Goal: Transaction & Acquisition: Purchase product/service

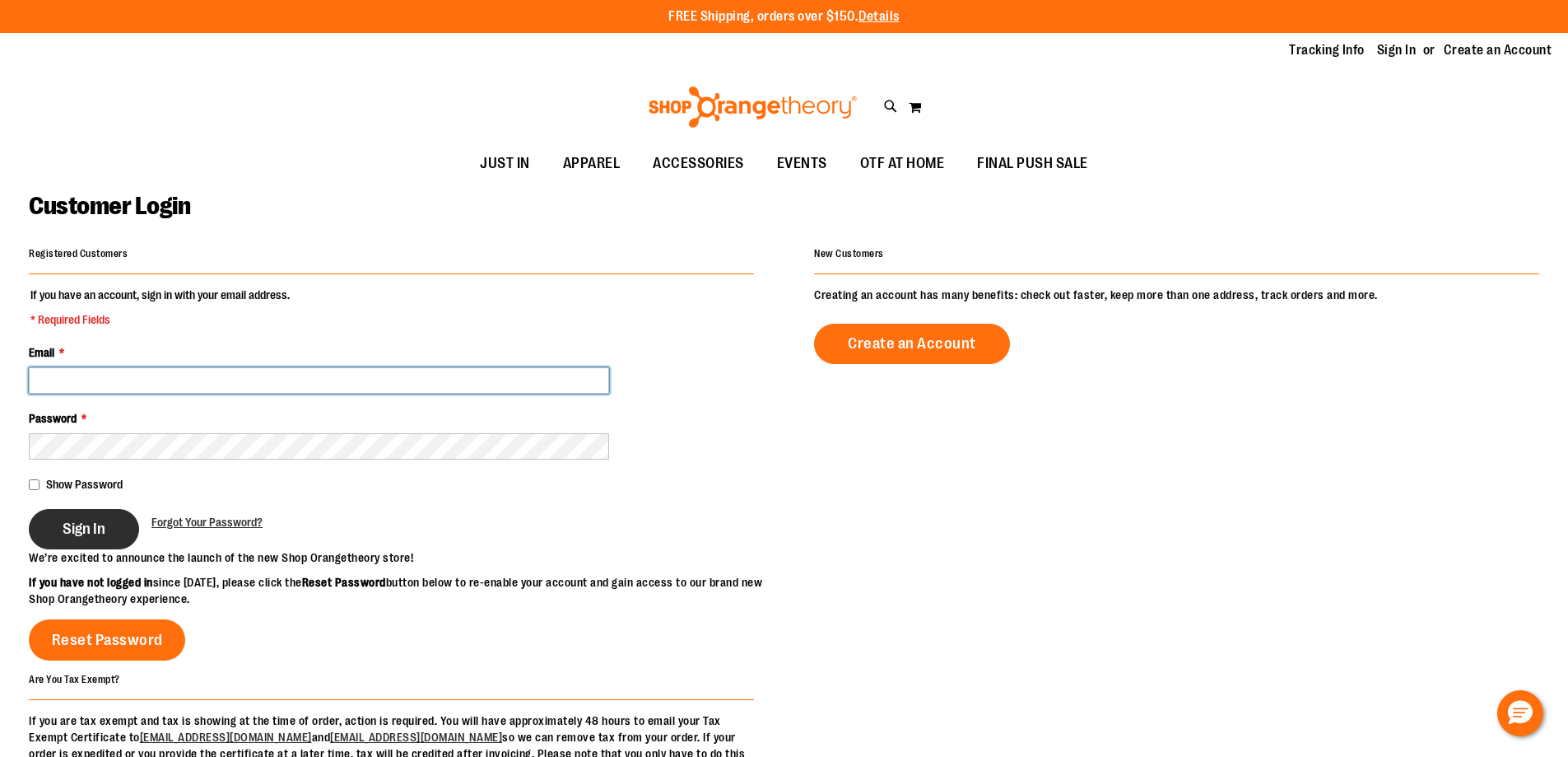
type input "**********"
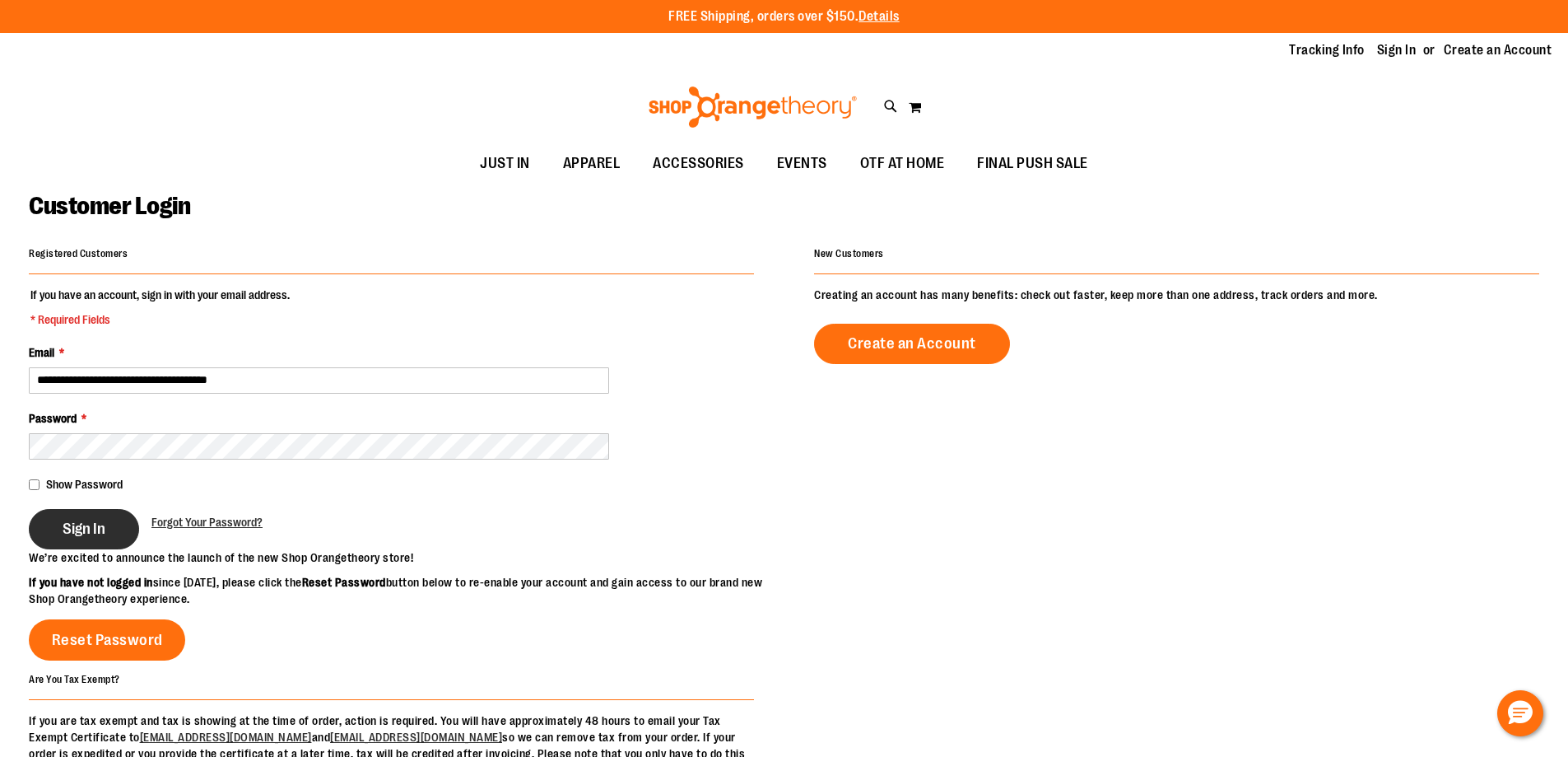
type input "**********"
click at [74, 527] on span "Sign In" at bounding box center [84, 528] width 43 height 18
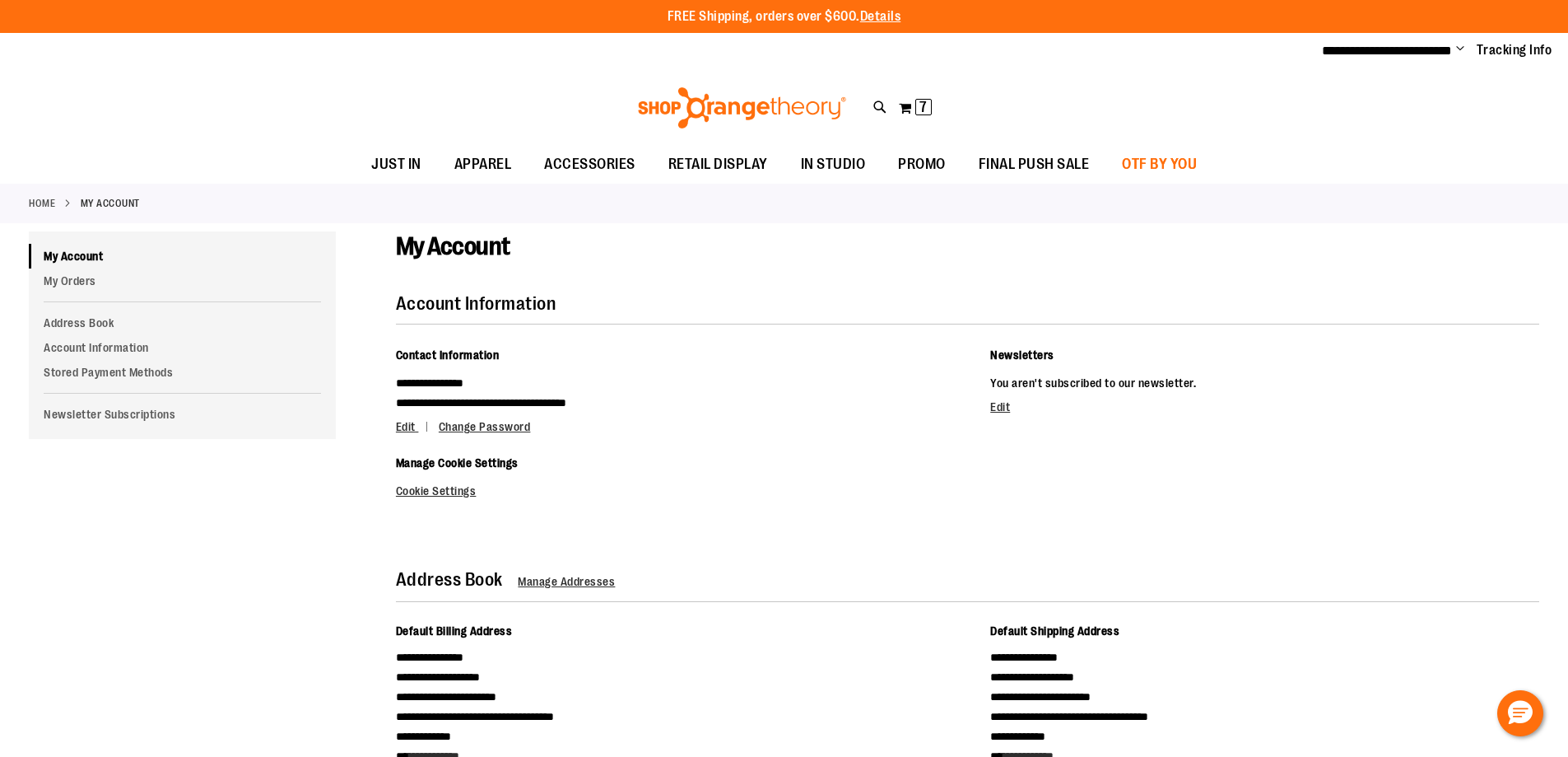
type input "**********"
click at [1143, 160] on span "OTF BY YOU" at bounding box center [1159, 164] width 74 height 37
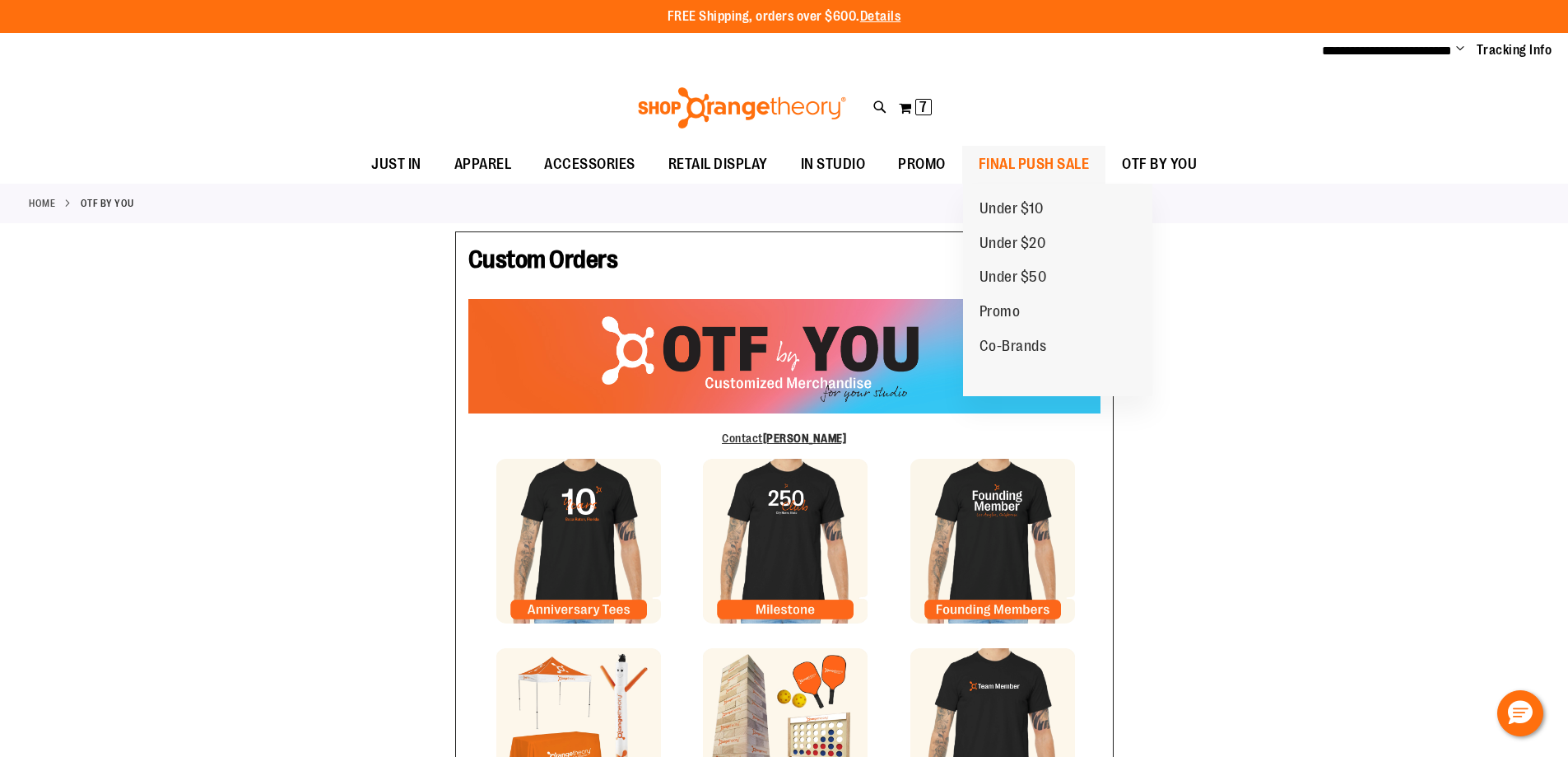
type input "**********"
click at [1069, 164] on span "FINAL PUSH SALE" at bounding box center [1033, 164] width 111 height 37
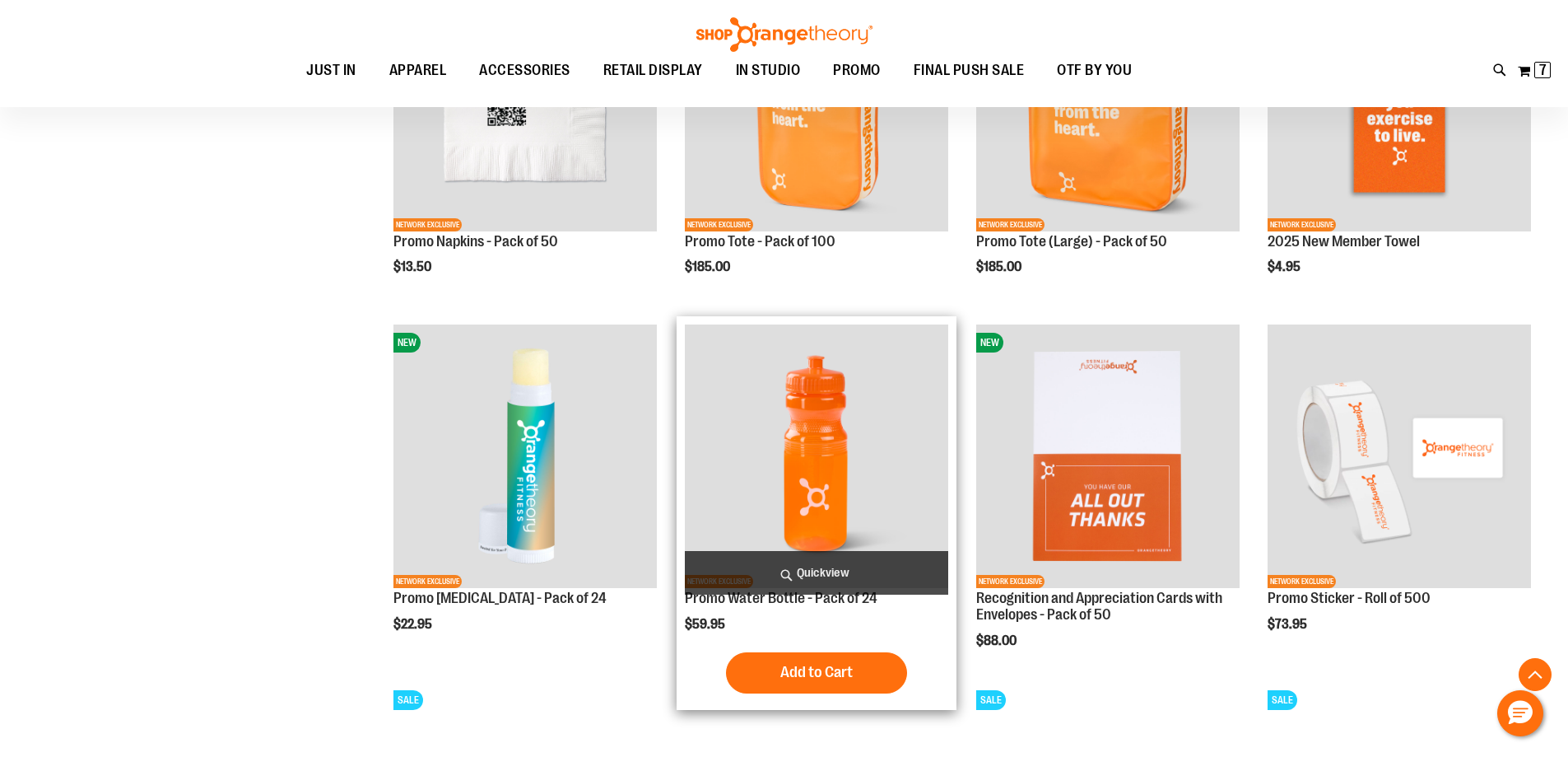
scroll to position [990, 0]
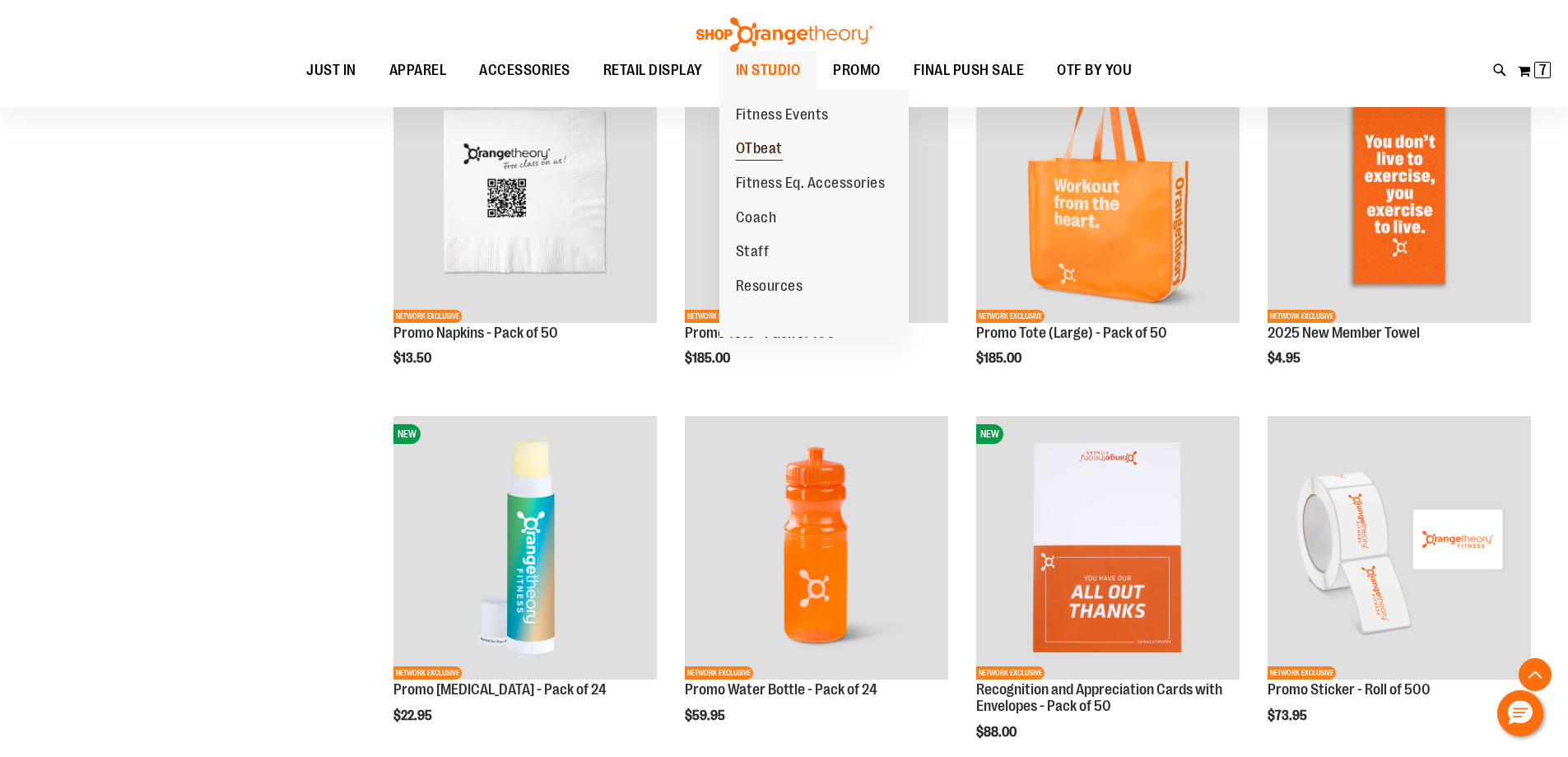
type input "**********"
click at [773, 138] on link "OTbeat" at bounding box center [759, 149] width 80 height 35
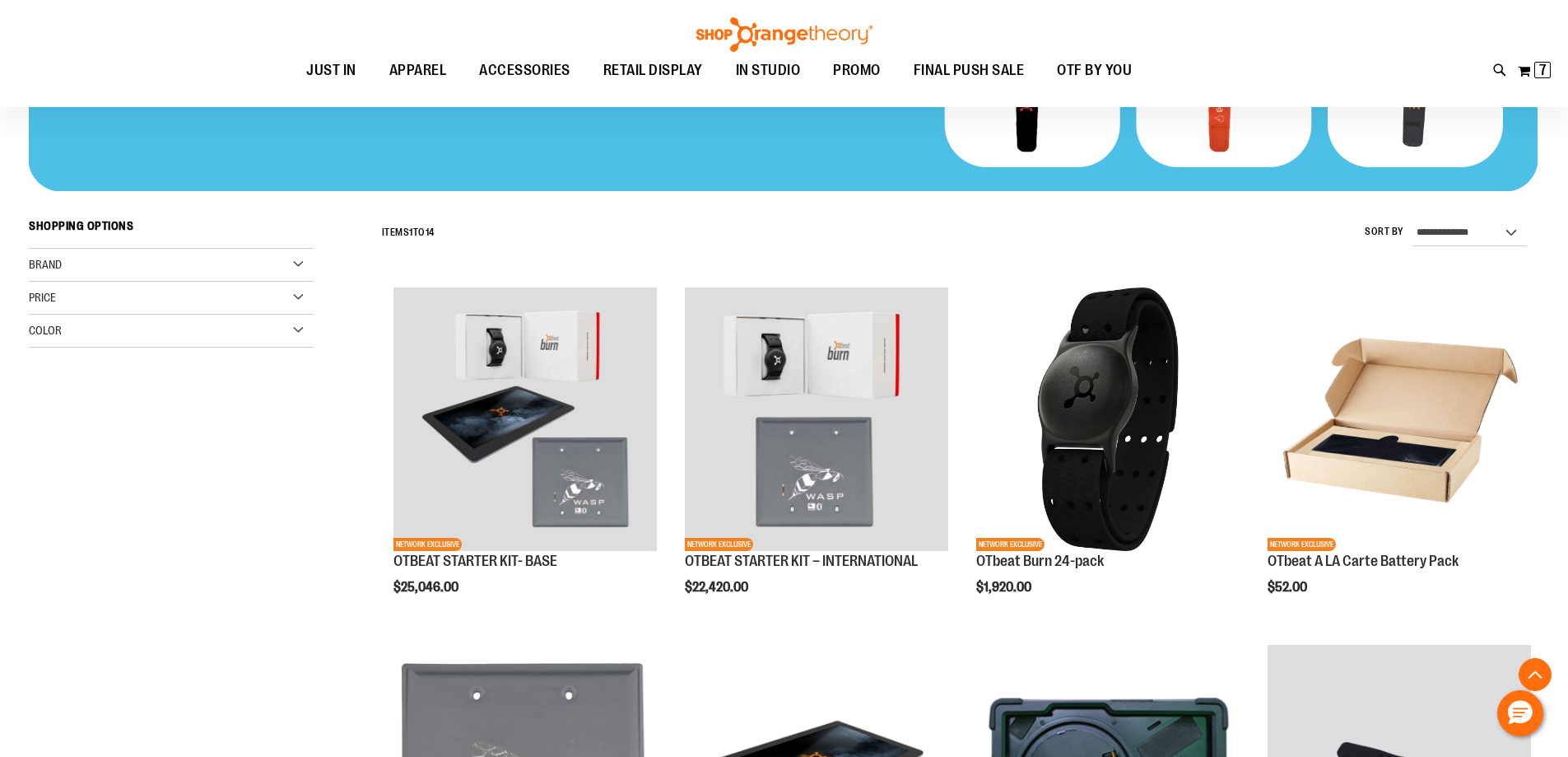
scroll to position [575, 0]
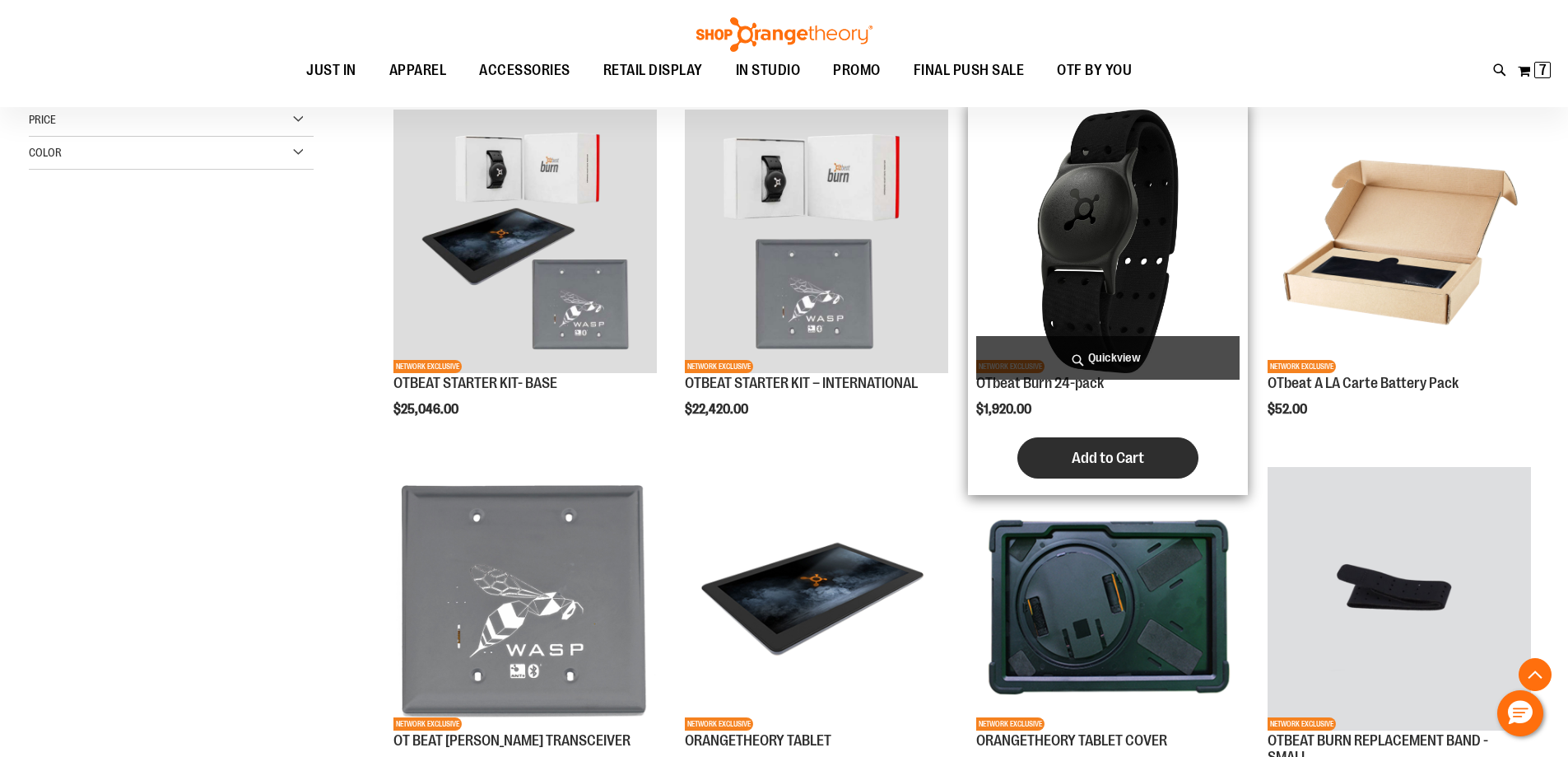
type input "**********"
click at [1092, 455] on span "Add to Cart" at bounding box center [1108, 457] width 73 height 18
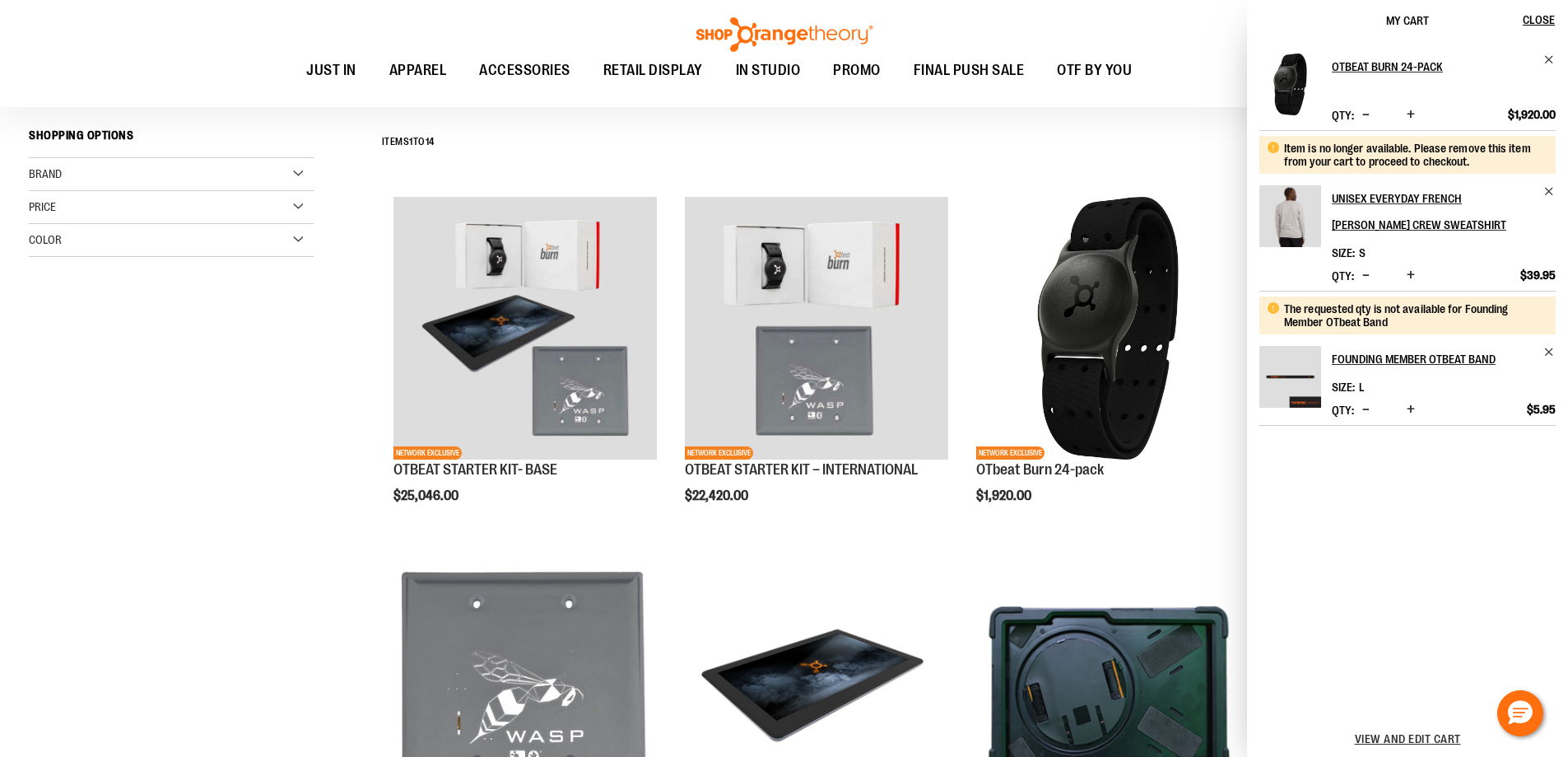
scroll to position [662, 0]
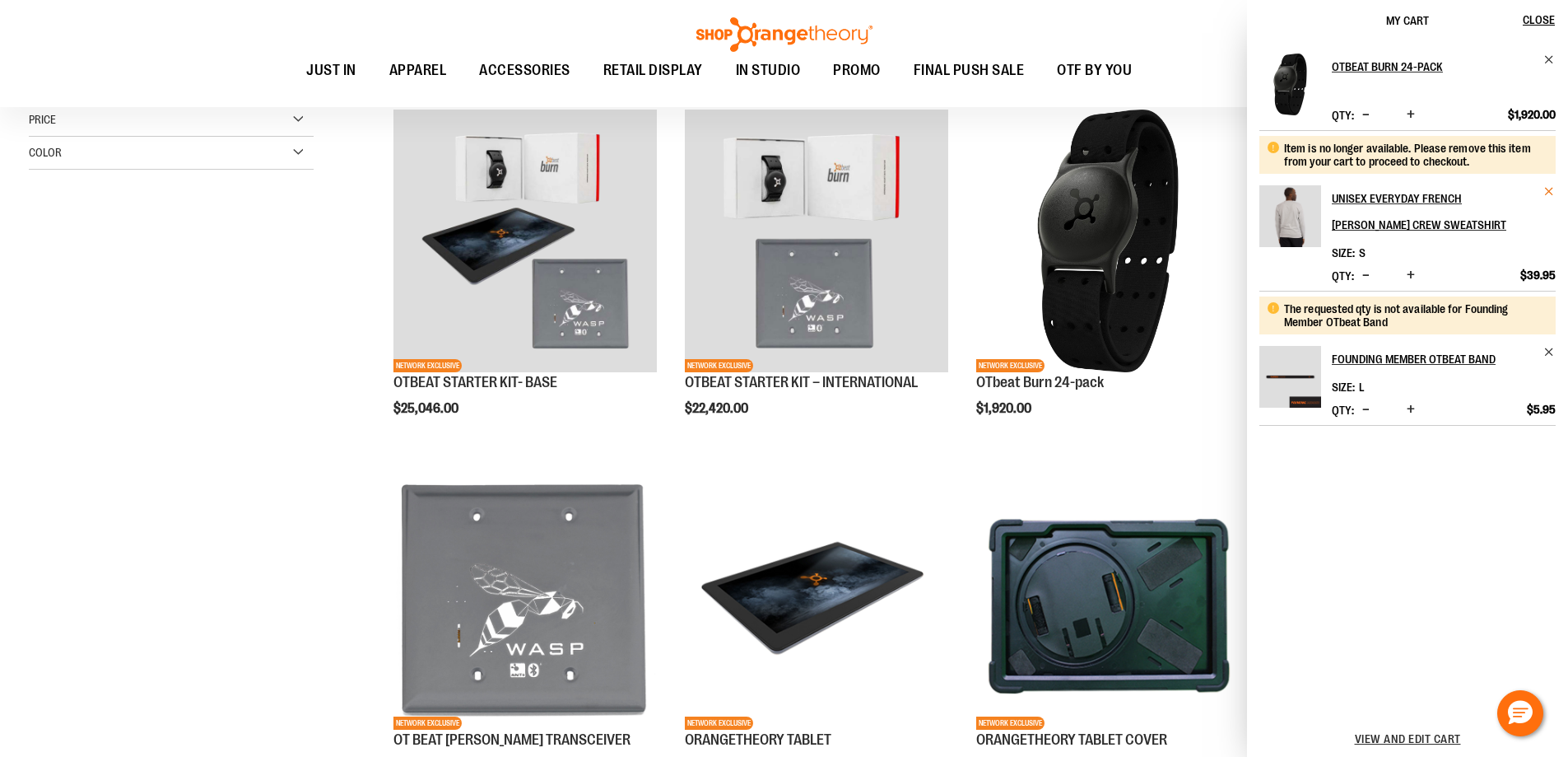
click at [1549, 189] on span "Remove item" at bounding box center [1550, 191] width 13 height 13
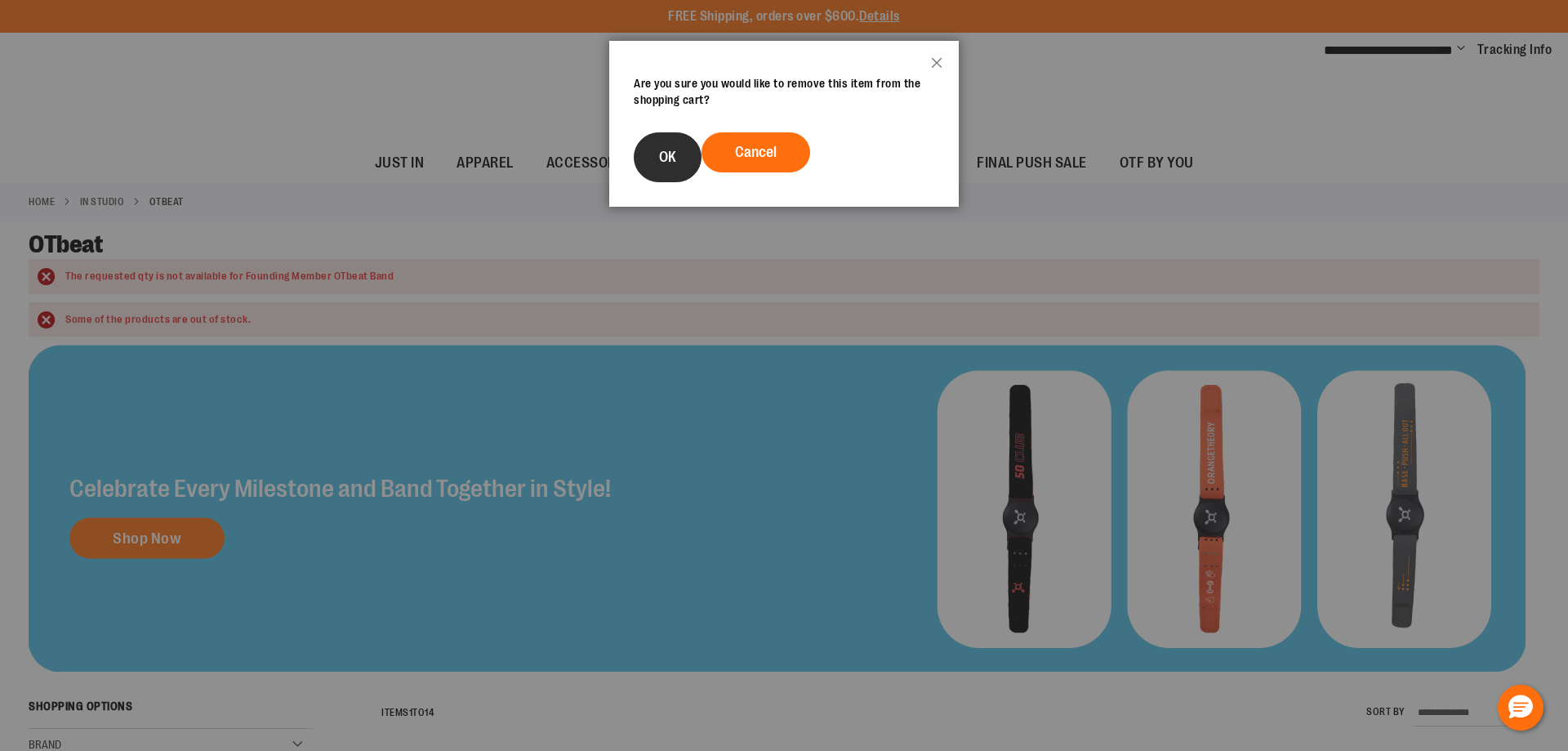
click at [666, 156] on span "OK" at bounding box center [667, 156] width 17 height 16
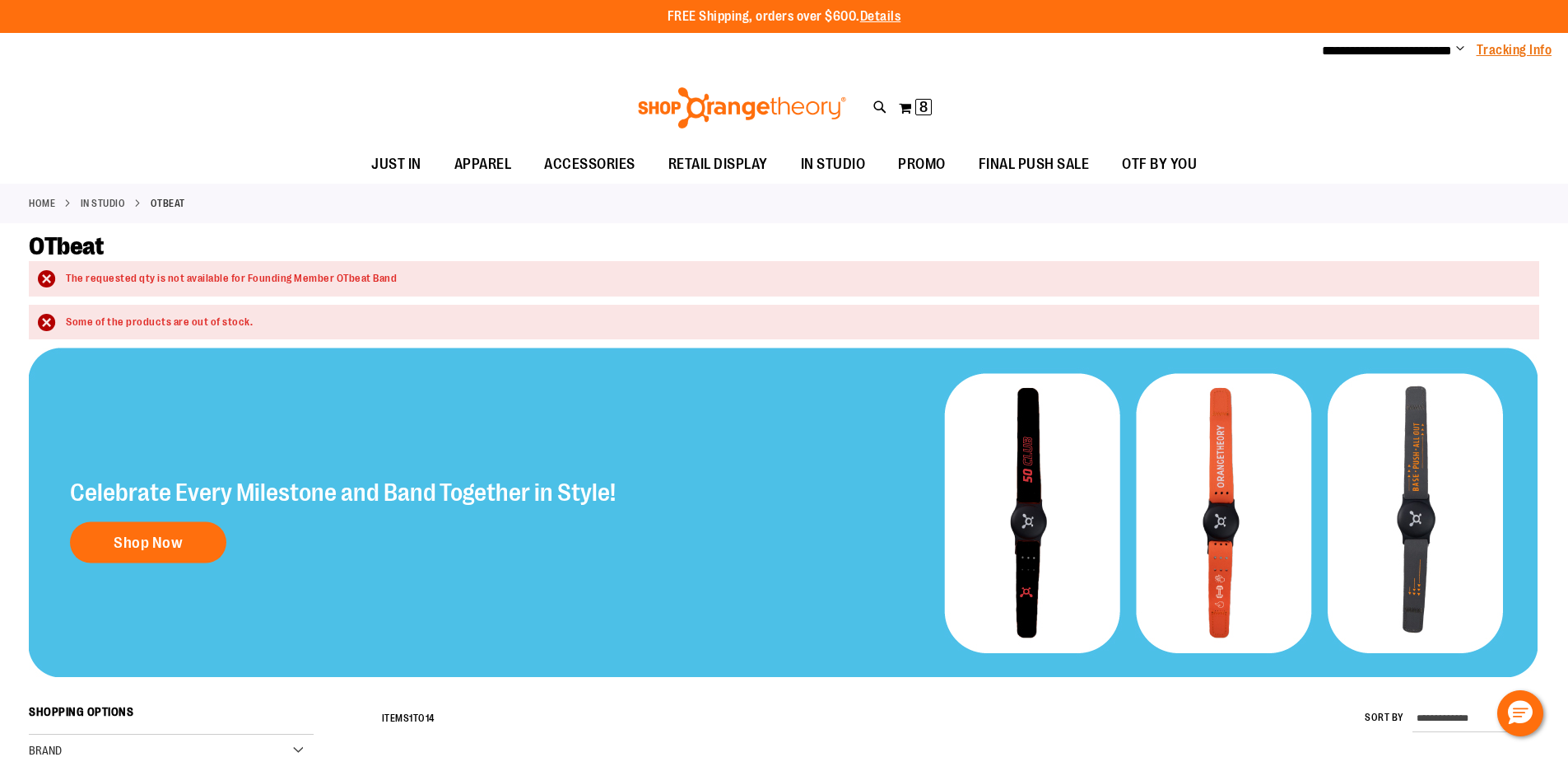
click at [1531, 57] on link "Tracking Info" at bounding box center [1515, 50] width 75 height 18
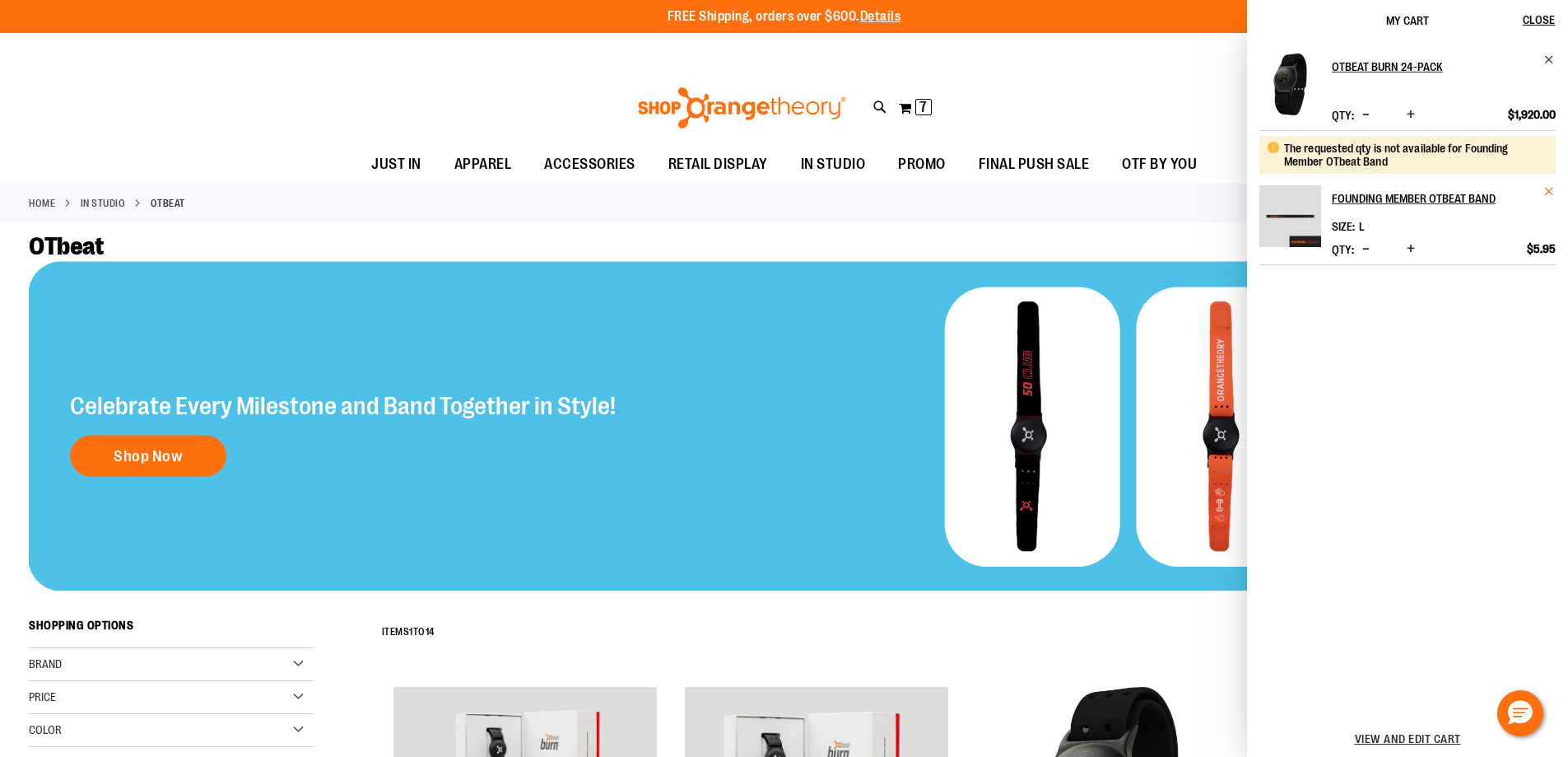
click at [1551, 190] on span "Remove item" at bounding box center [1550, 191] width 13 height 13
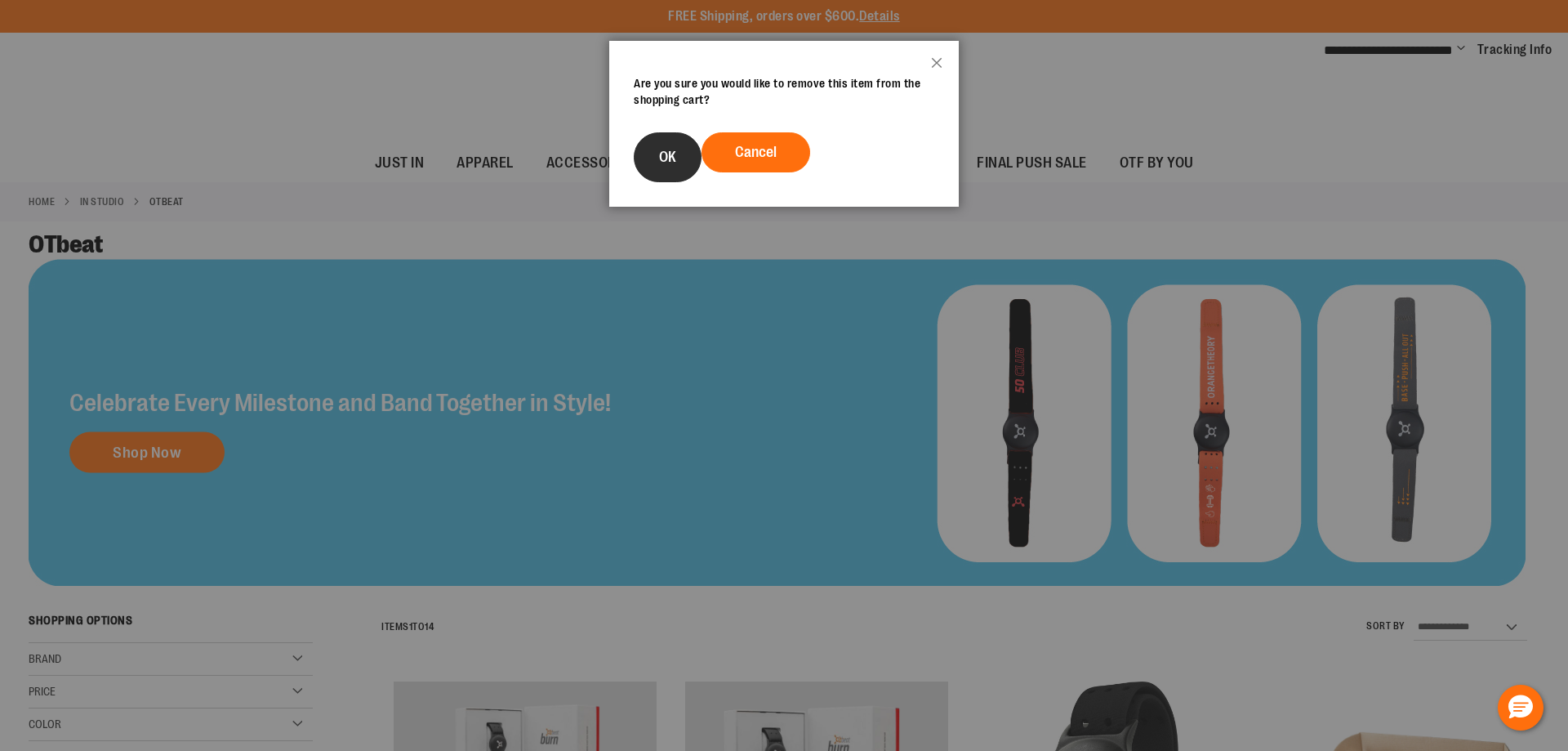
click at [683, 159] on button "OK" at bounding box center [667, 157] width 68 height 50
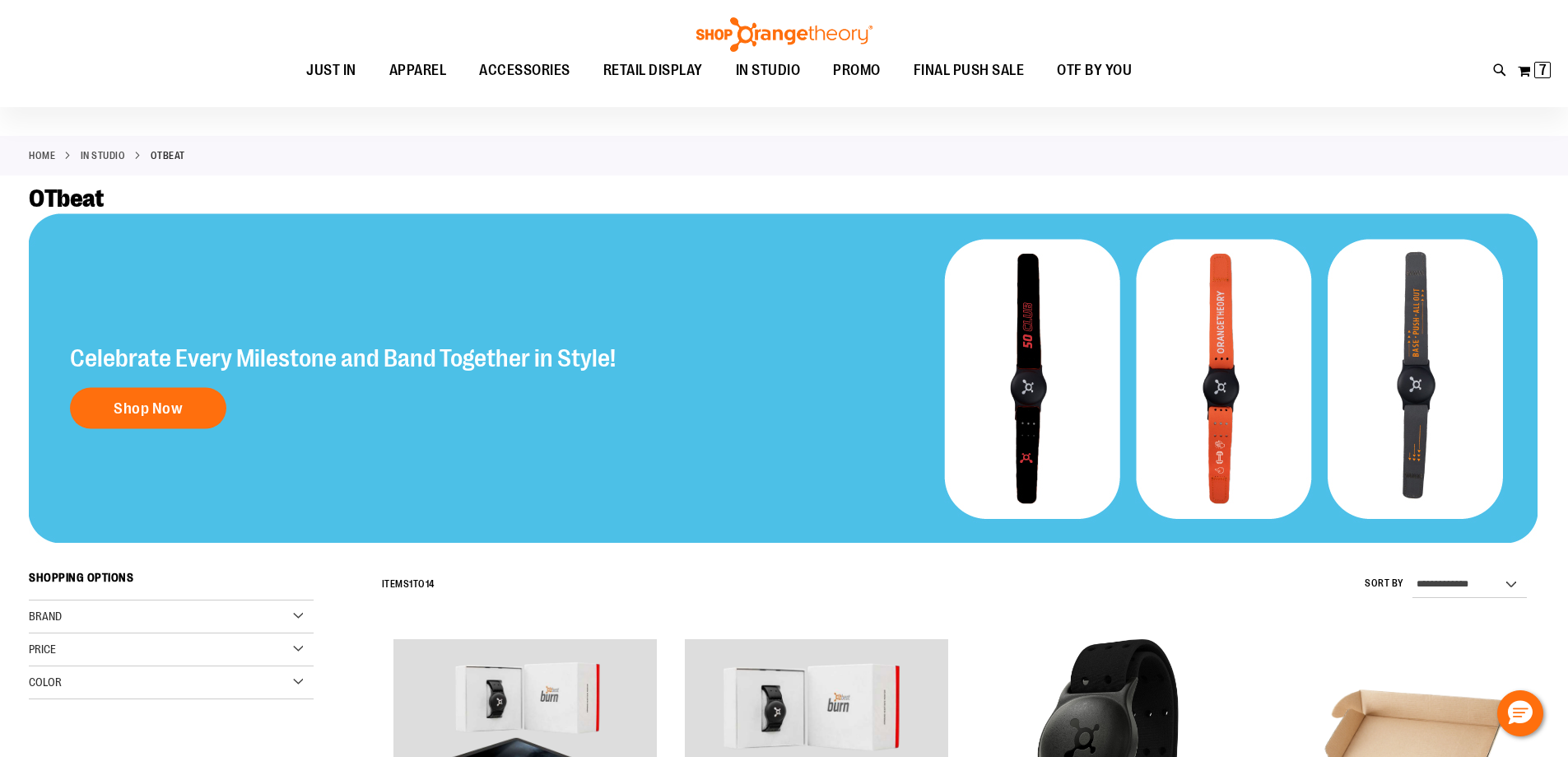
scroll to position [247, 0]
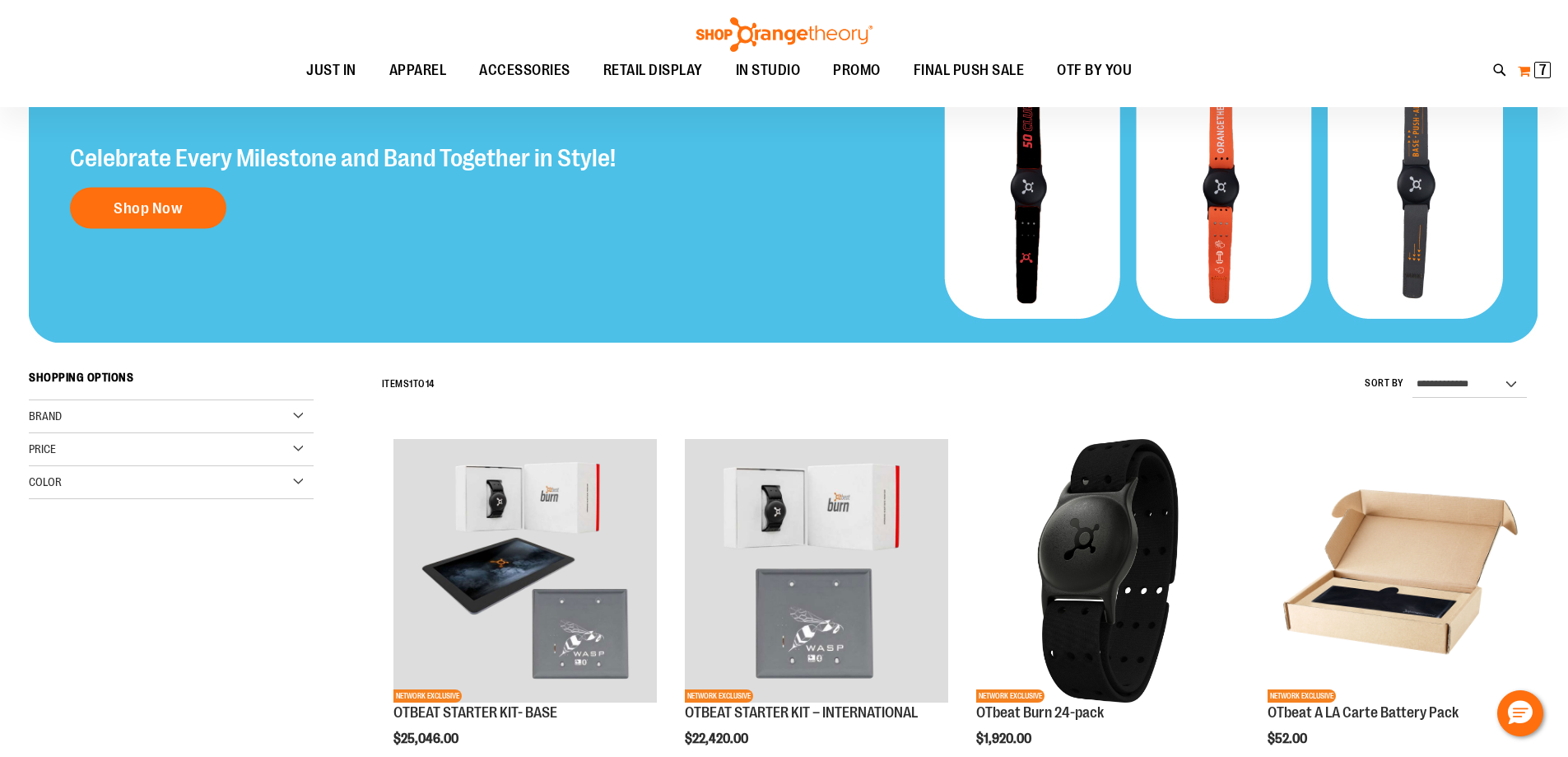
click at [1540, 75] on span "7" at bounding box center [1543, 70] width 8 height 16
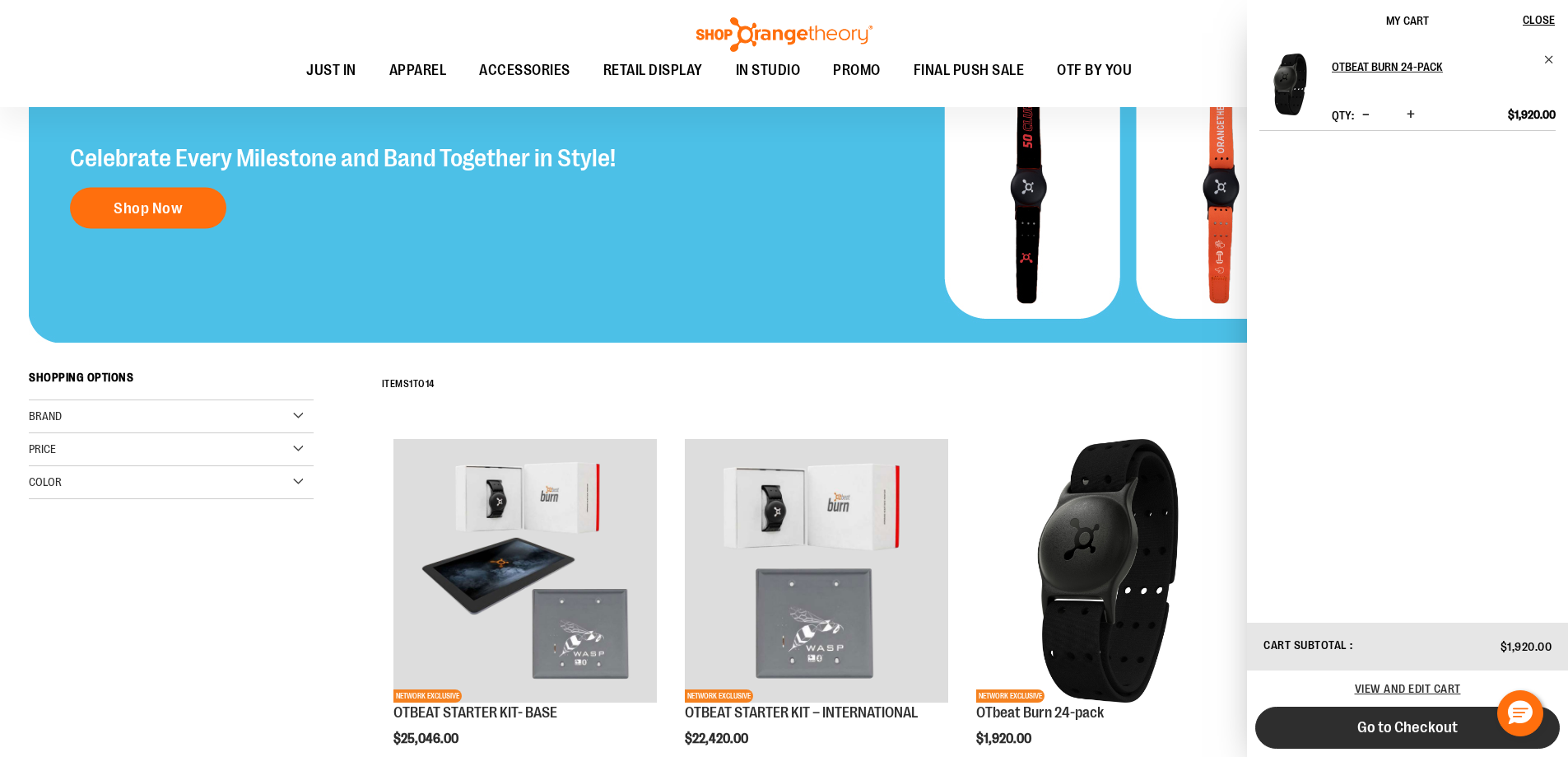
click at [1422, 731] on span "Go to Checkout" at bounding box center [1408, 727] width 101 height 18
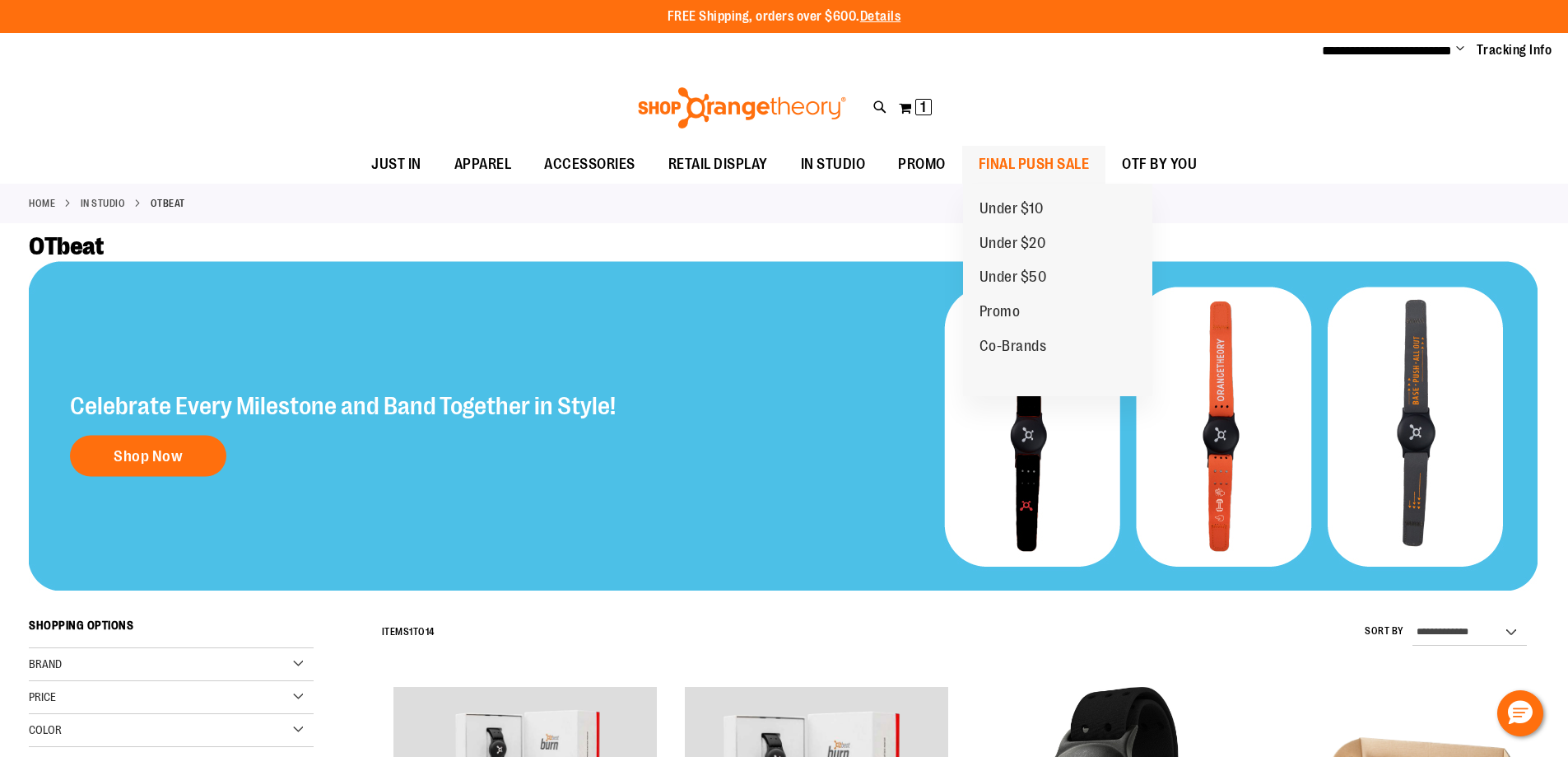
type input "**********"
click at [1006, 160] on span "FINAL PUSH SALE" at bounding box center [1033, 164] width 111 height 37
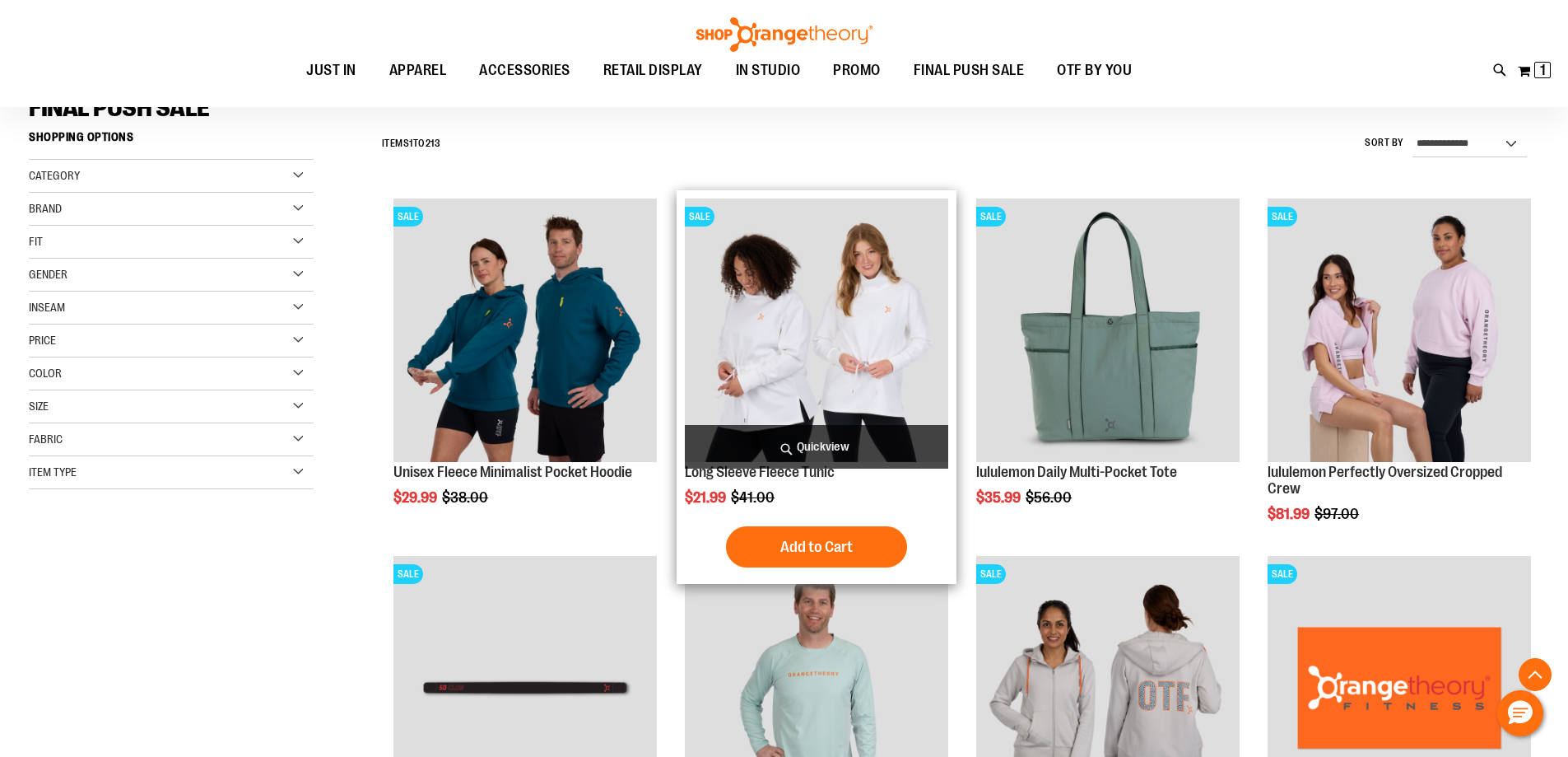
scroll to position [329, 0]
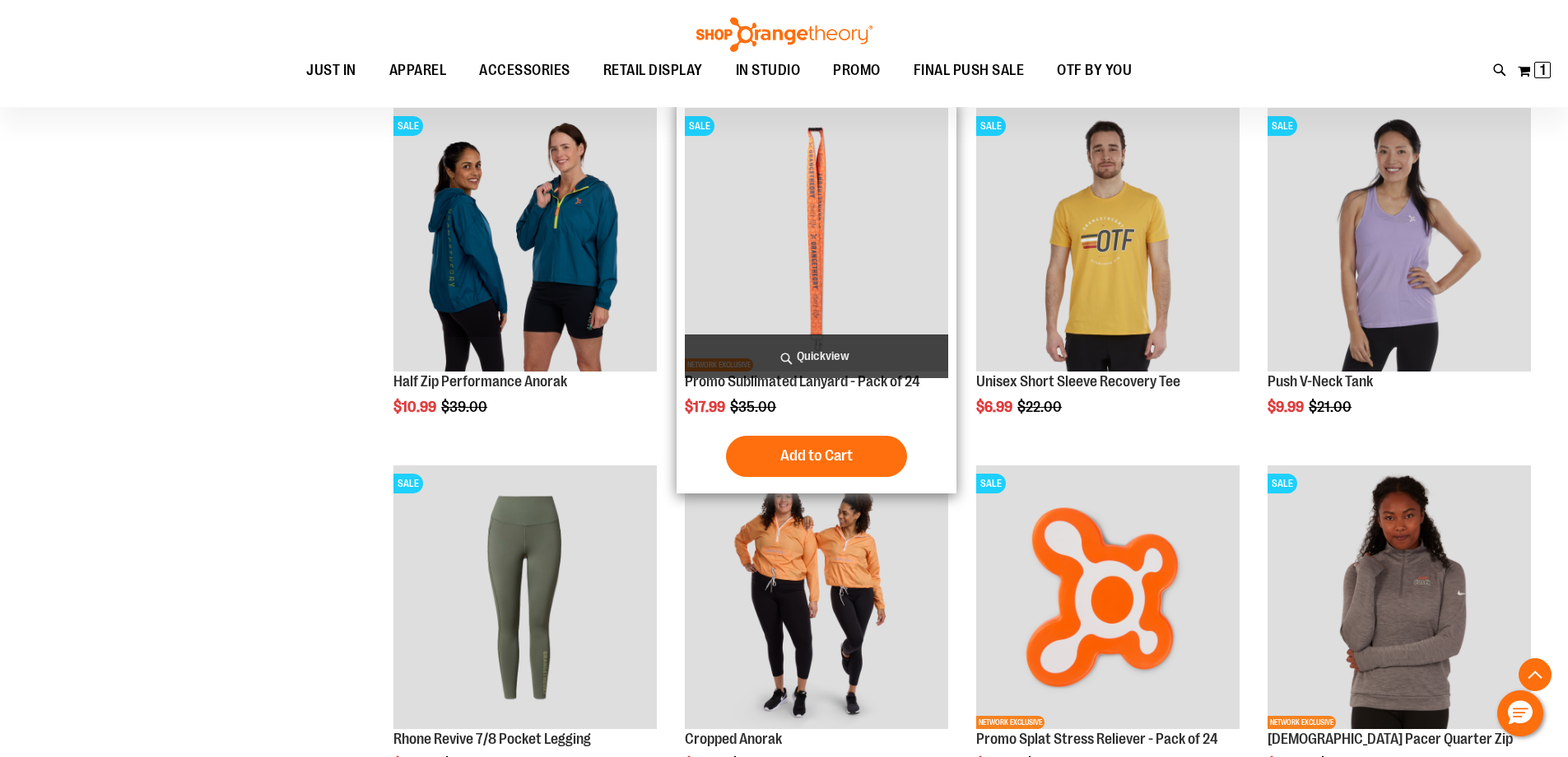
scroll to position [1399, 0]
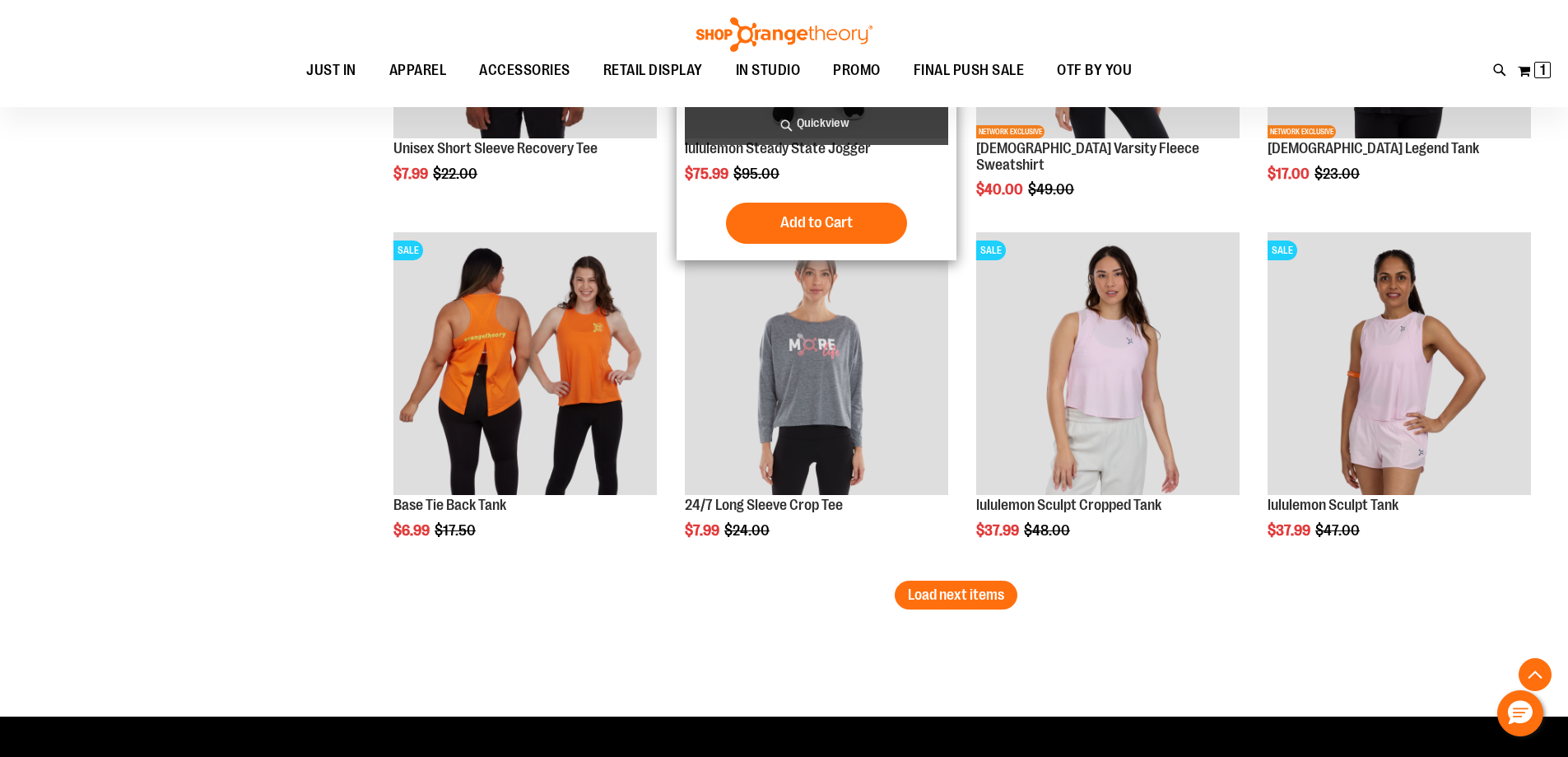
scroll to position [3045, 0]
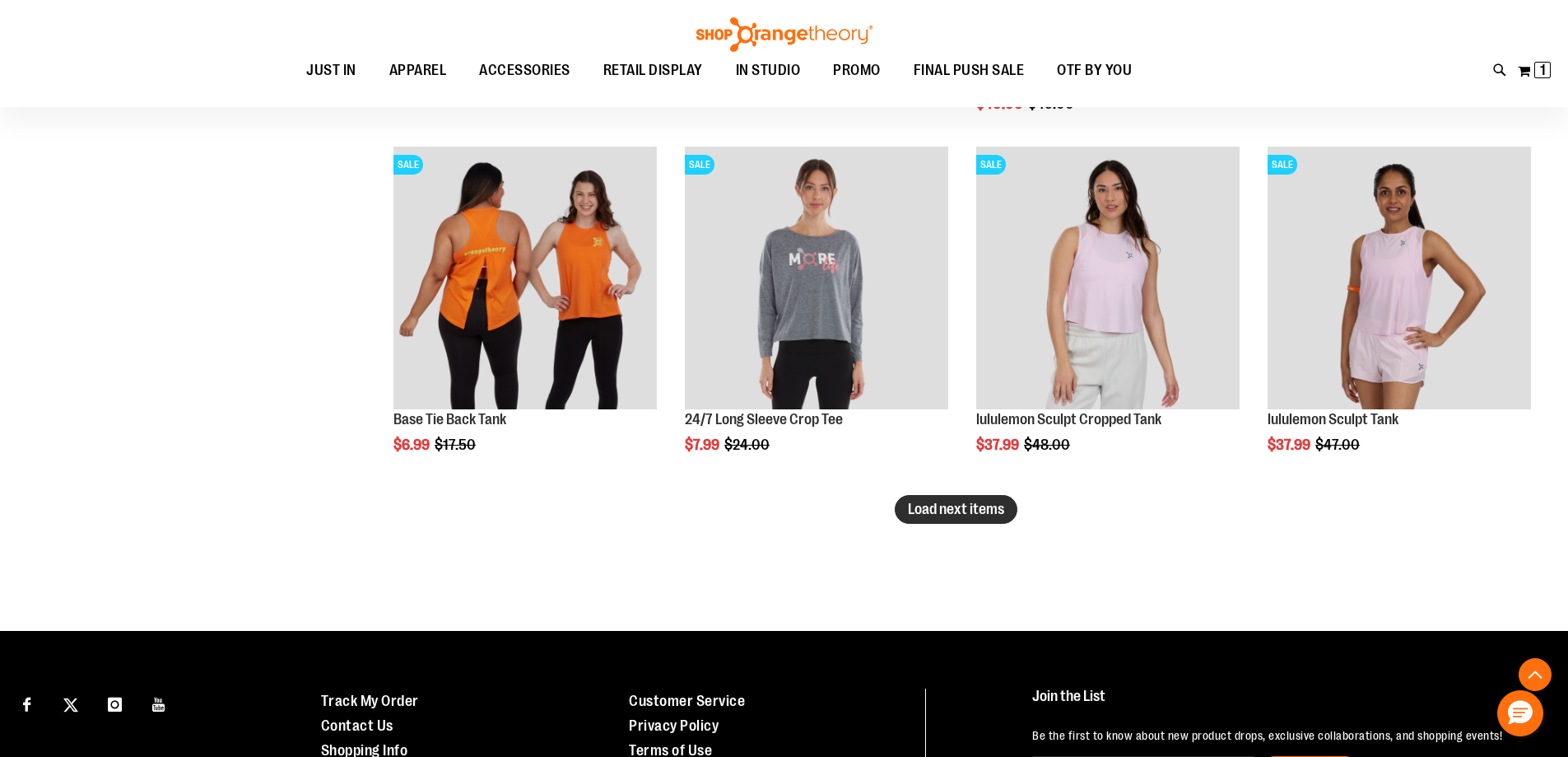
type input "**********"
click at [1001, 514] on span "Load next items" at bounding box center [956, 509] width 97 height 16
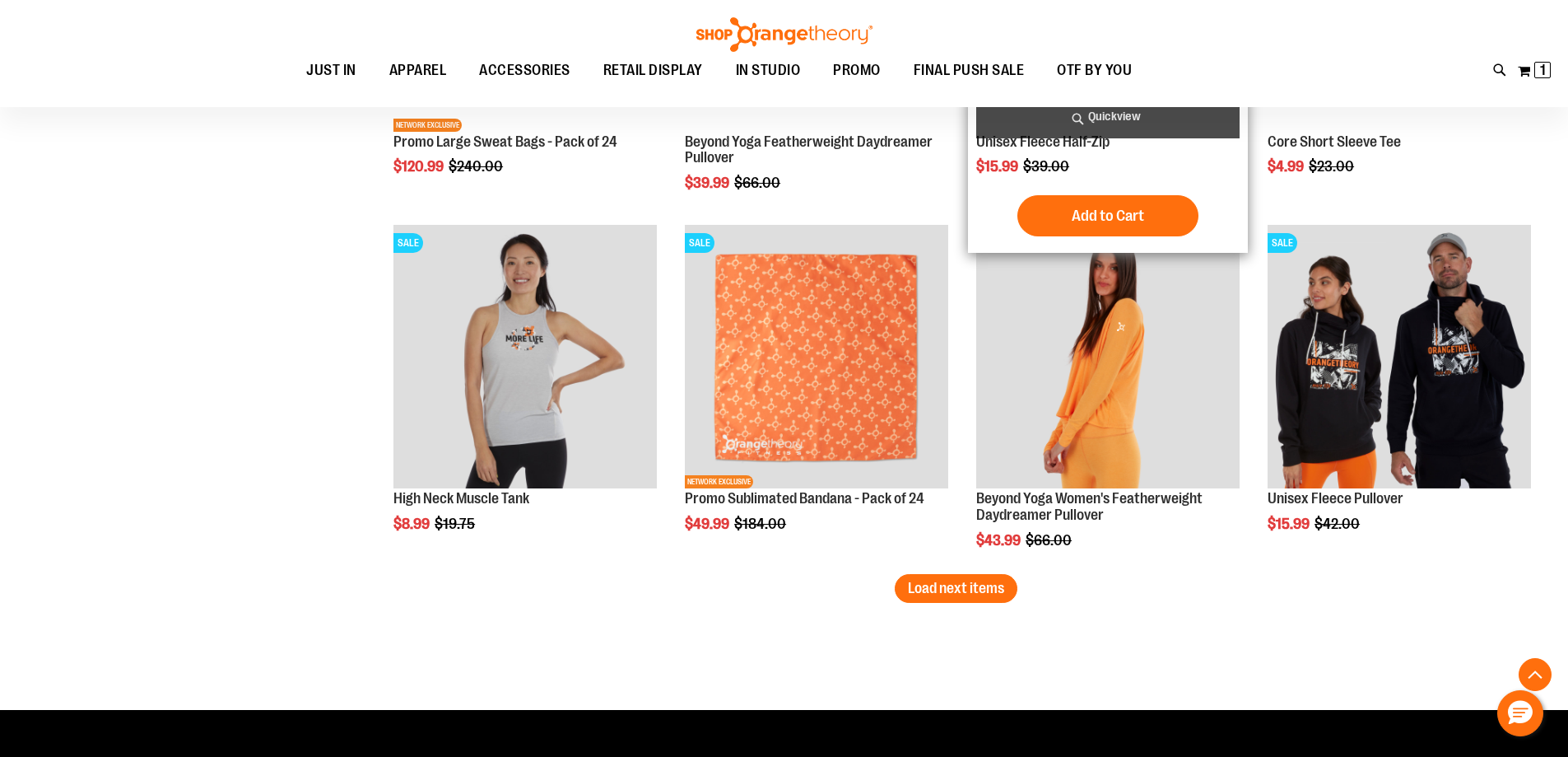
scroll to position [4116, 0]
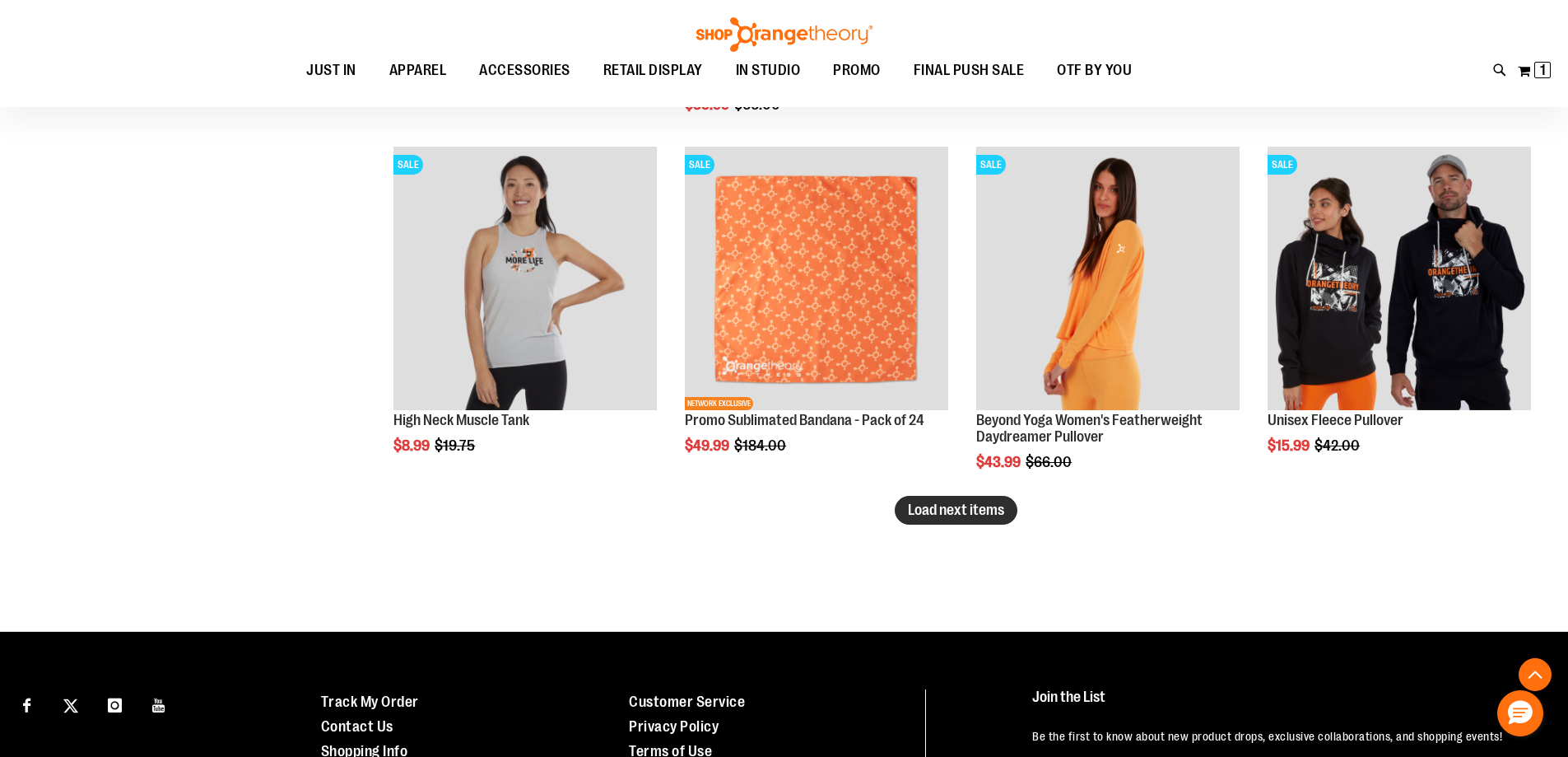
click at [918, 508] on span "Load next items" at bounding box center [956, 510] width 97 height 16
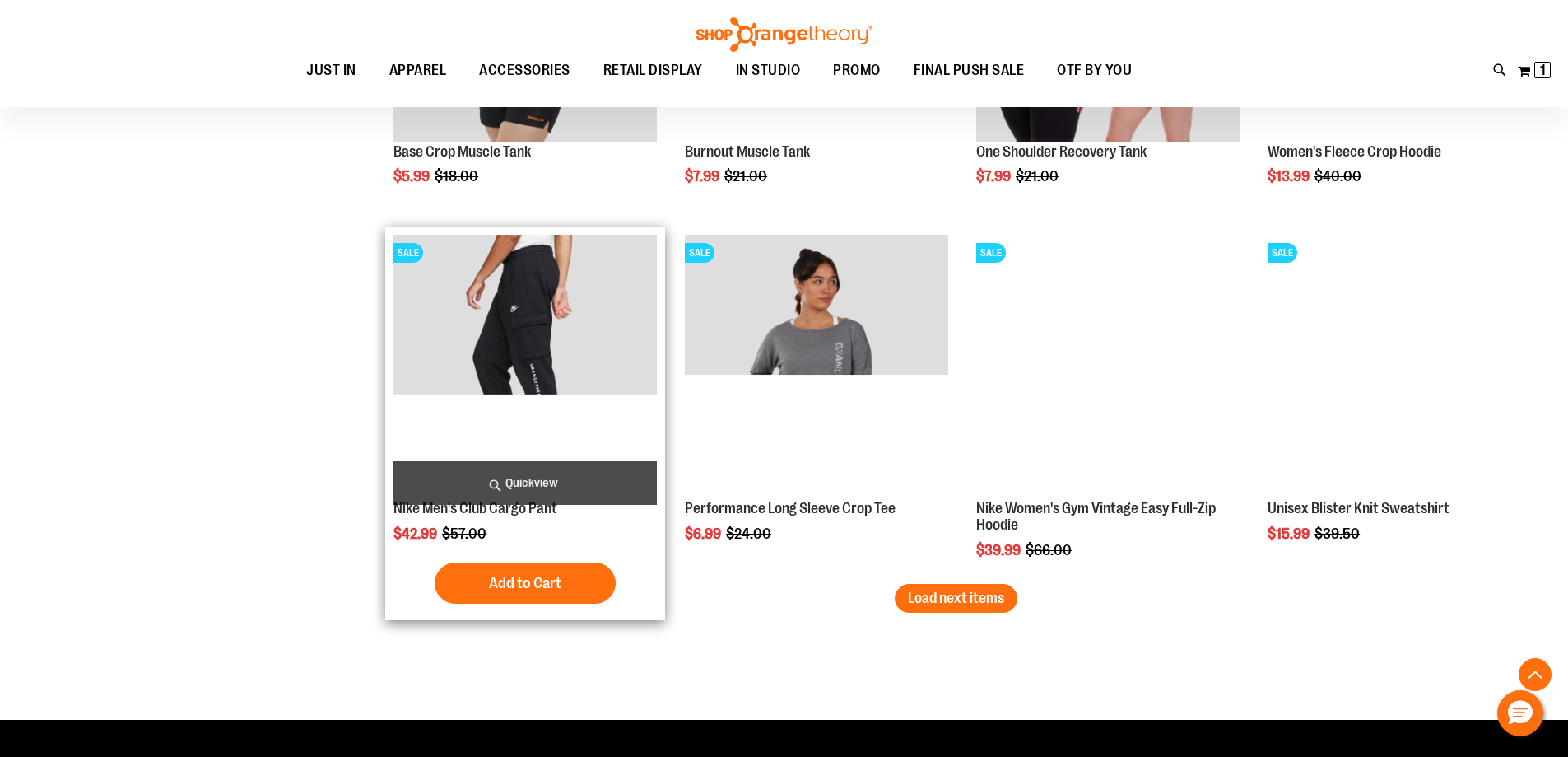
scroll to position [5103, 0]
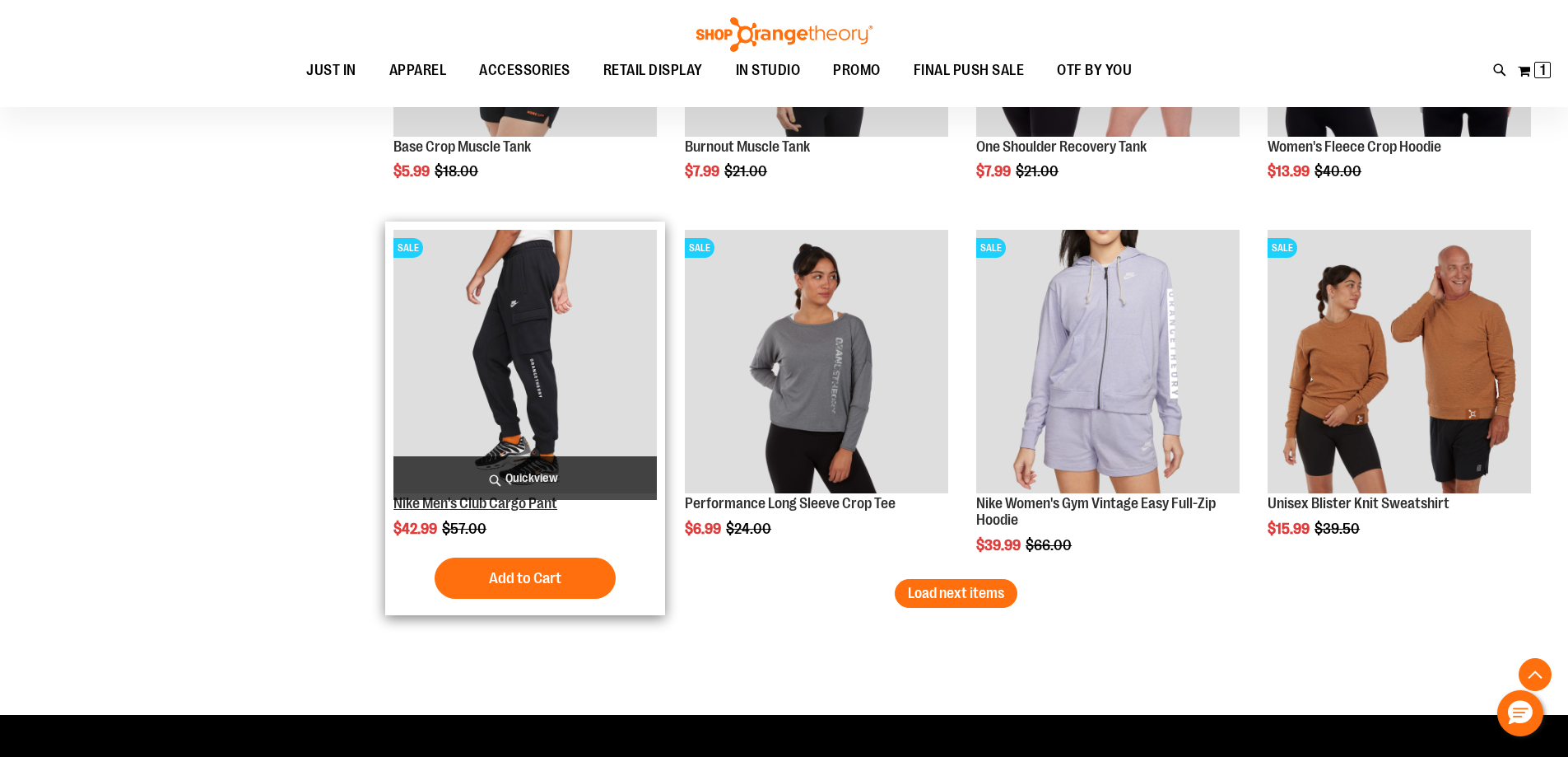
click at [536, 503] on link "Nike Men's Club Cargo Pant" at bounding box center [475, 503] width 163 height 16
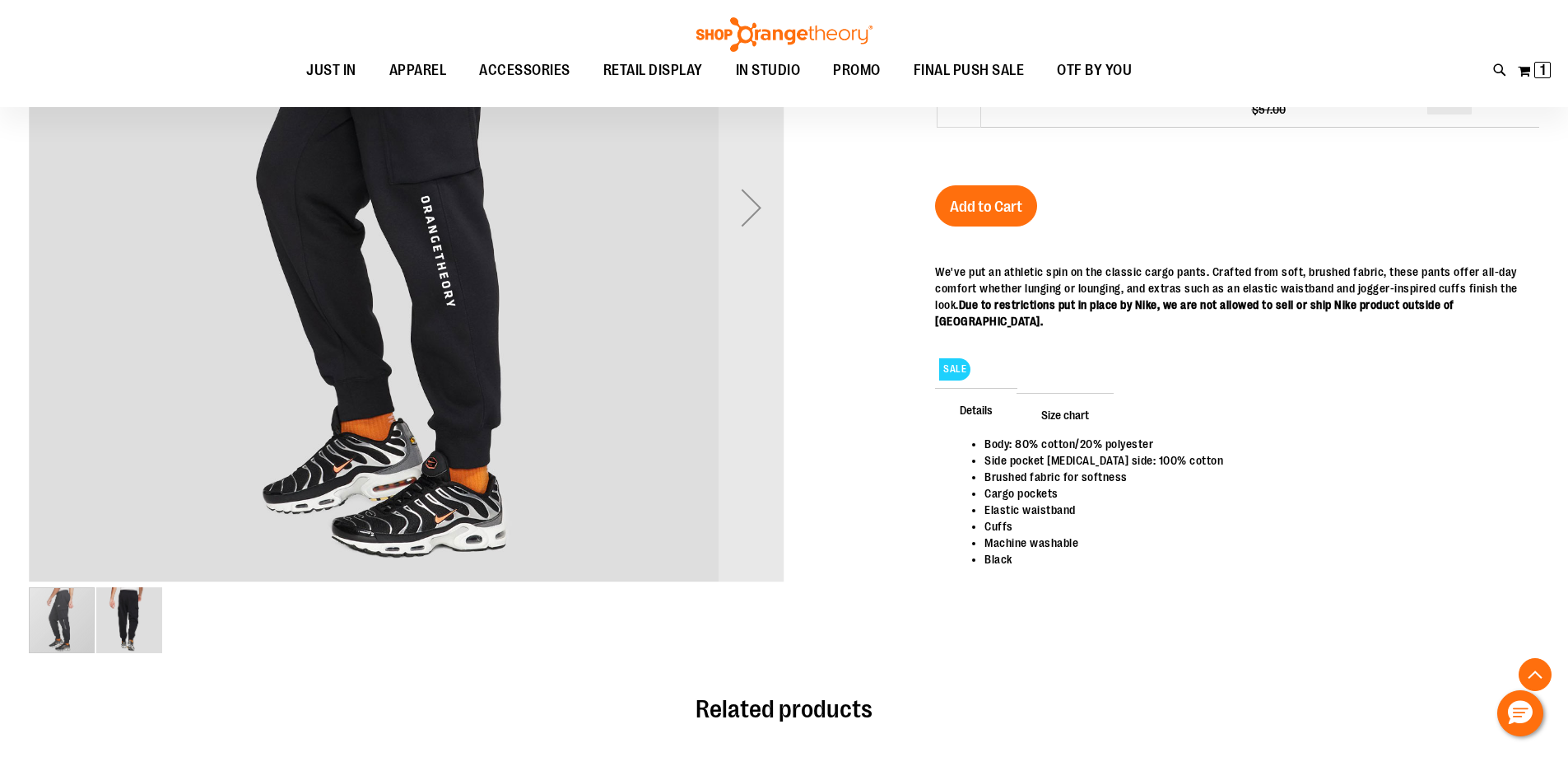
scroll to position [411, 0]
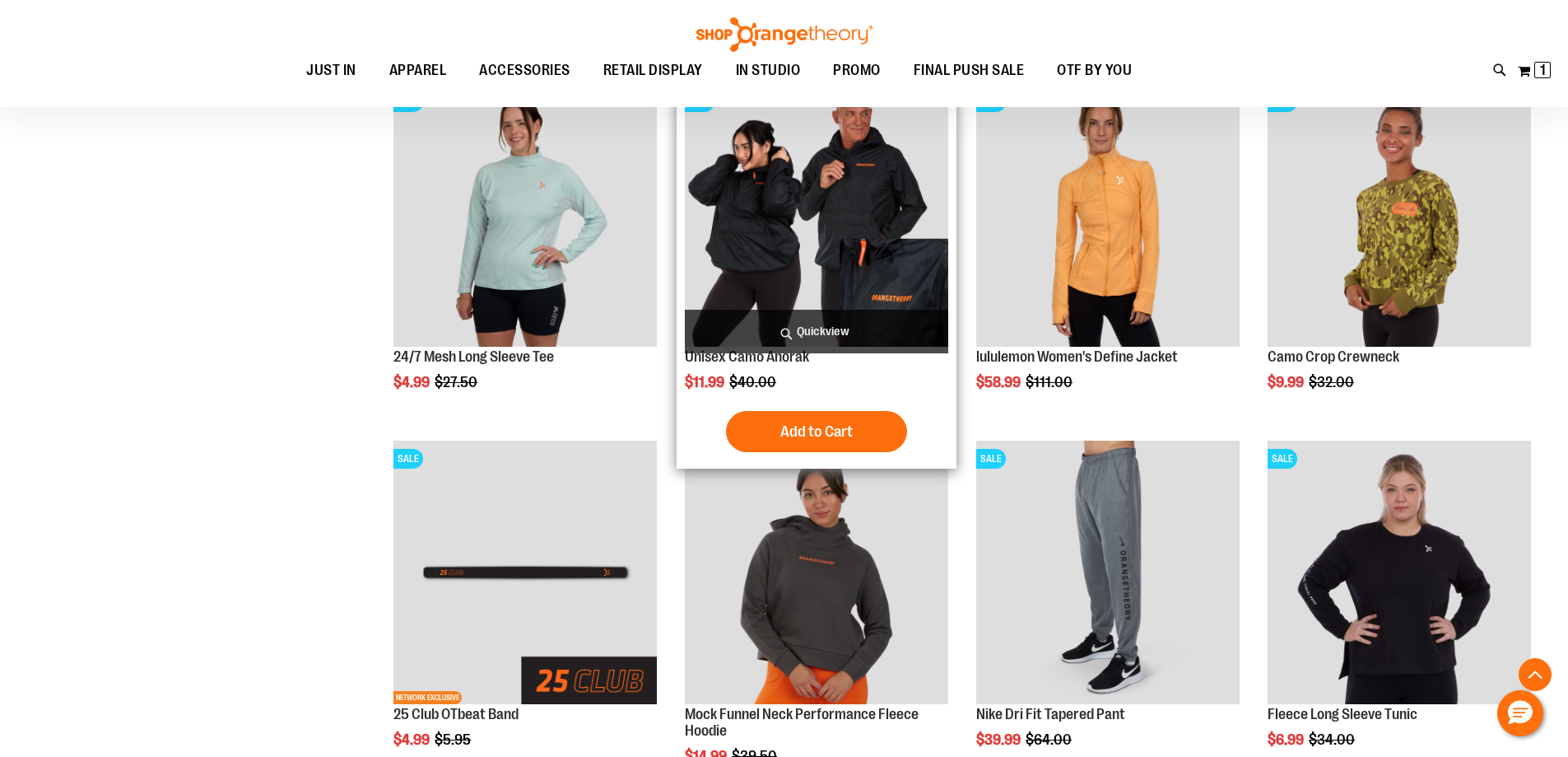
scroll to position [1975, 0]
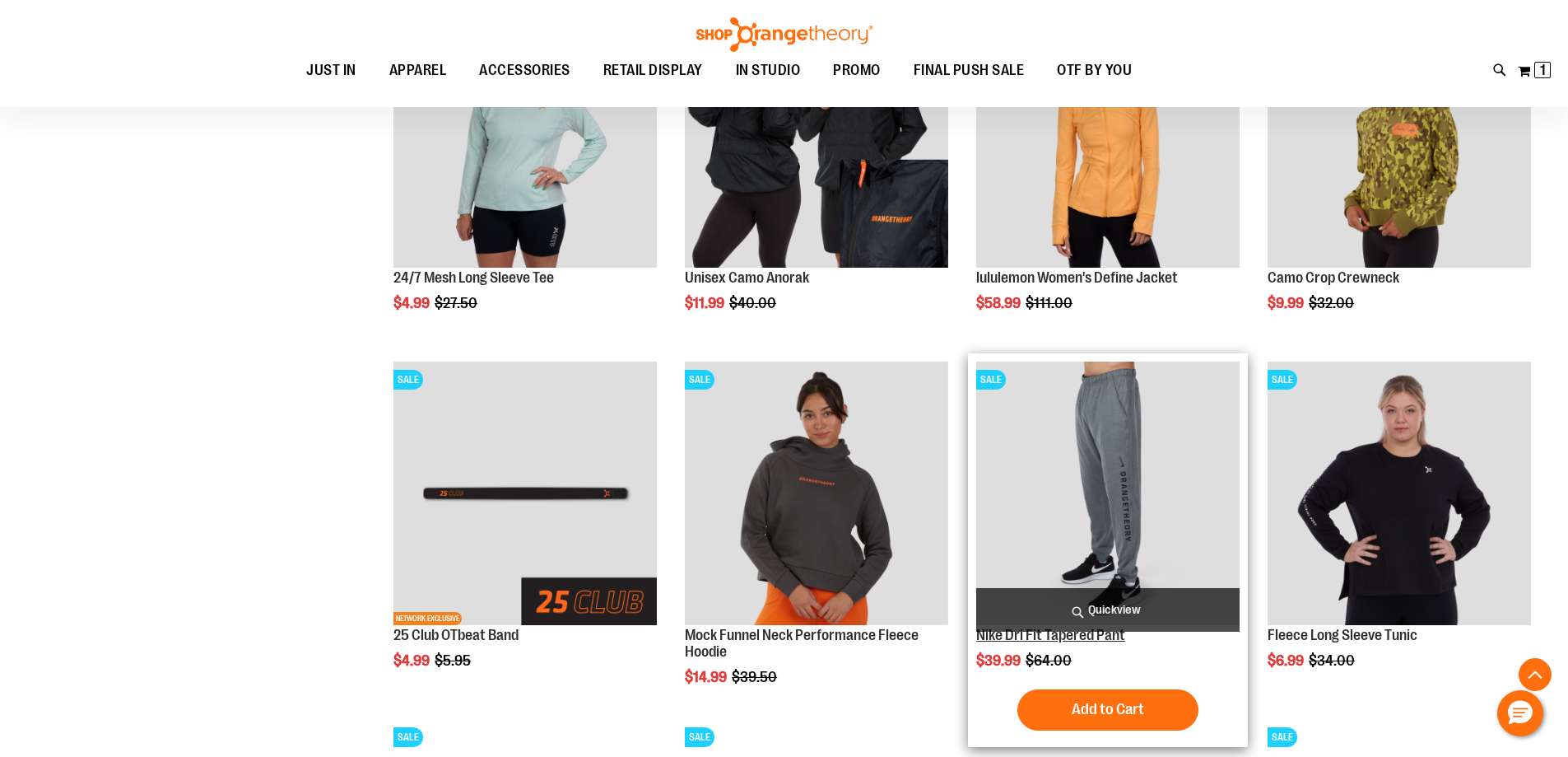
type input "**********"
click at [1055, 635] on link "Nike Dri Fit Tapered Pant" at bounding box center [1051, 634] width 149 height 16
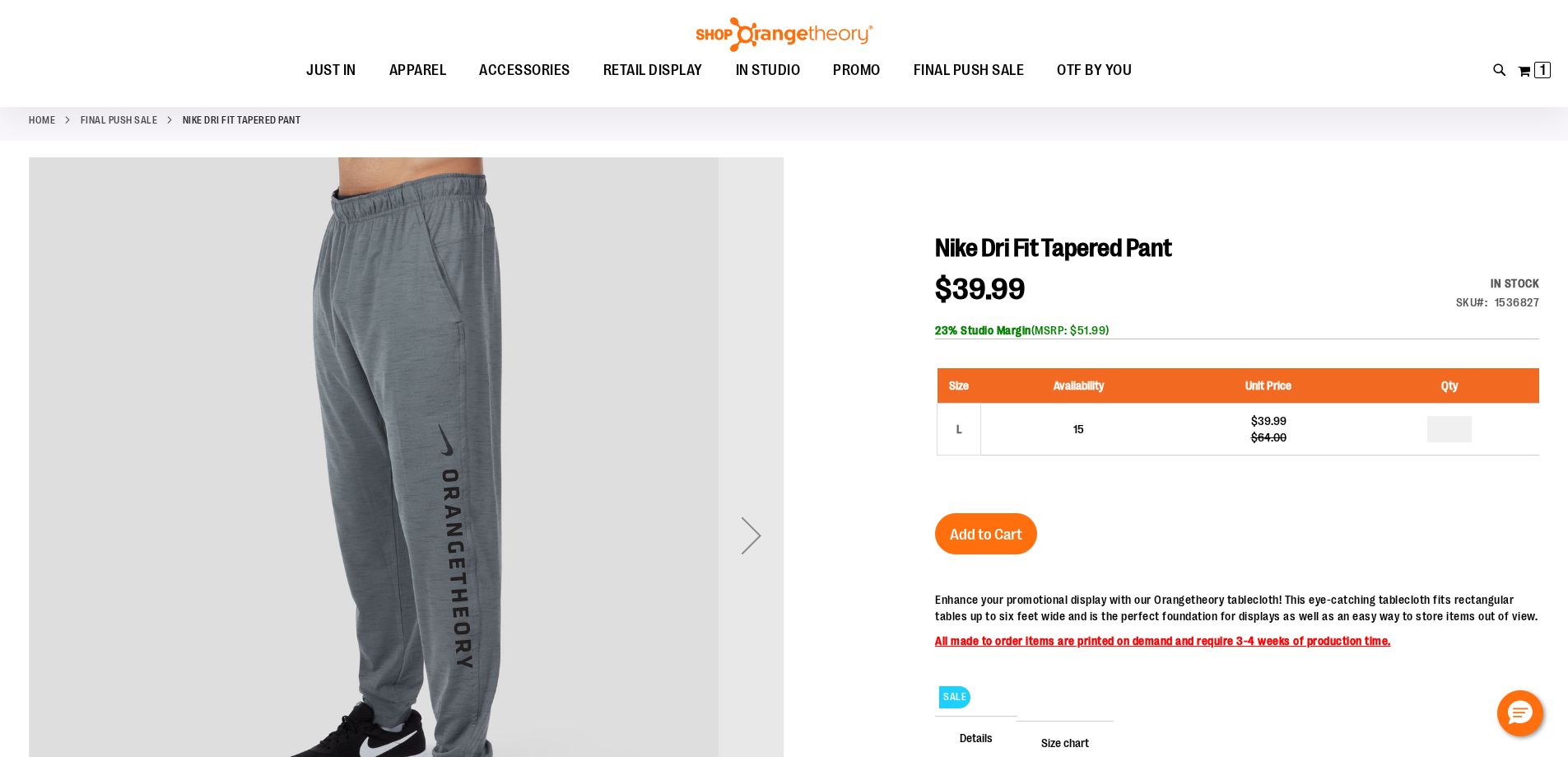
scroll to position [163, 0]
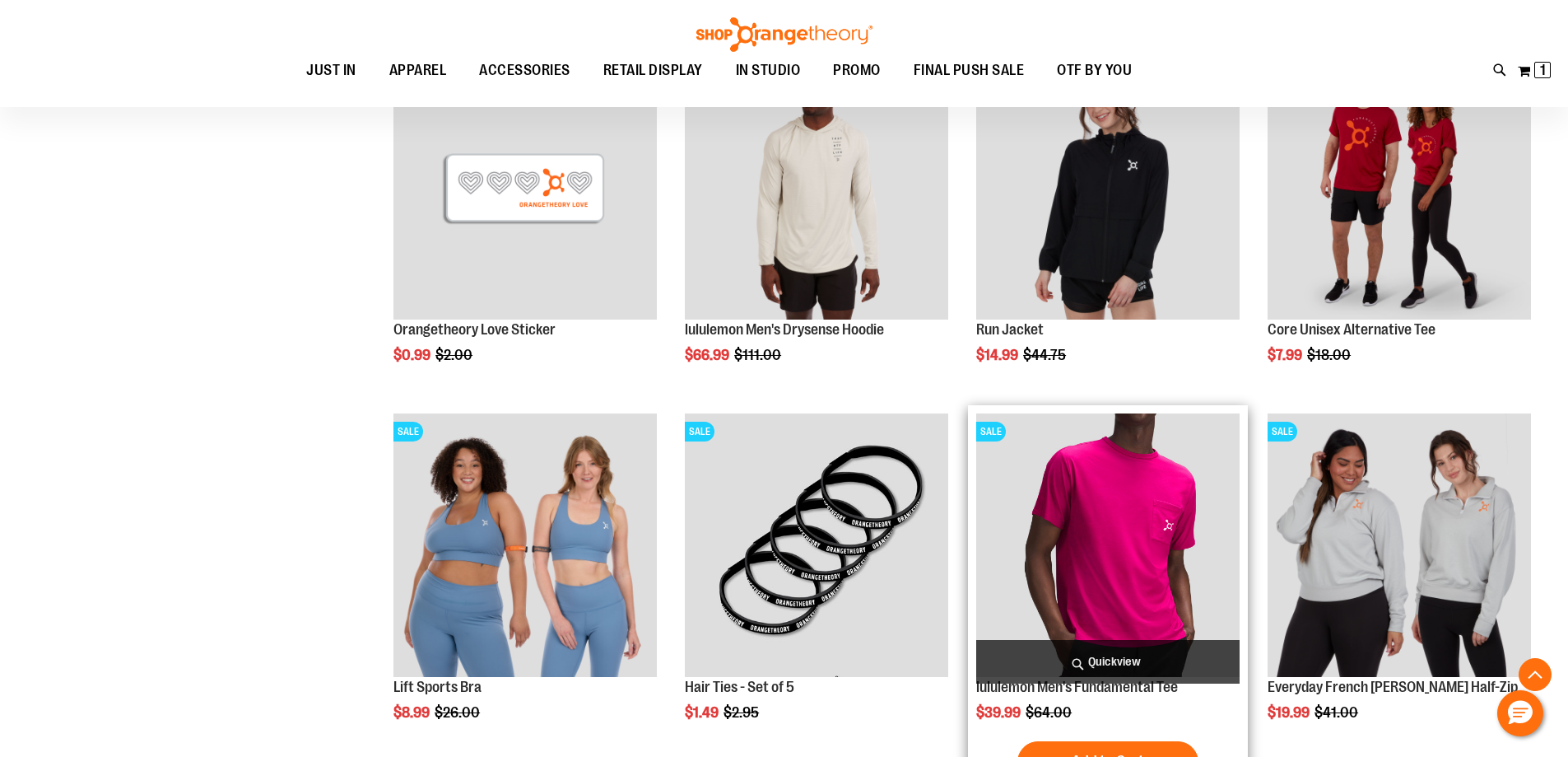
scroll to position [1217, 0]
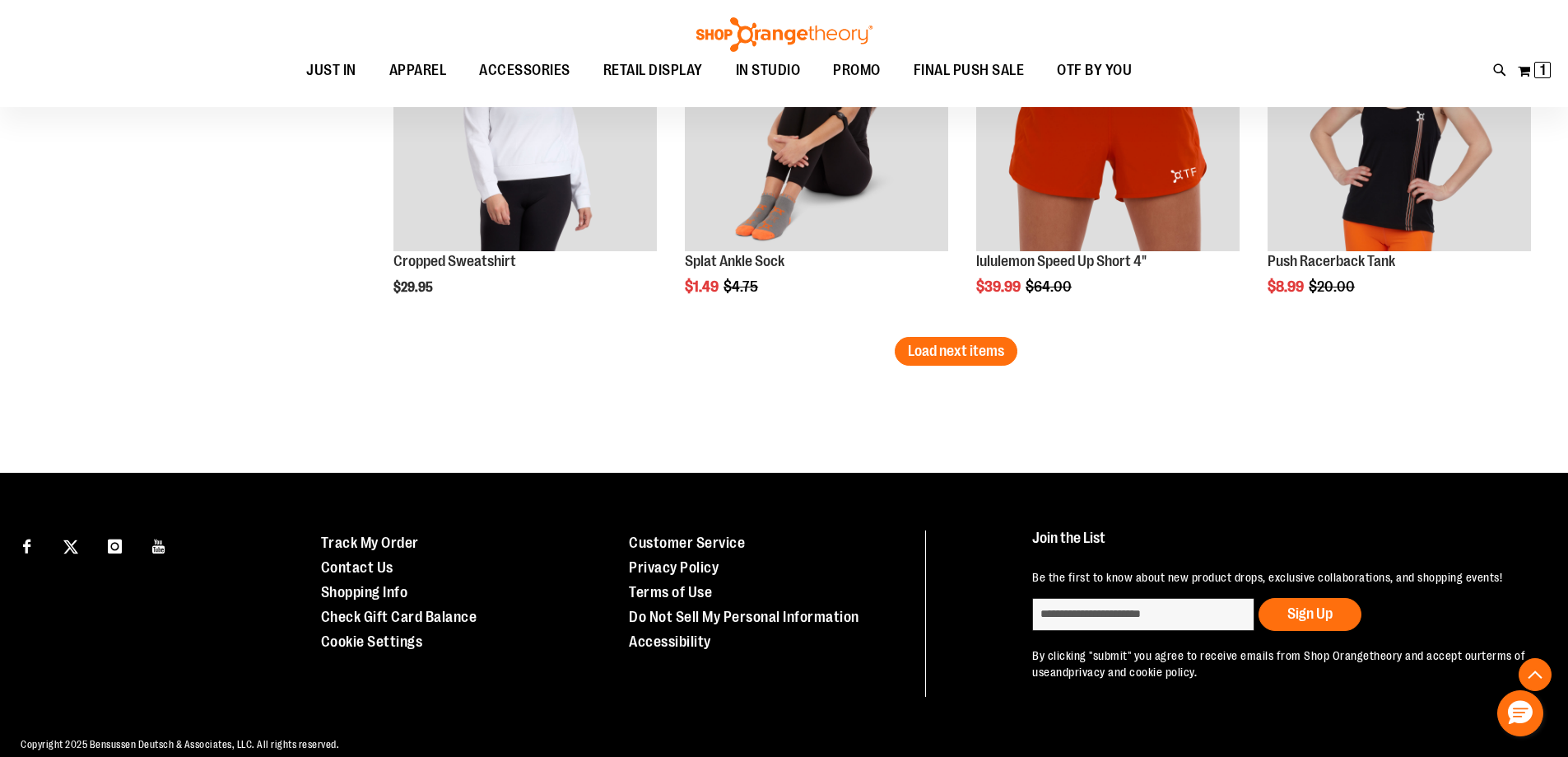
scroll to position [3086, 0]
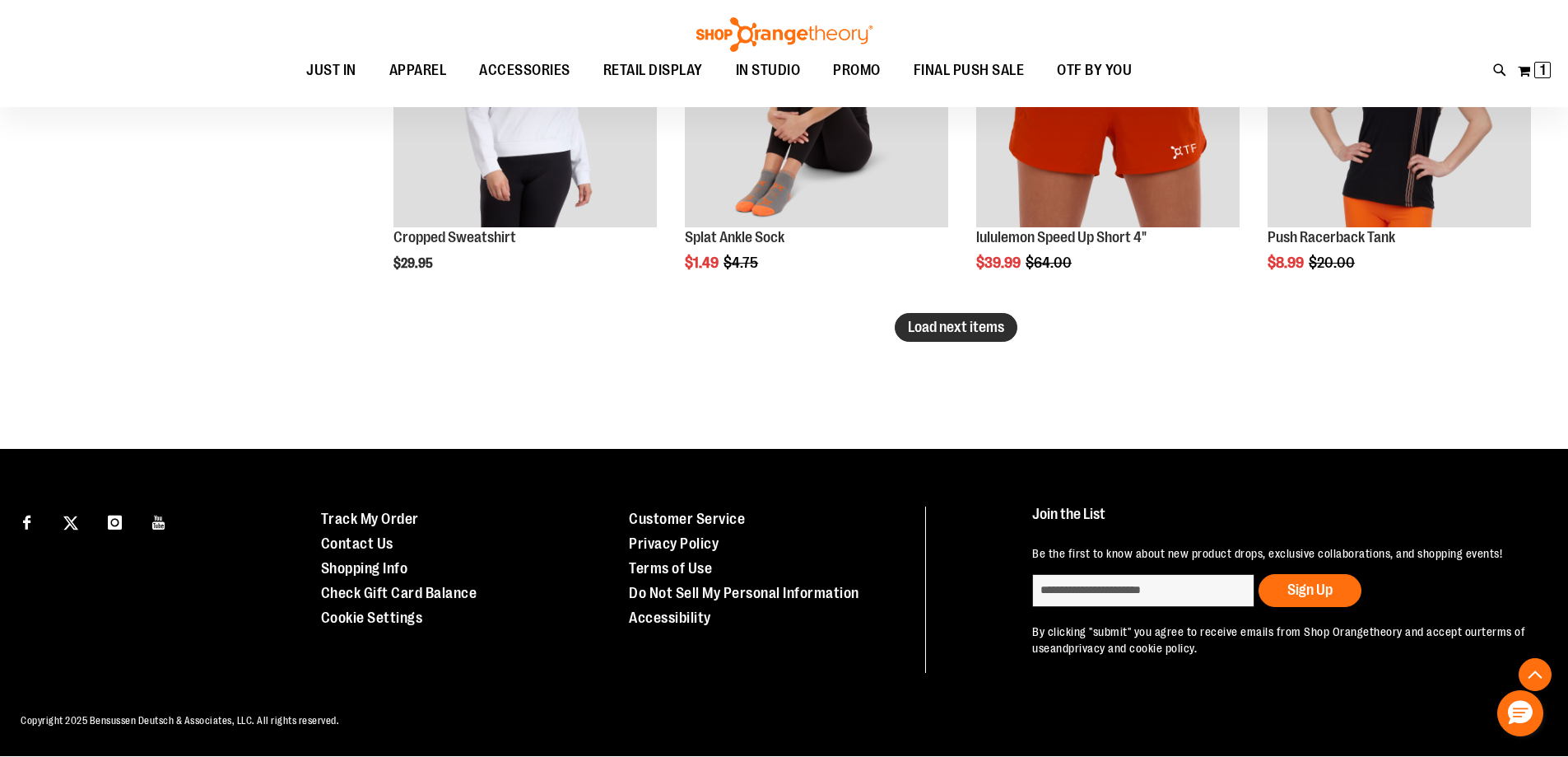
type input "**********"
click at [939, 335] on span "Load next items" at bounding box center [956, 327] width 97 height 16
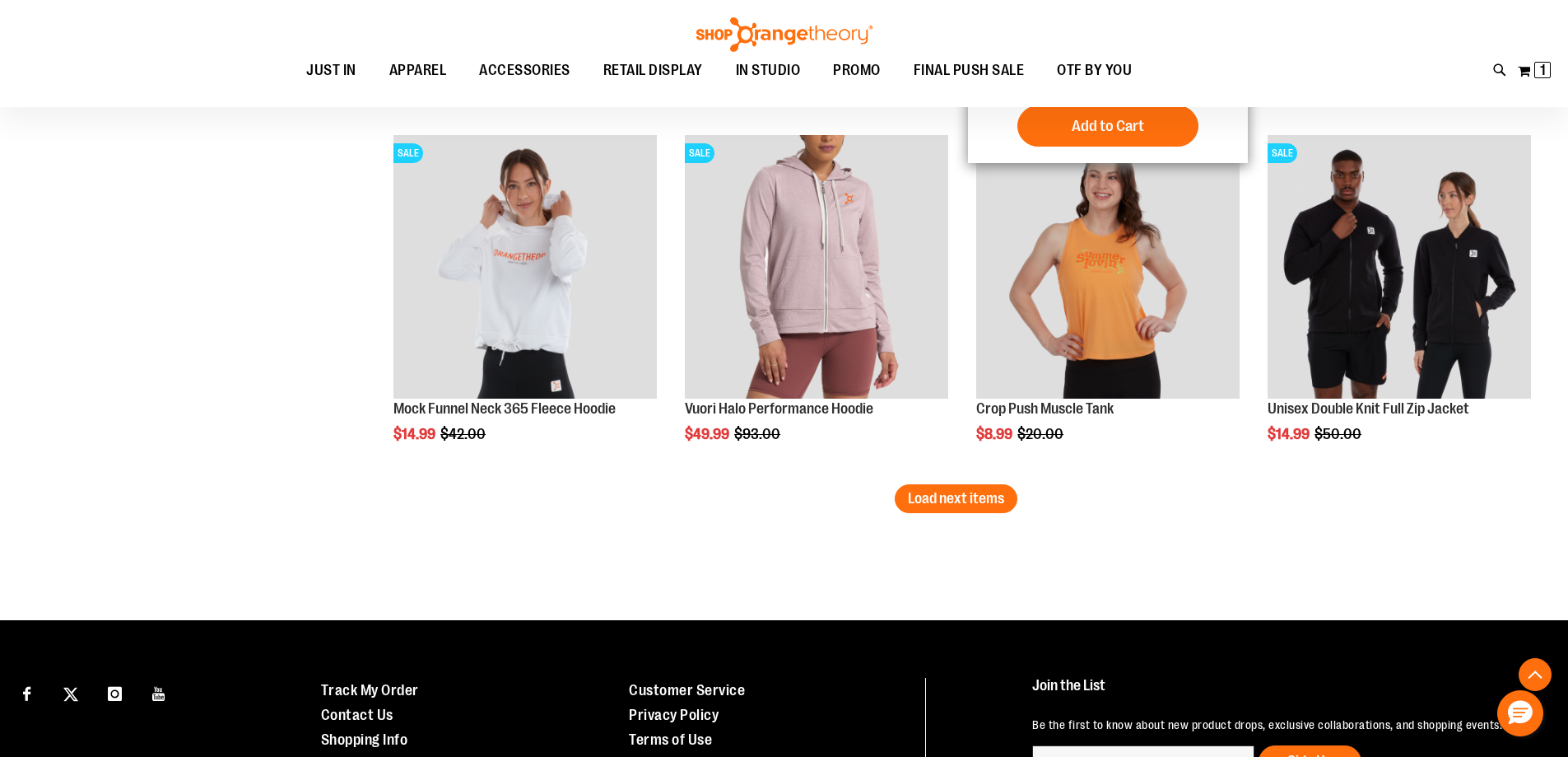
scroll to position [3992, 0]
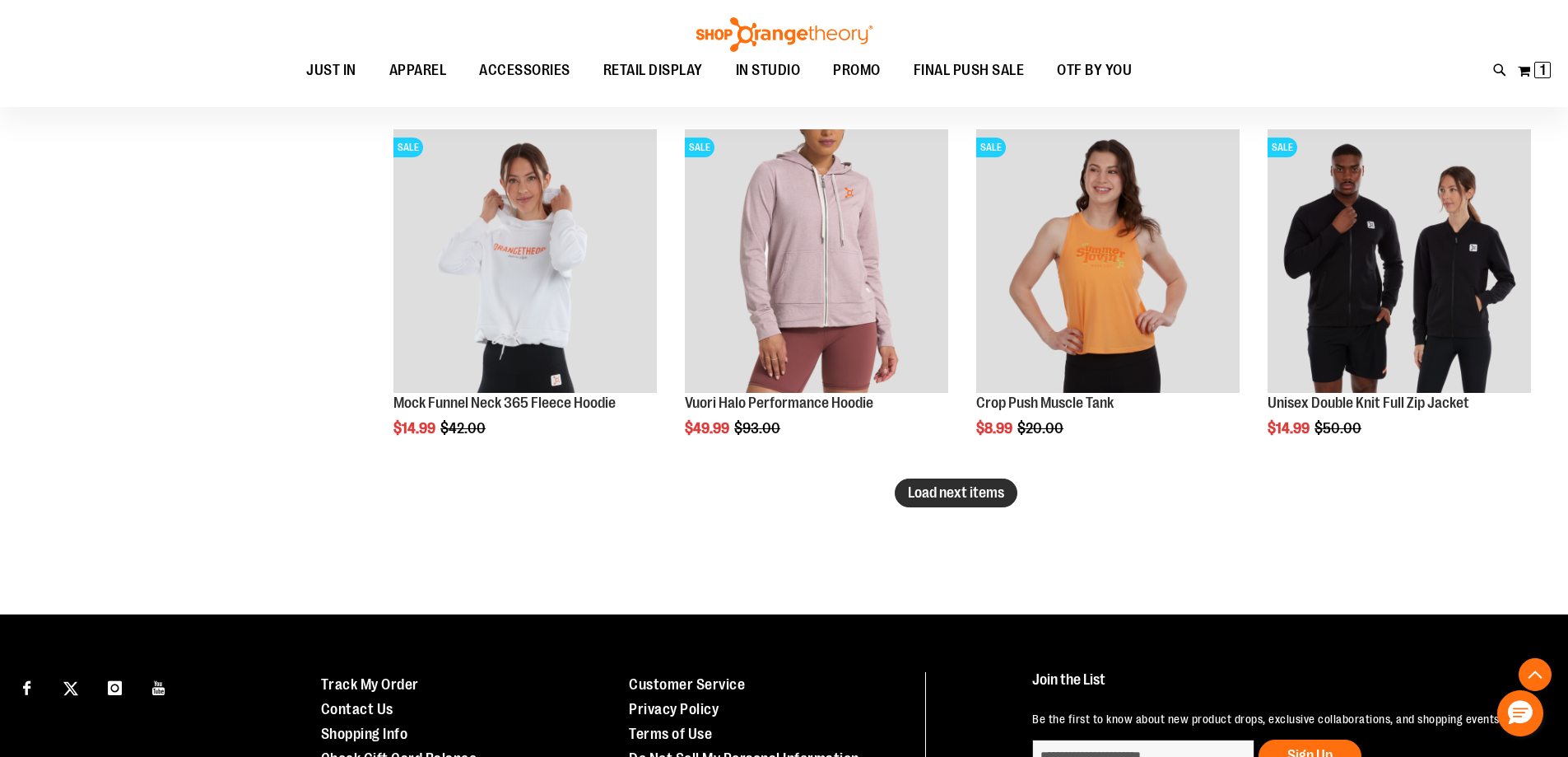
click at [936, 490] on span "Load next items" at bounding box center [956, 492] width 97 height 16
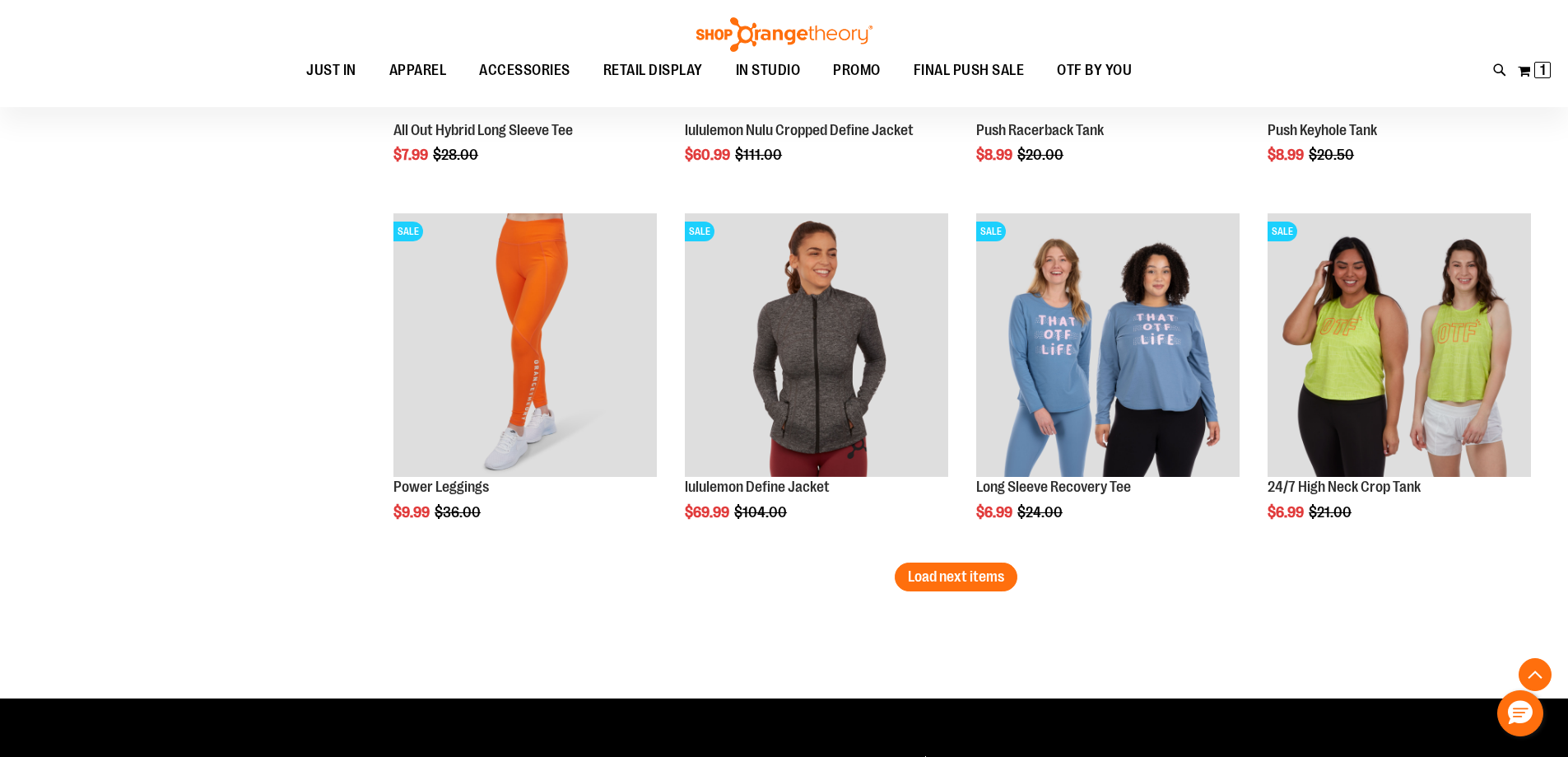
scroll to position [4980, 0]
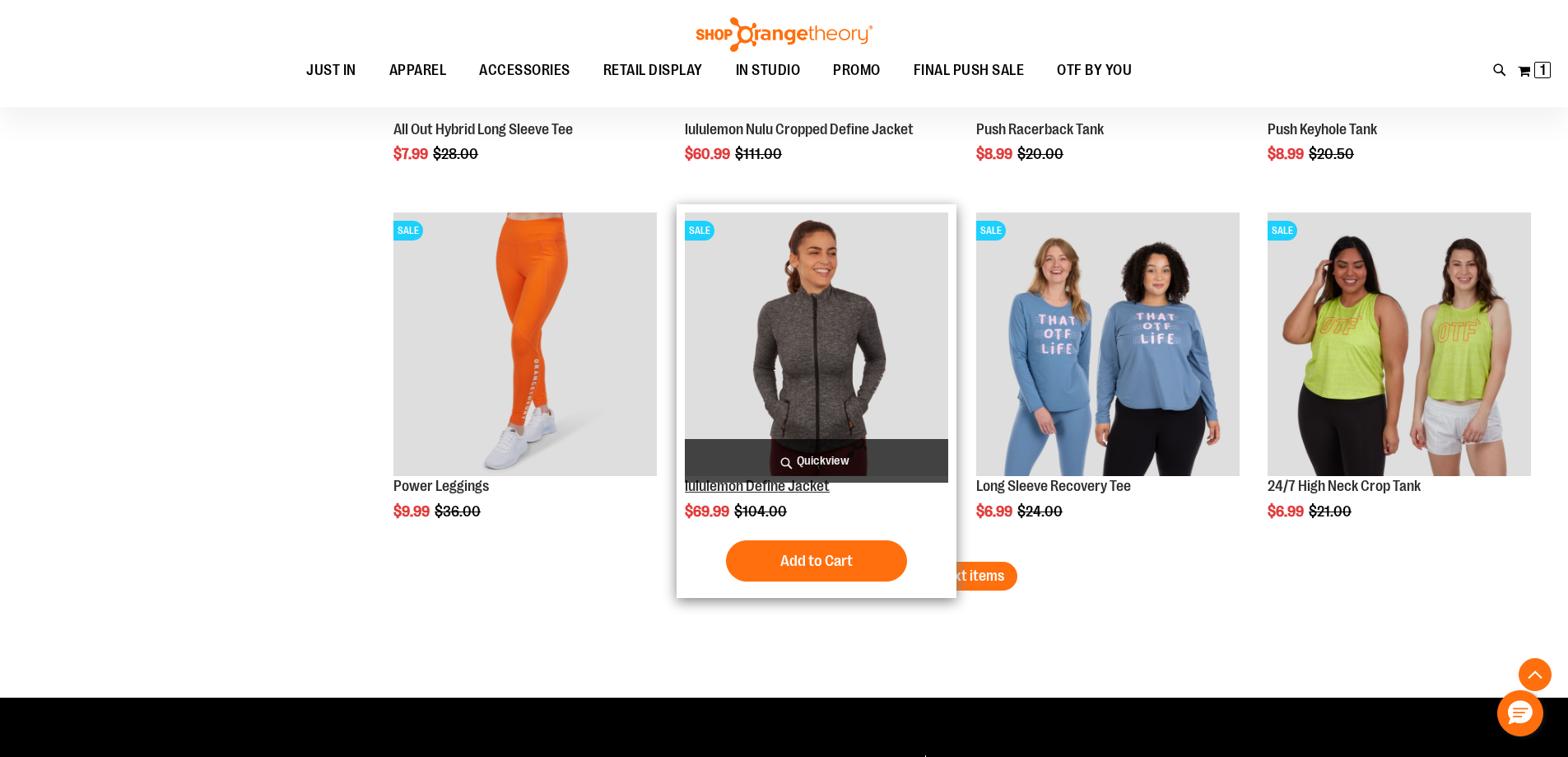
click at [798, 486] on link "lululemon Define Jacket" at bounding box center [757, 485] width 145 height 16
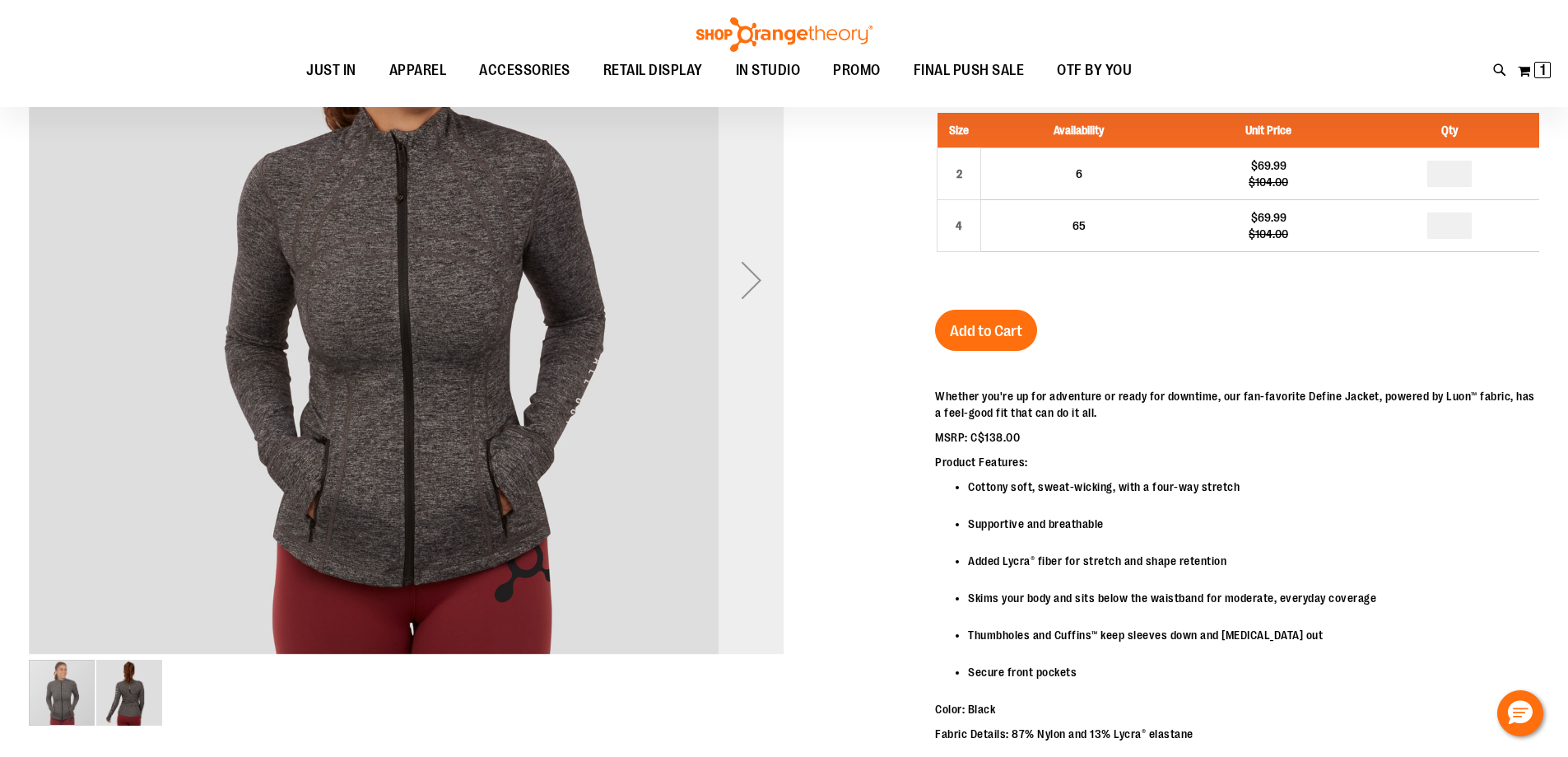
scroll to position [80, 0]
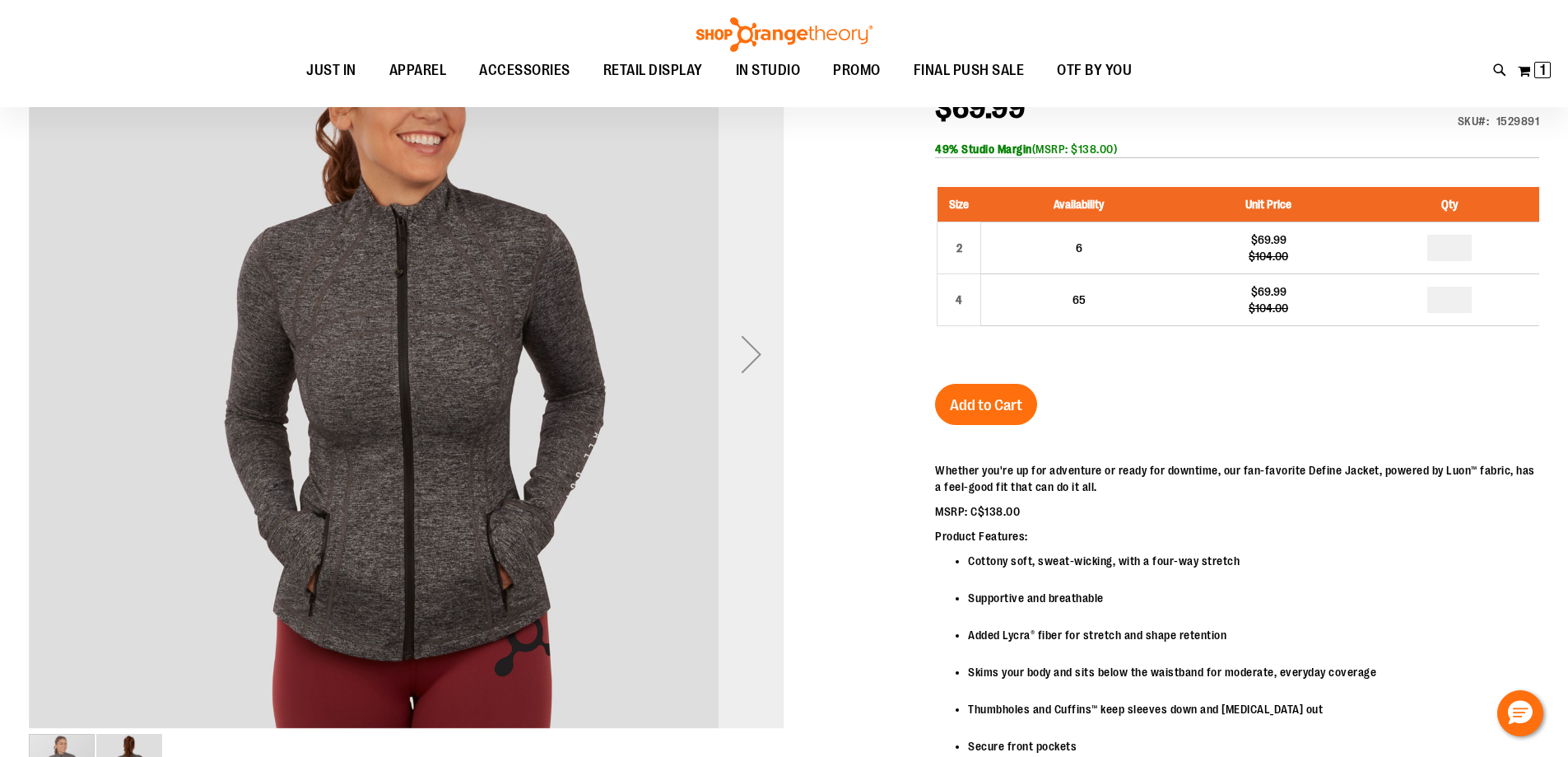
type input "**********"
click at [747, 356] on div "Next" at bounding box center [751, 354] width 66 height 66
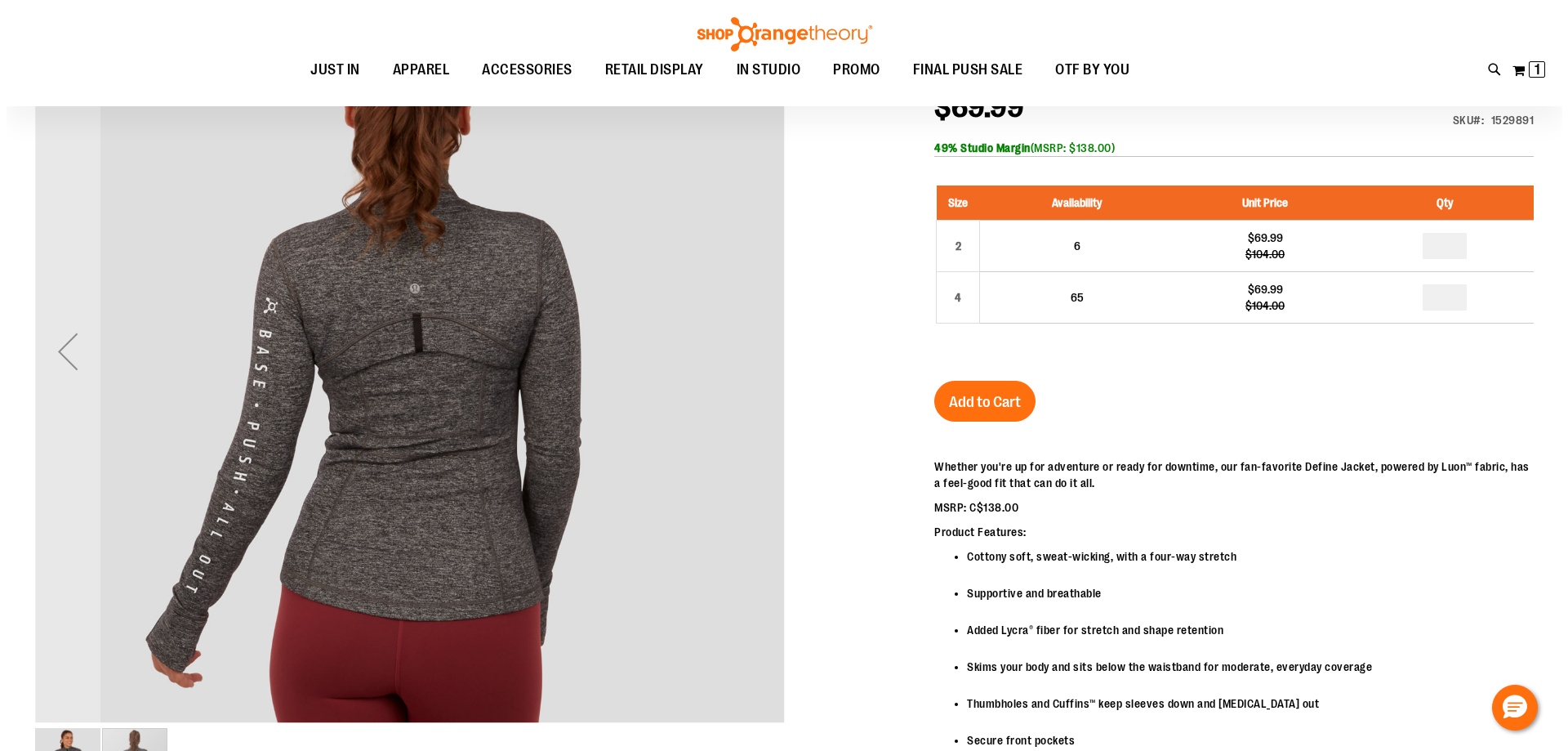
scroll to position [0, 0]
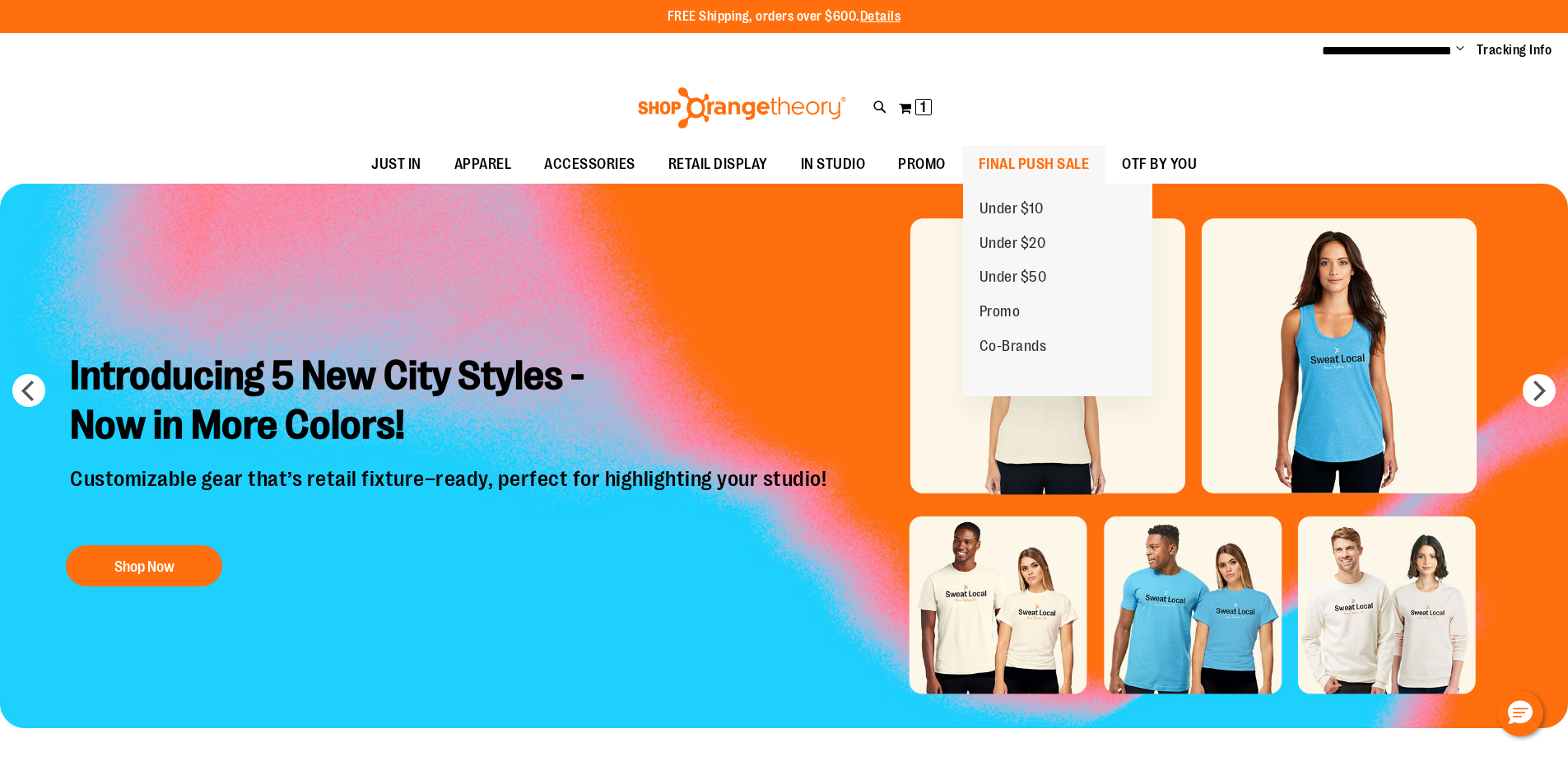
type input "**********"
click at [1069, 158] on span "FINAL PUSH SALE" at bounding box center [1033, 164] width 111 height 37
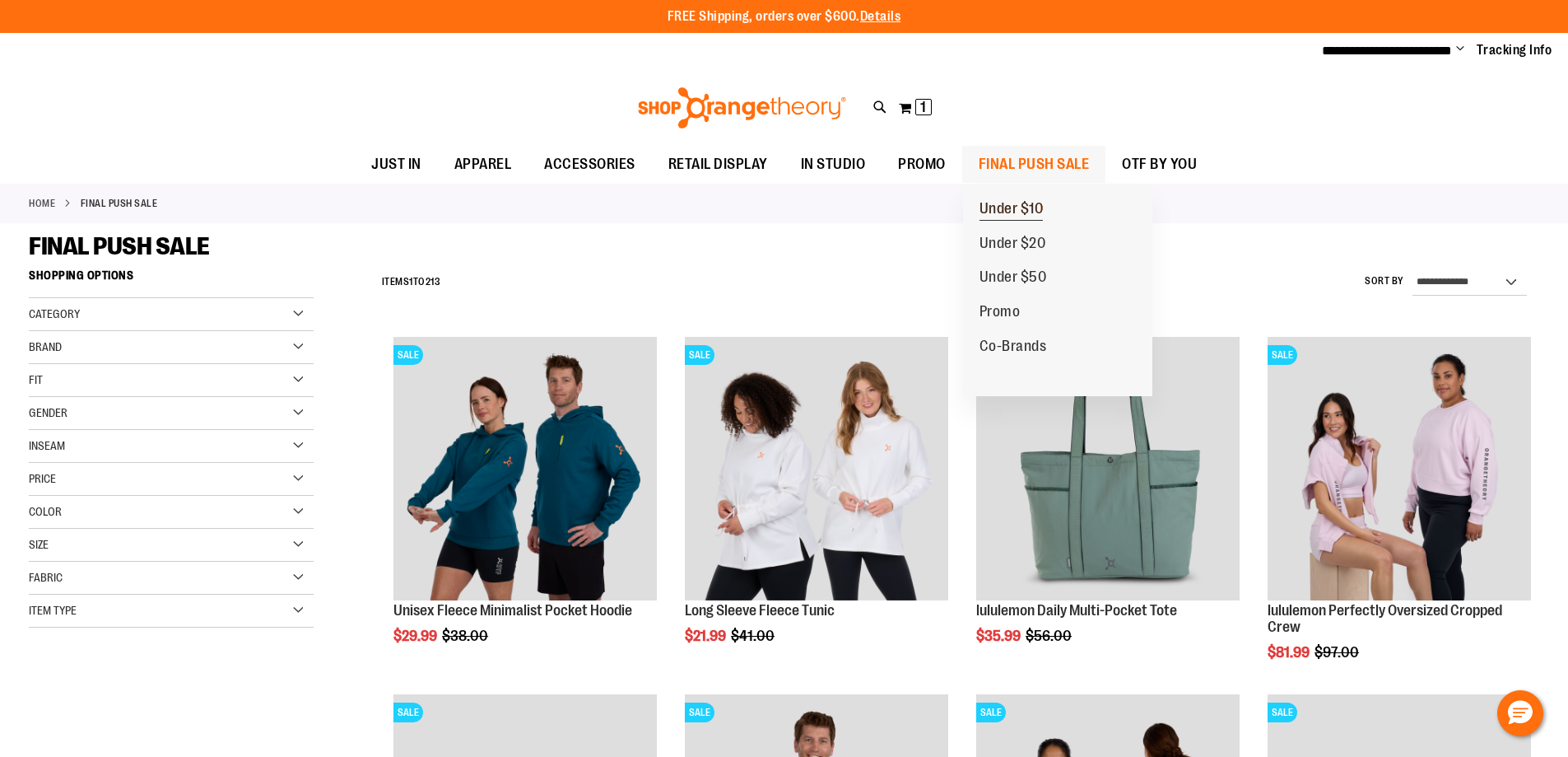
type input "**********"
click at [1023, 207] on span "Under $10" at bounding box center [1011, 210] width 64 height 20
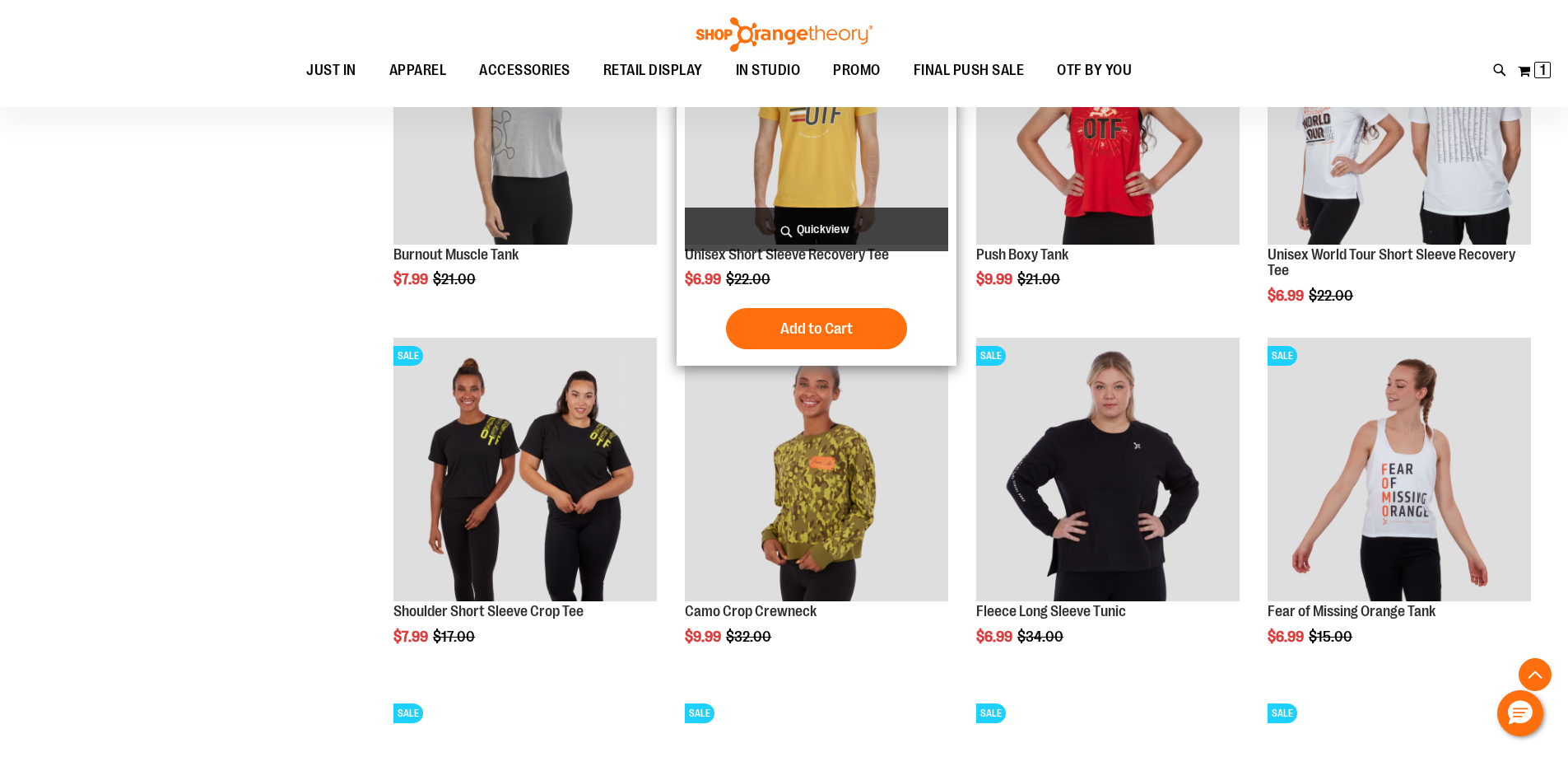
scroll to position [1069, 0]
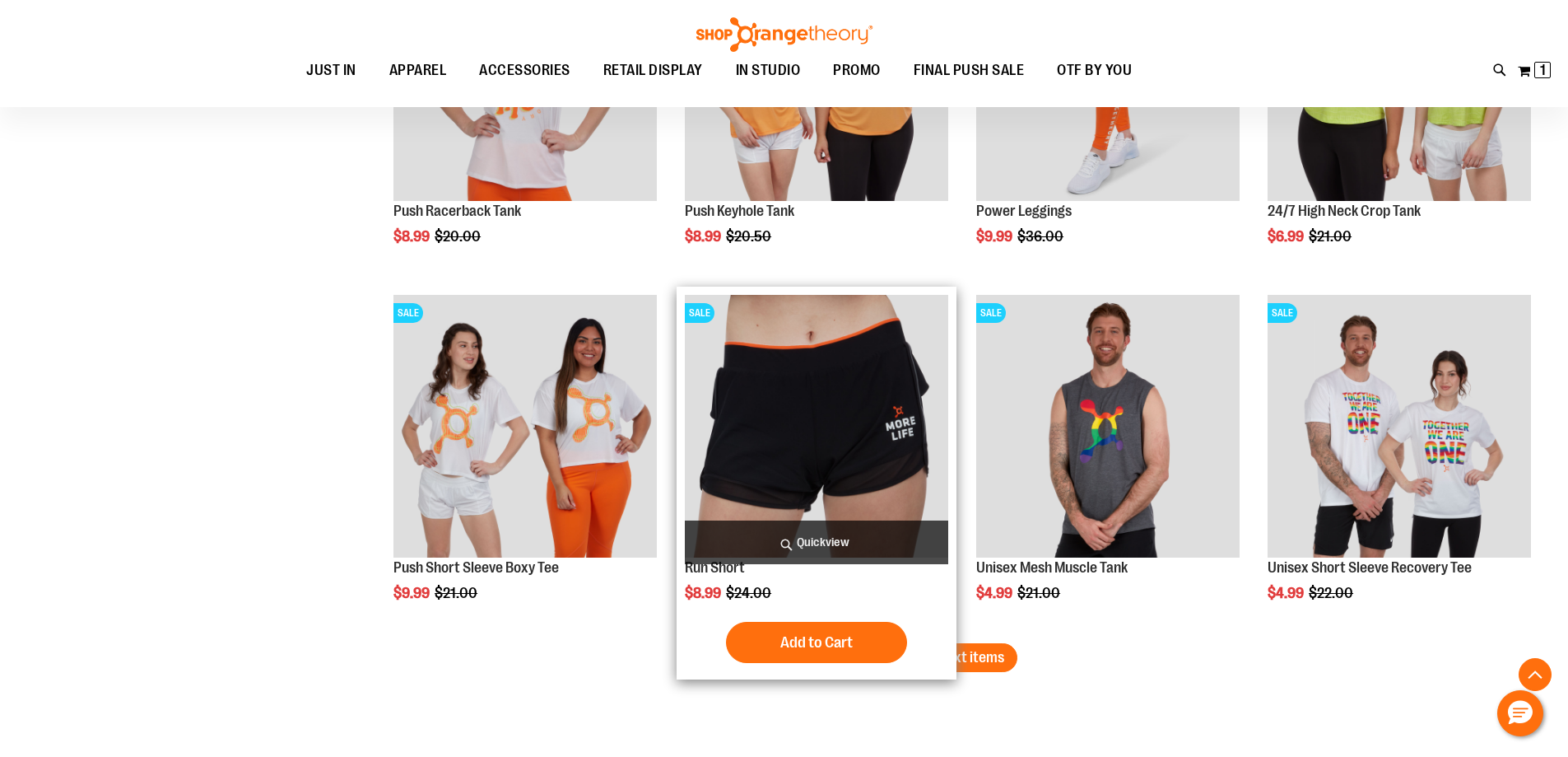
scroll to position [3128, 0]
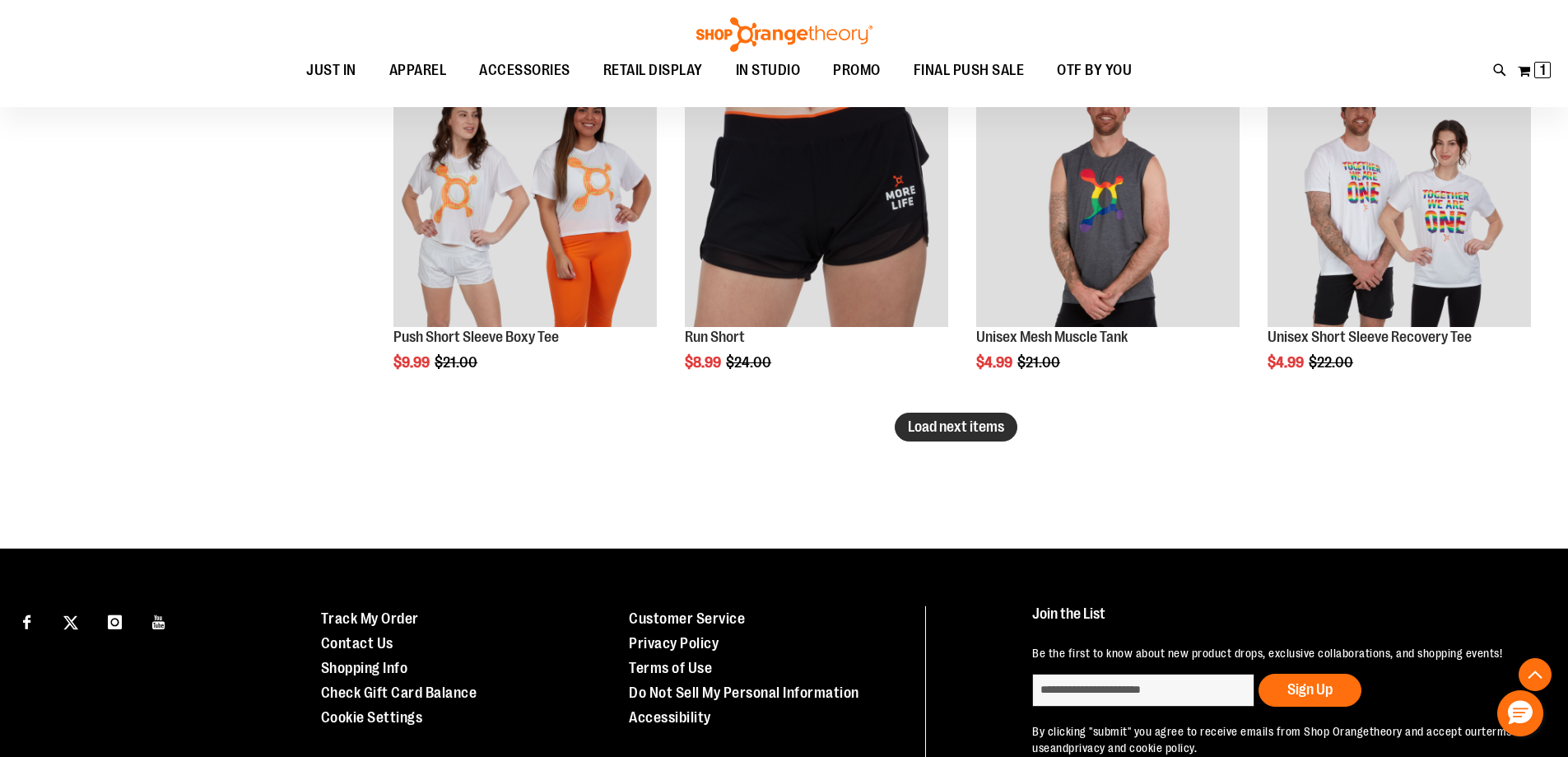
type input "**********"
click at [979, 419] on span "Load next items" at bounding box center [956, 426] width 97 height 16
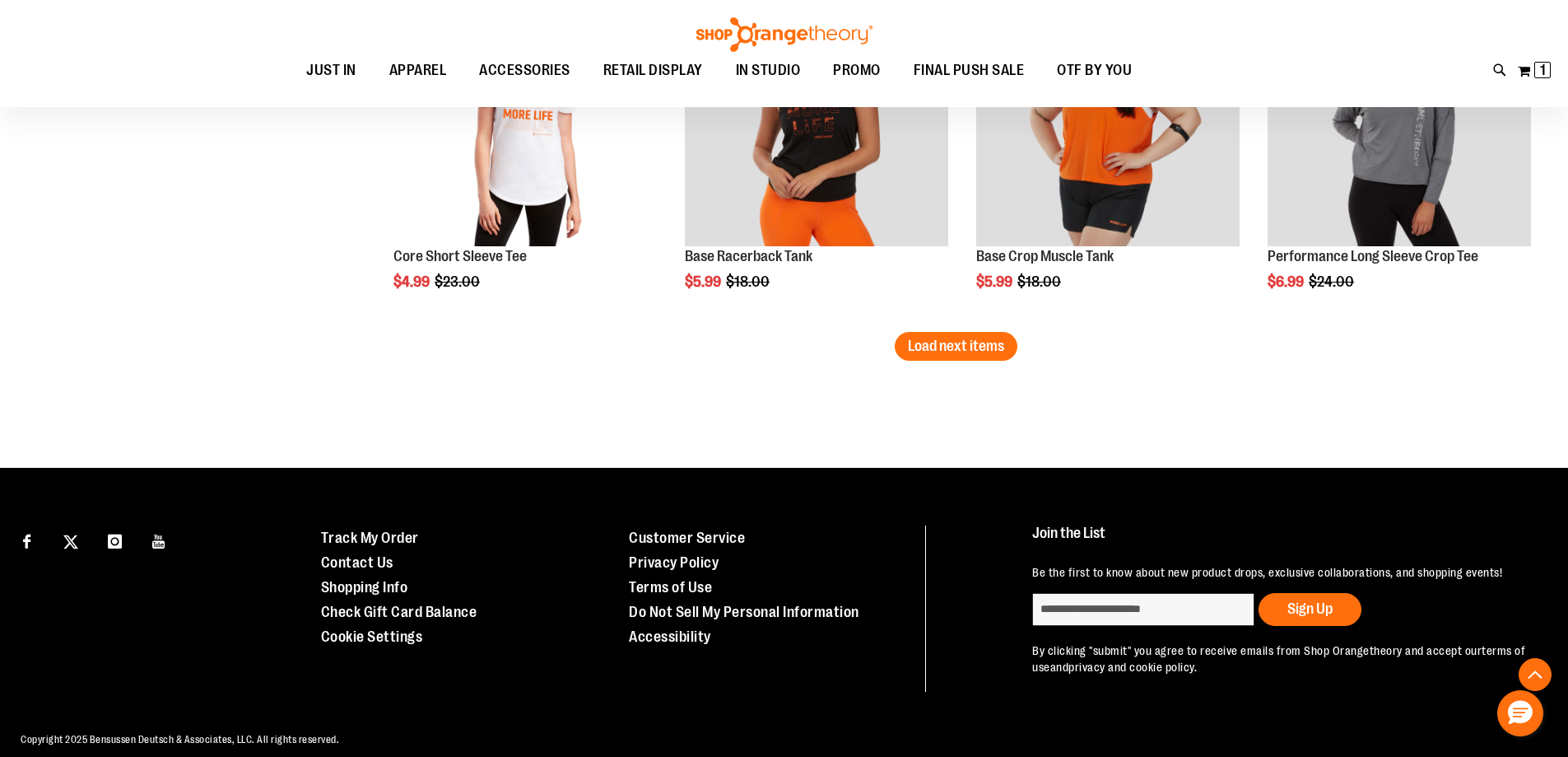
scroll to position [4280, 0]
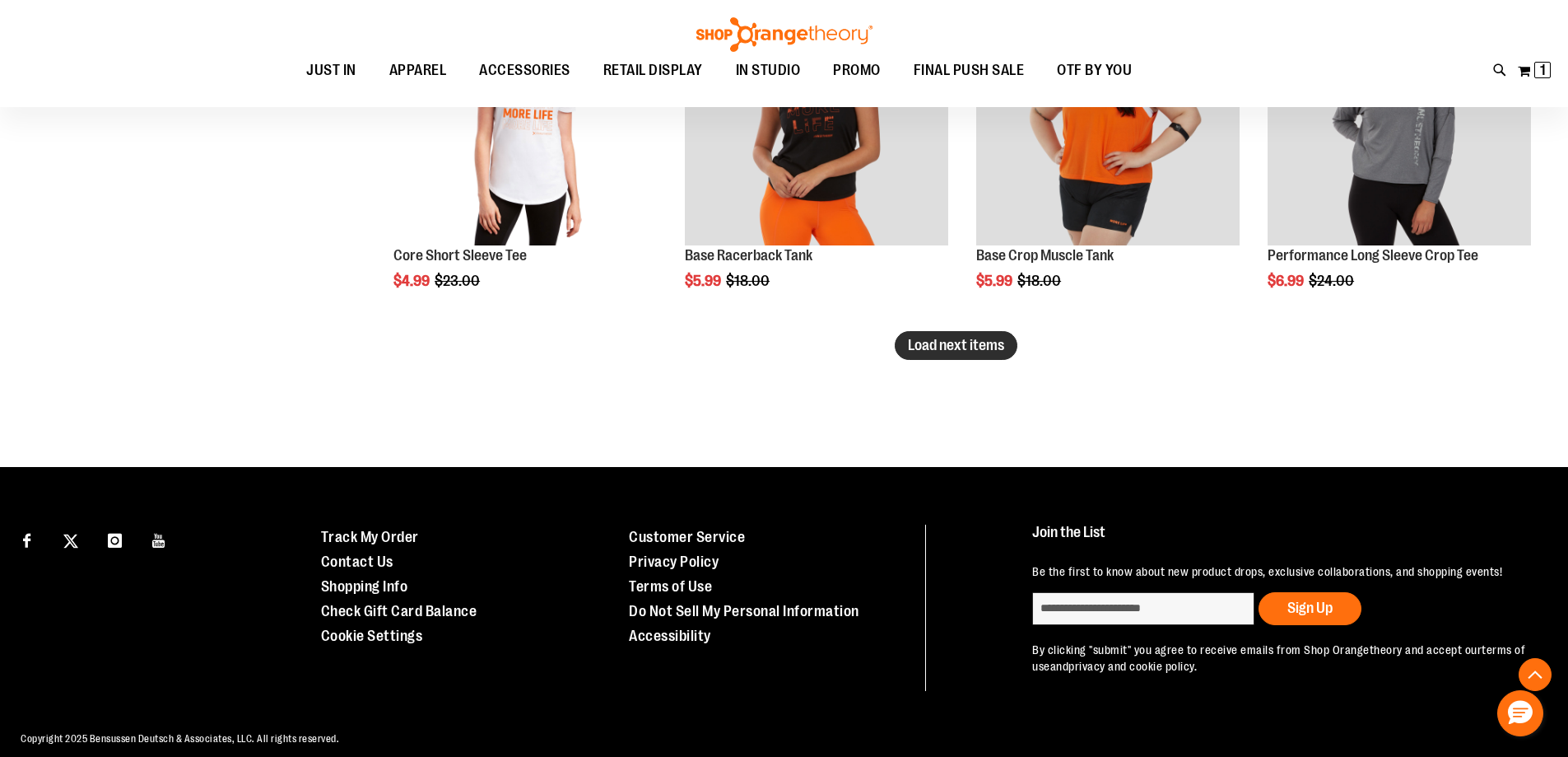
click at [949, 335] on button "Load next items" at bounding box center [956, 345] width 123 height 29
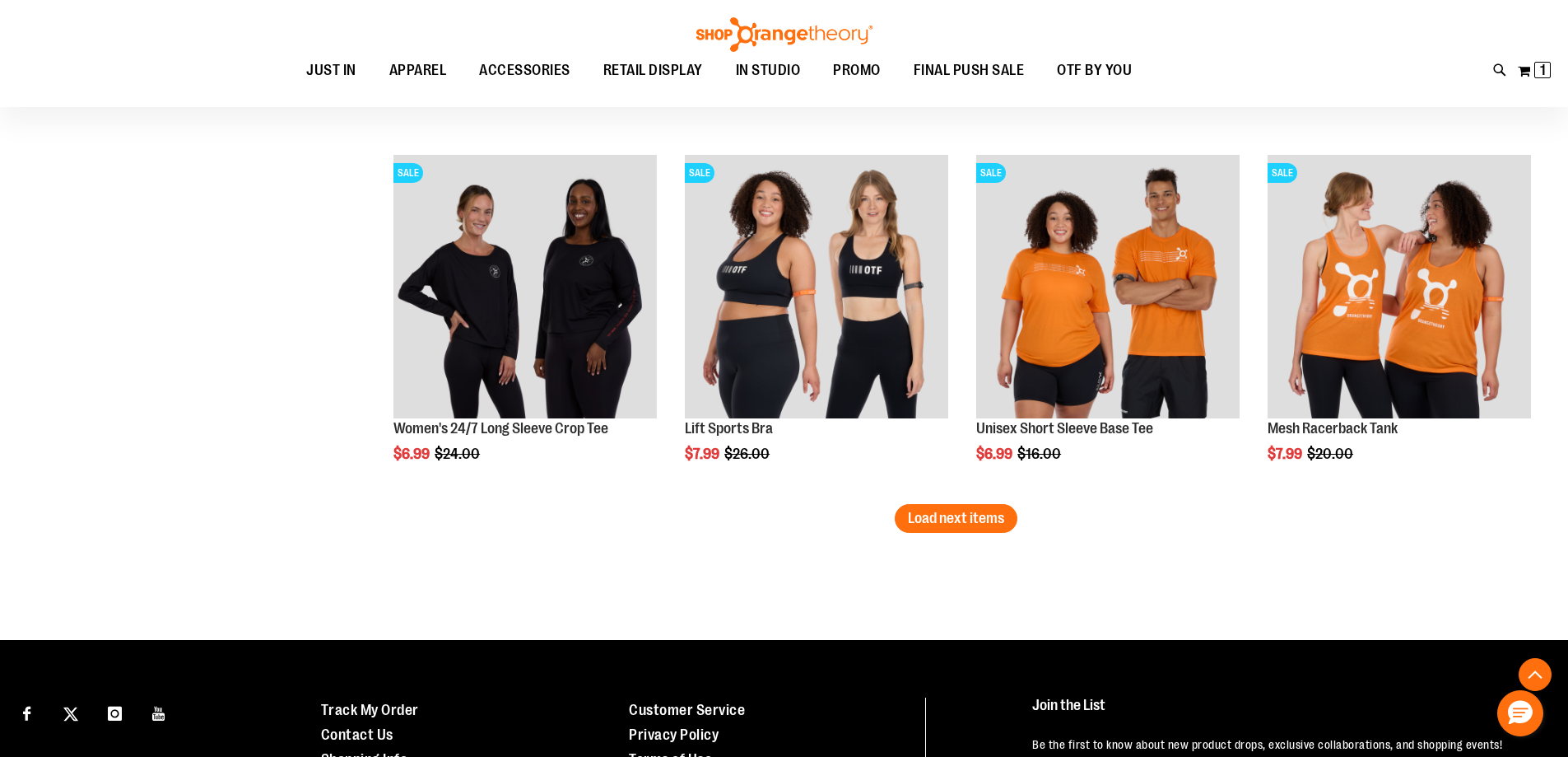
scroll to position [5186, 0]
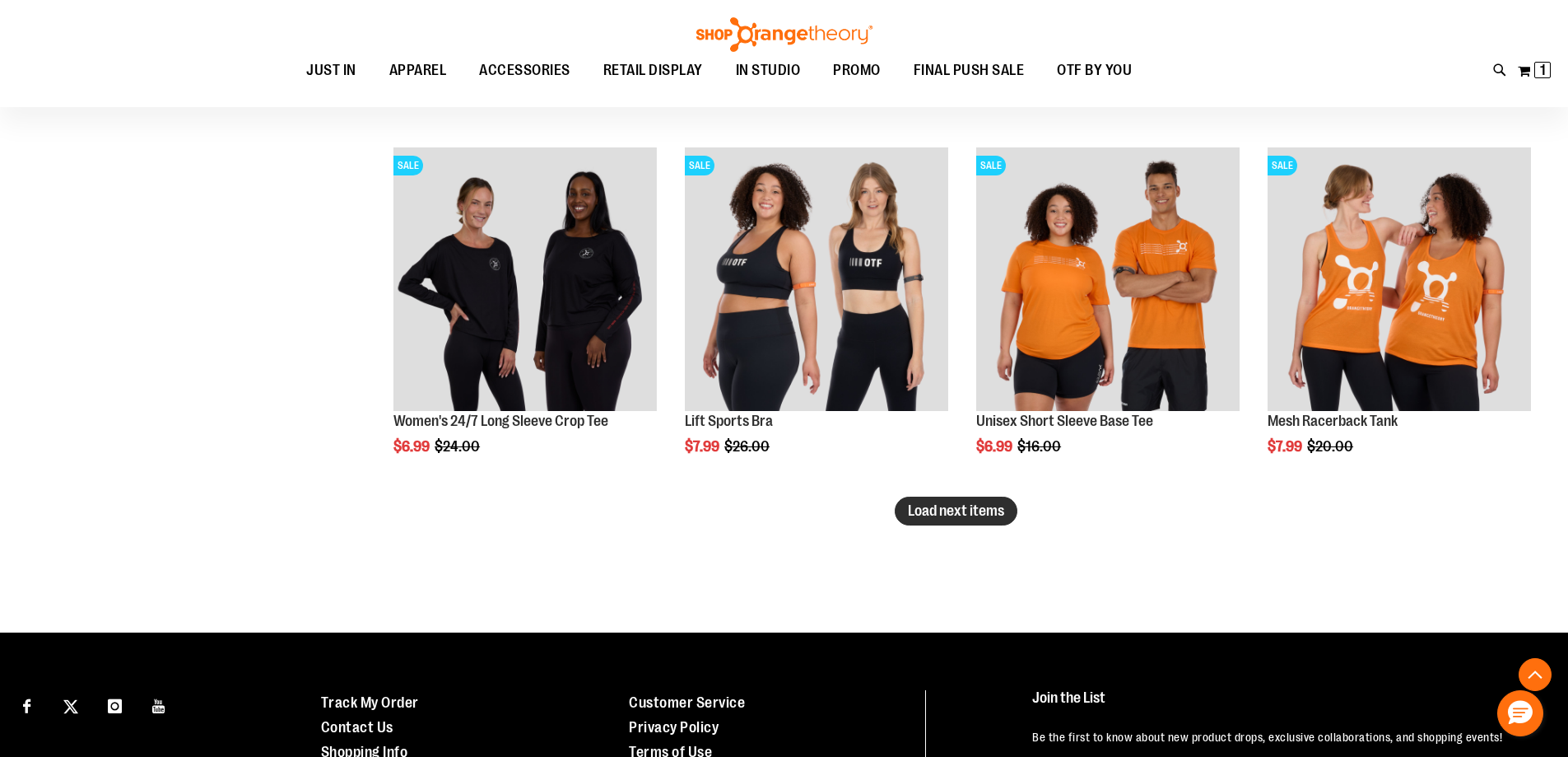
click at [941, 518] on span "Load next items" at bounding box center [956, 510] width 97 height 16
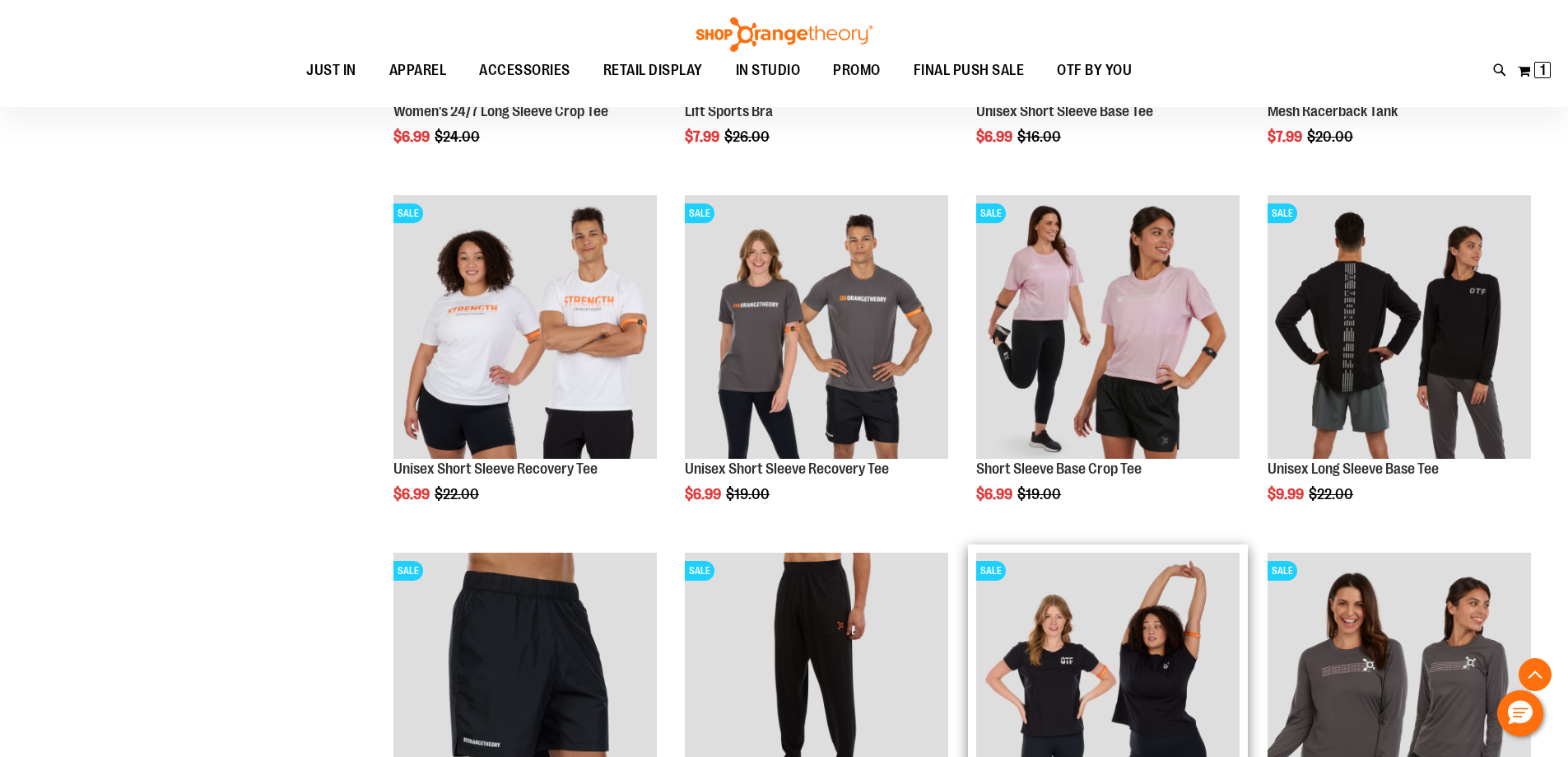
scroll to position [5680, 0]
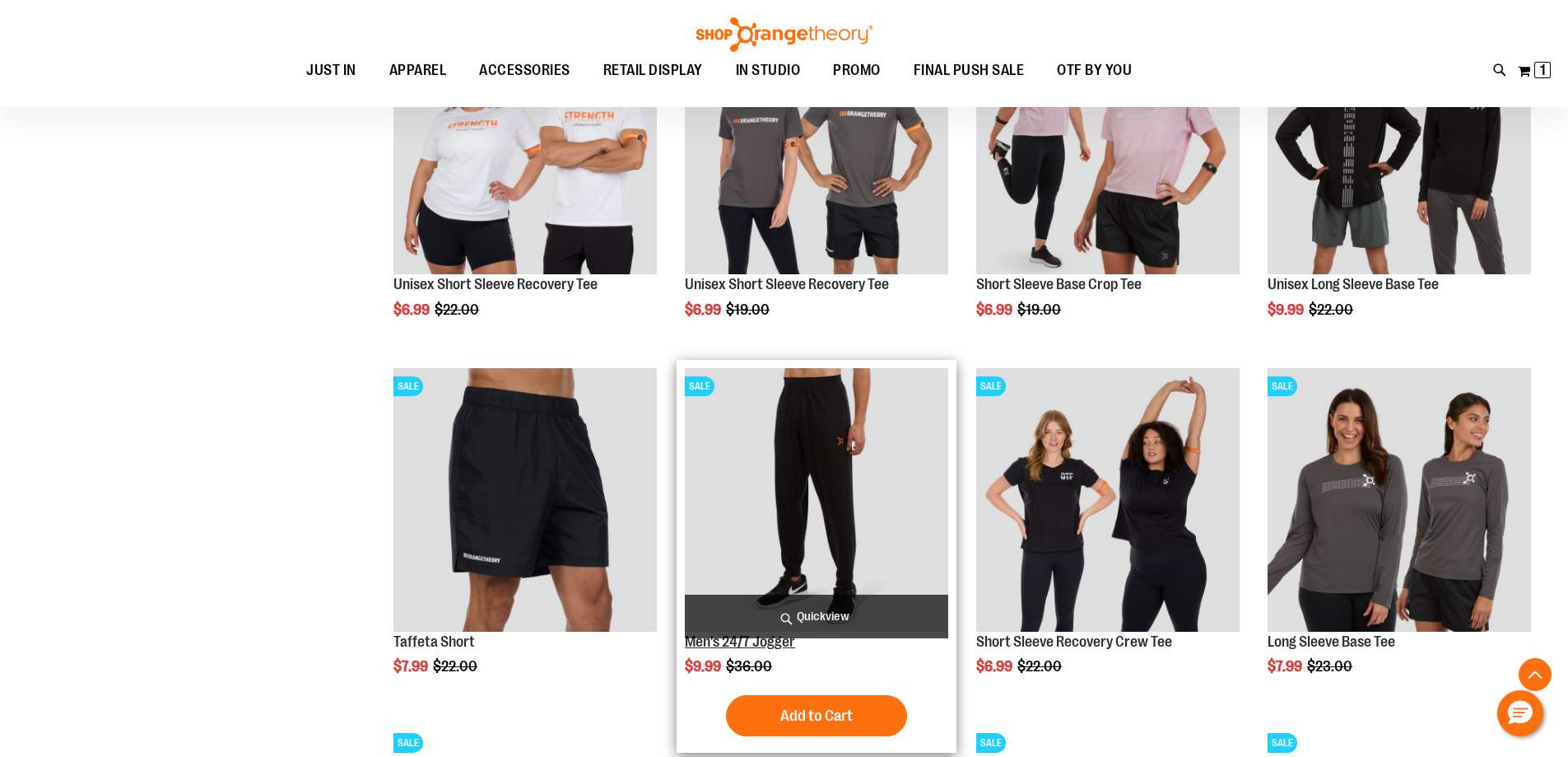
click at [760, 647] on link "Men's 24/7 Jogger" at bounding box center [740, 641] width 110 height 16
click at [762, 643] on link "Men's 24/7 Jogger" at bounding box center [740, 641] width 110 height 16
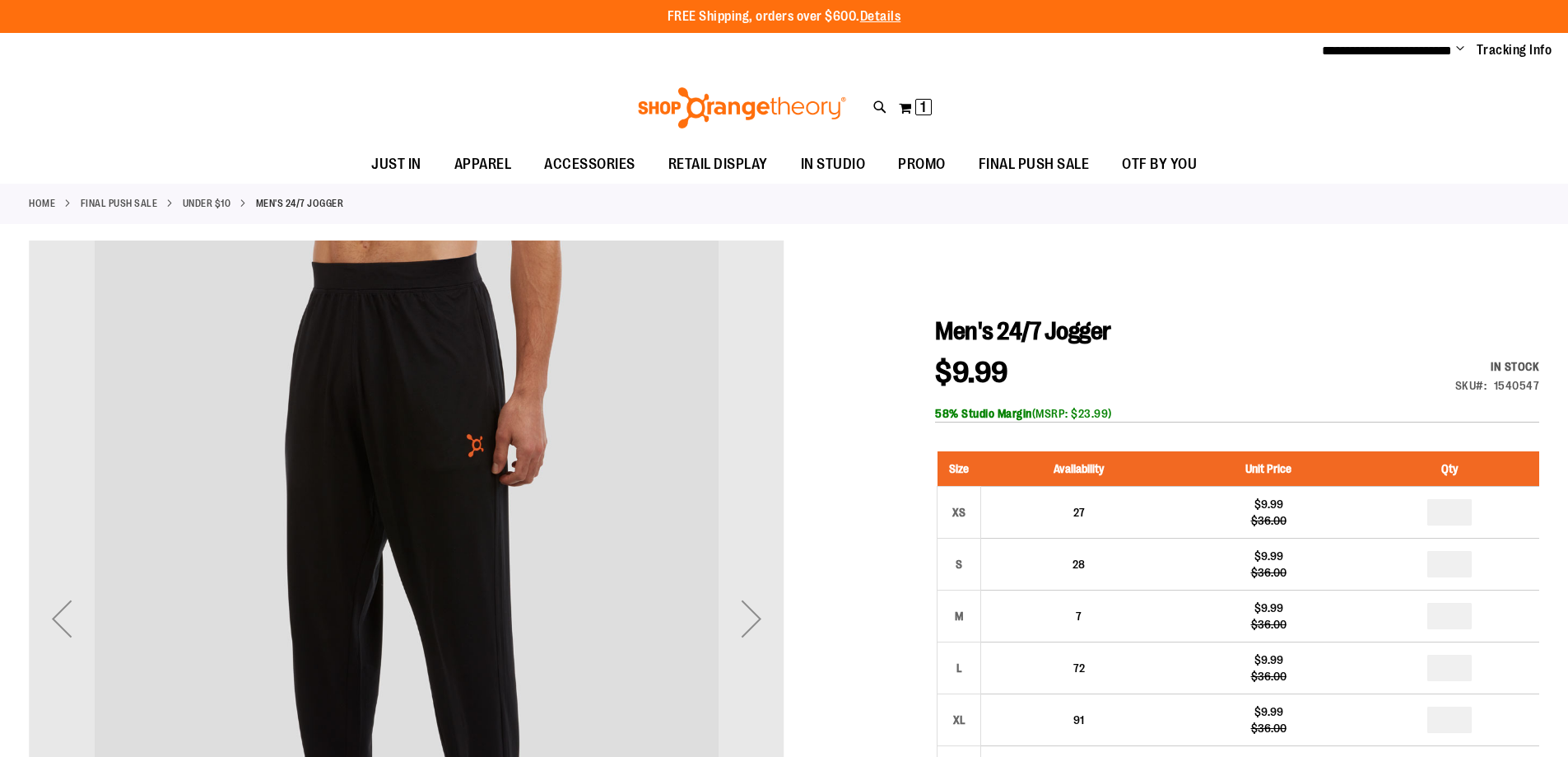
type input "**********"
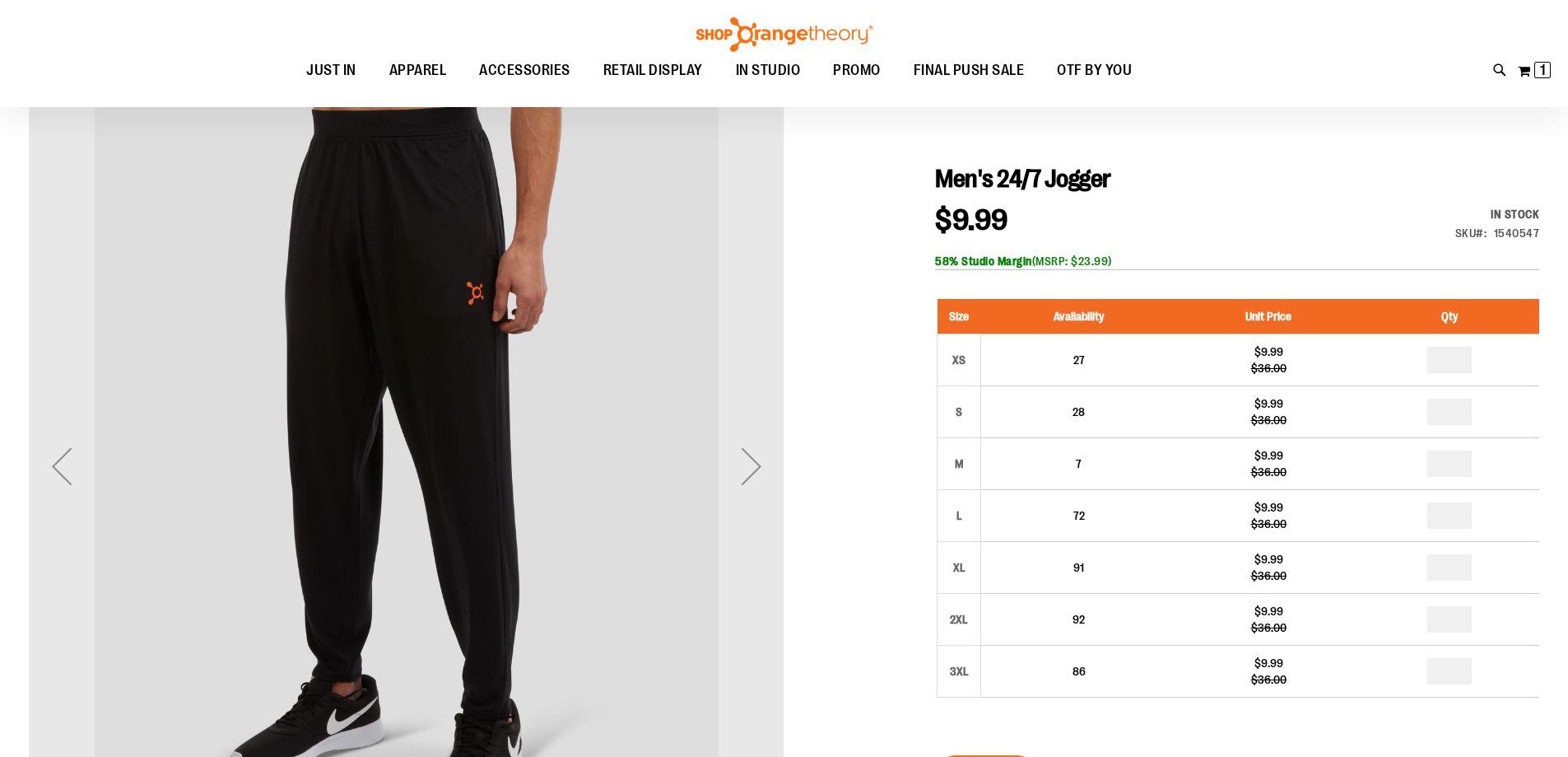
scroll to position [163, 0]
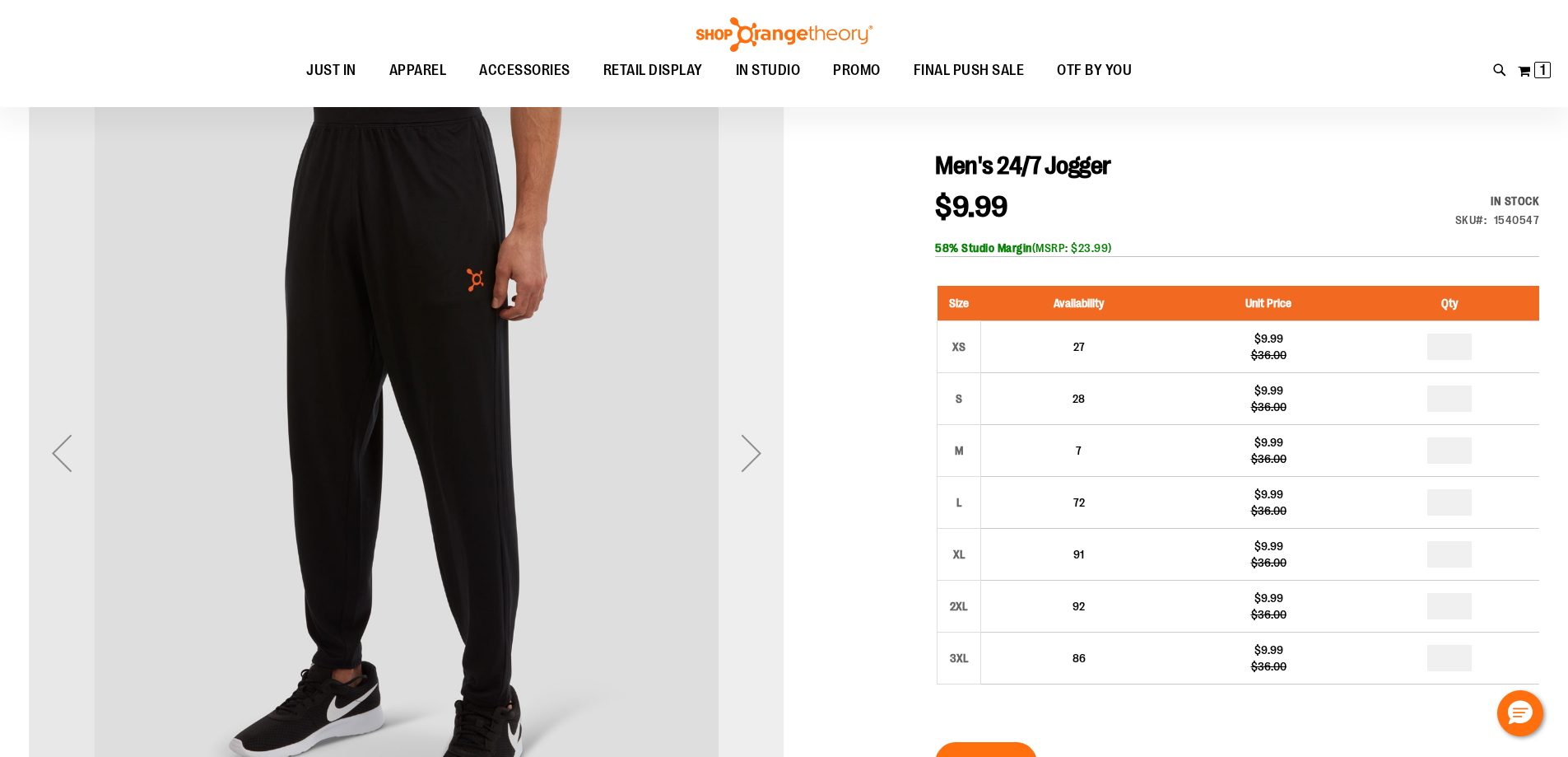
click at [756, 449] on div "Next" at bounding box center [751, 452] width 66 height 66
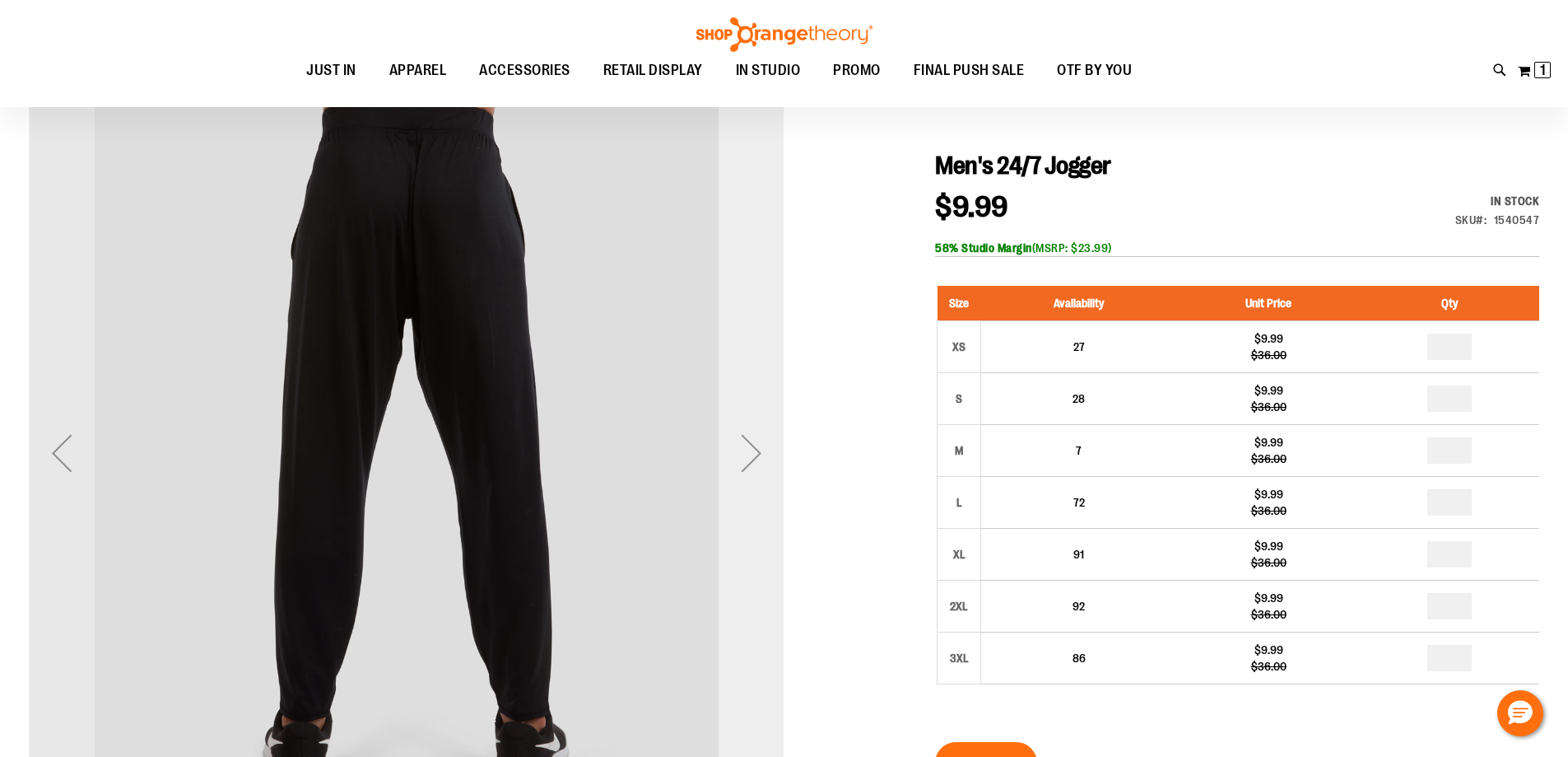
click at [756, 449] on div "Next" at bounding box center [751, 452] width 66 height 66
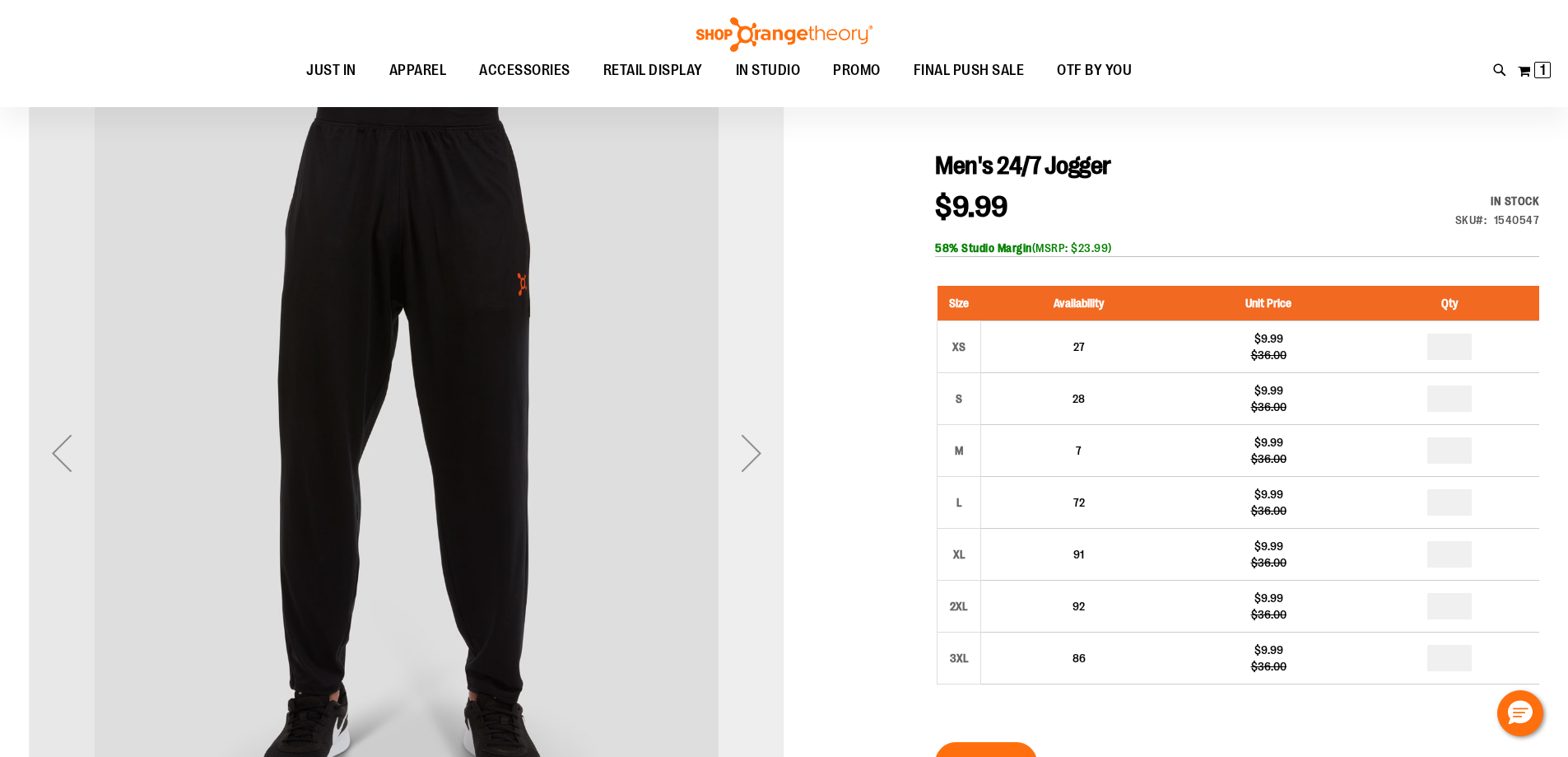
click at [756, 449] on div "Next" at bounding box center [751, 452] width 66 height 66
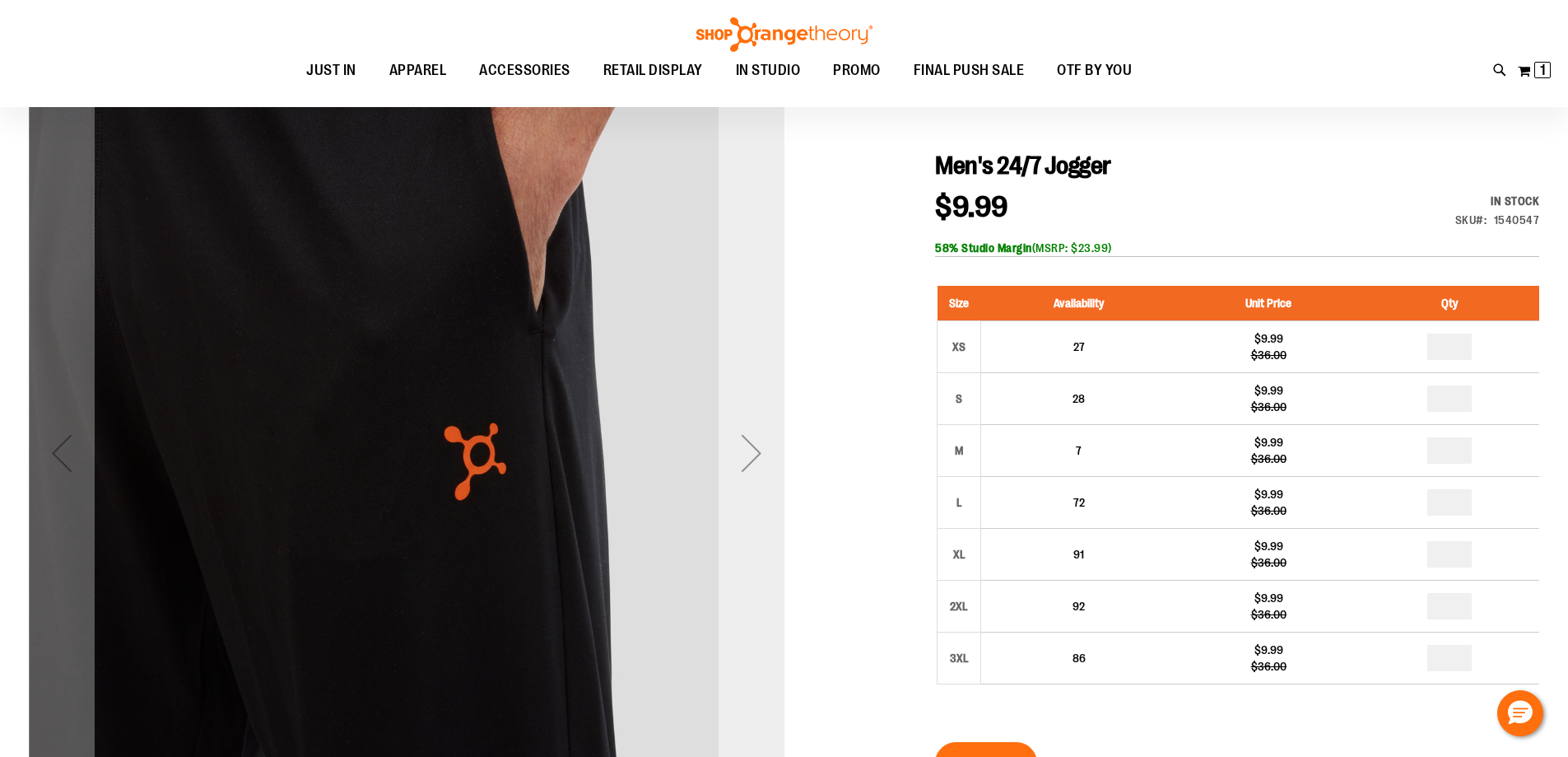
click at [756, 449] on div "Next" at bounding box center [751, 452] width 66 height 66
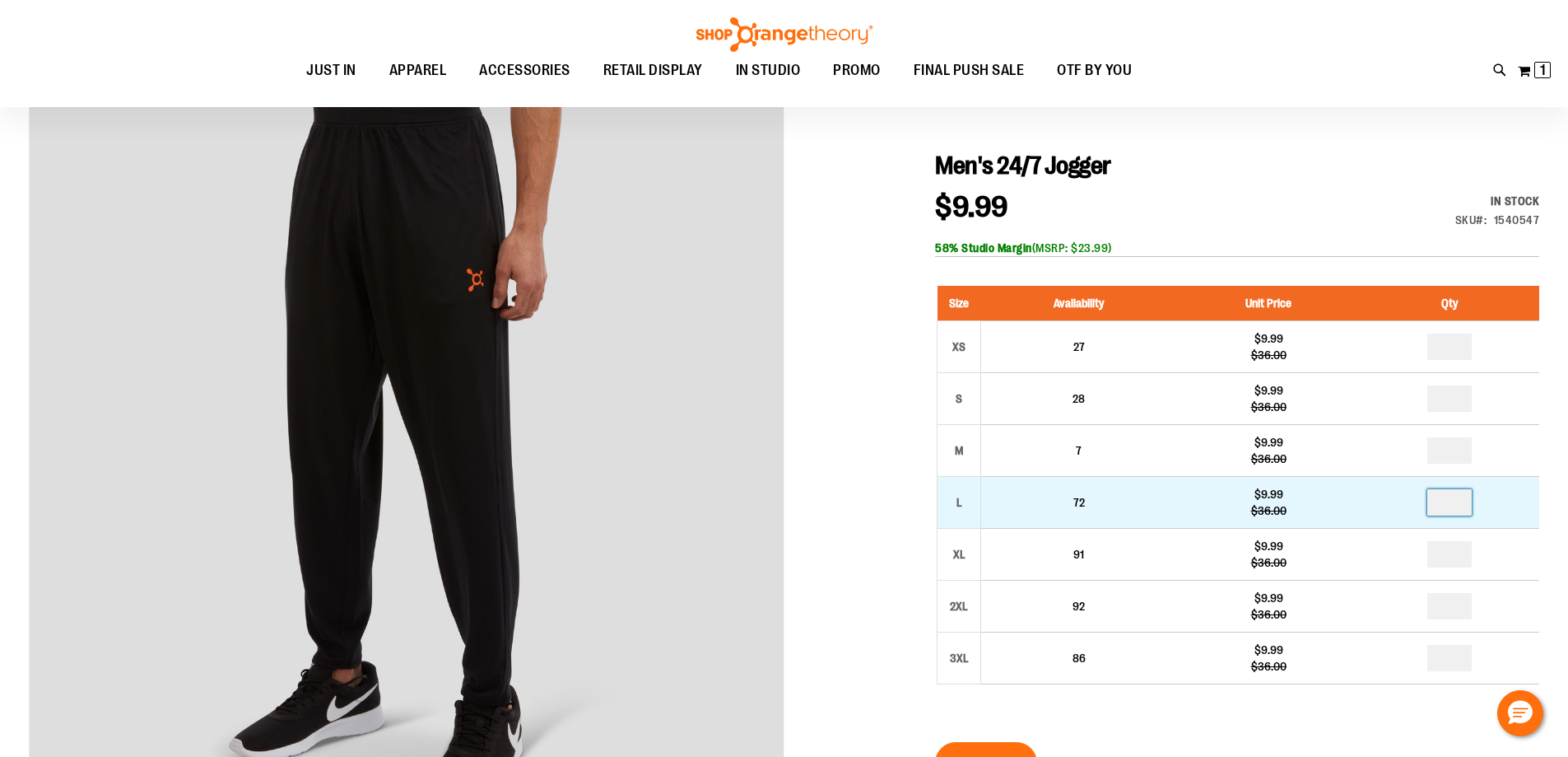
drag, startPoint x: 1461, startPoint y: 506, endPoint x: 1446, endPoint y: 506, distance: 15.0
click at [1446, 506] on input "number" at bounding box center [1450, 502] width 44 height 26
type input "*"
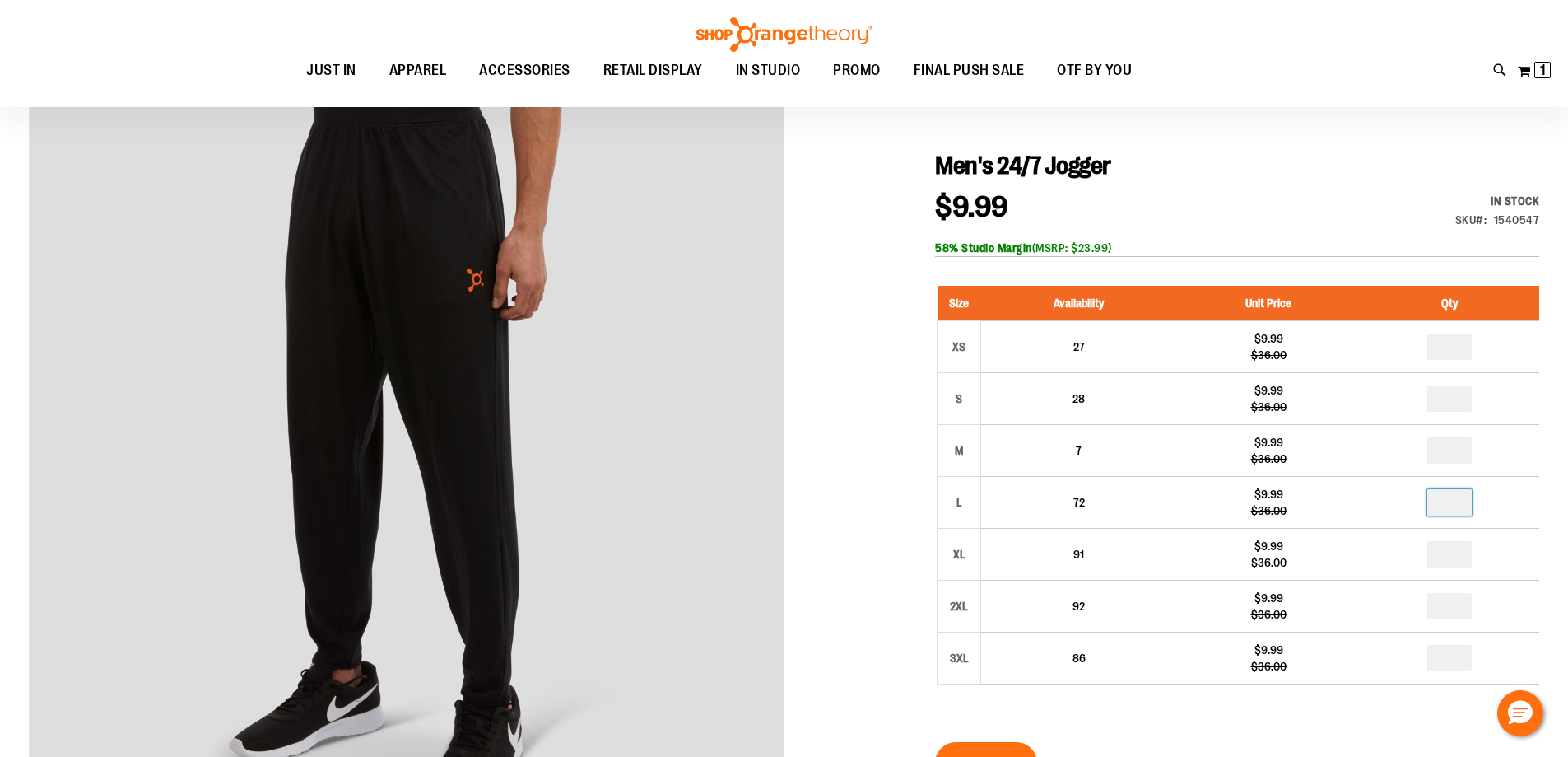
click at [1261, 198] on div "$9.99 Regular Price $36.00 In stock Only %1 left SKU 1540547 58% Studio Margin …" at bounding box center [1236, 224] width 604 height 64
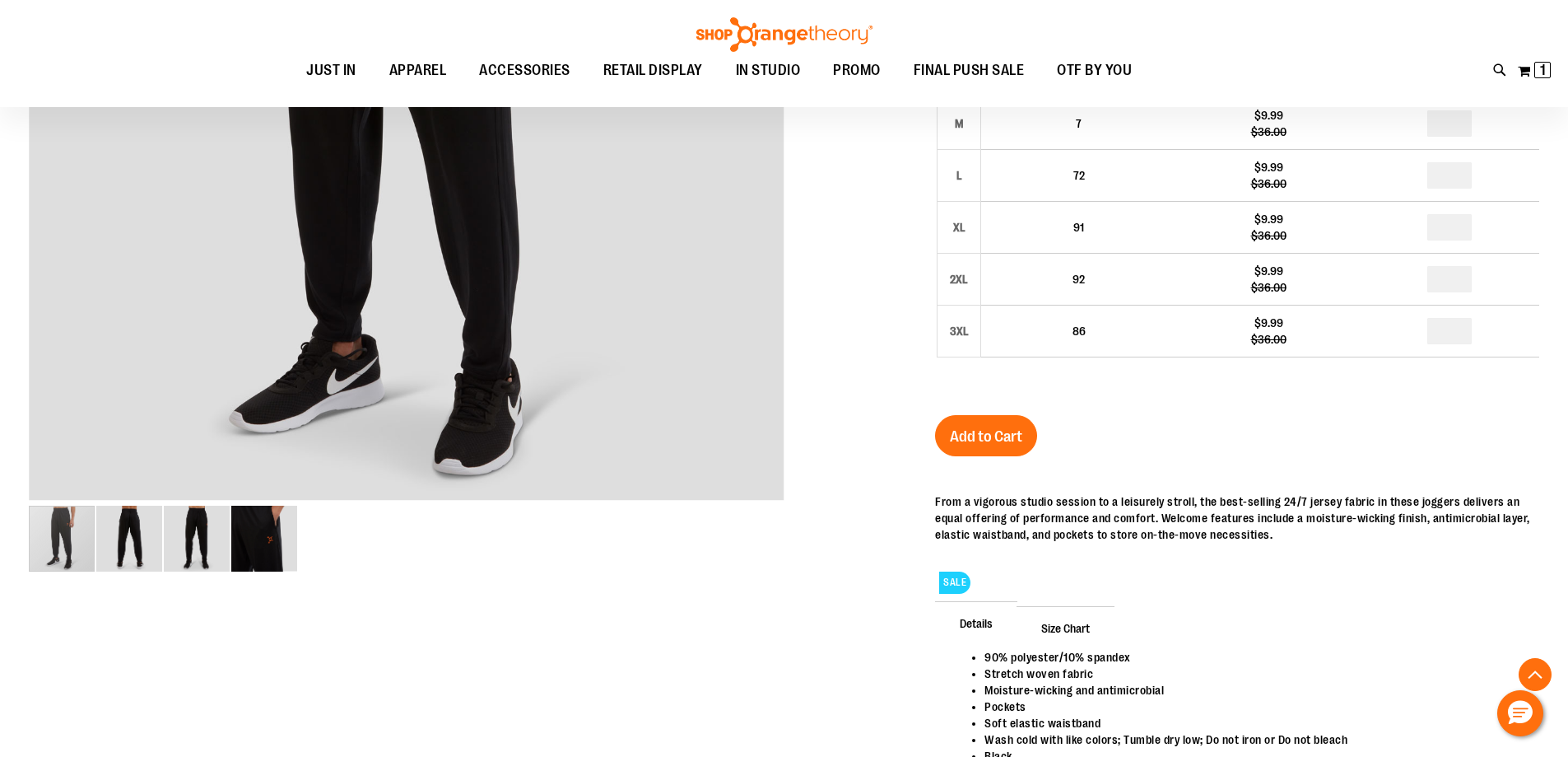
scroll to position [493, 0]
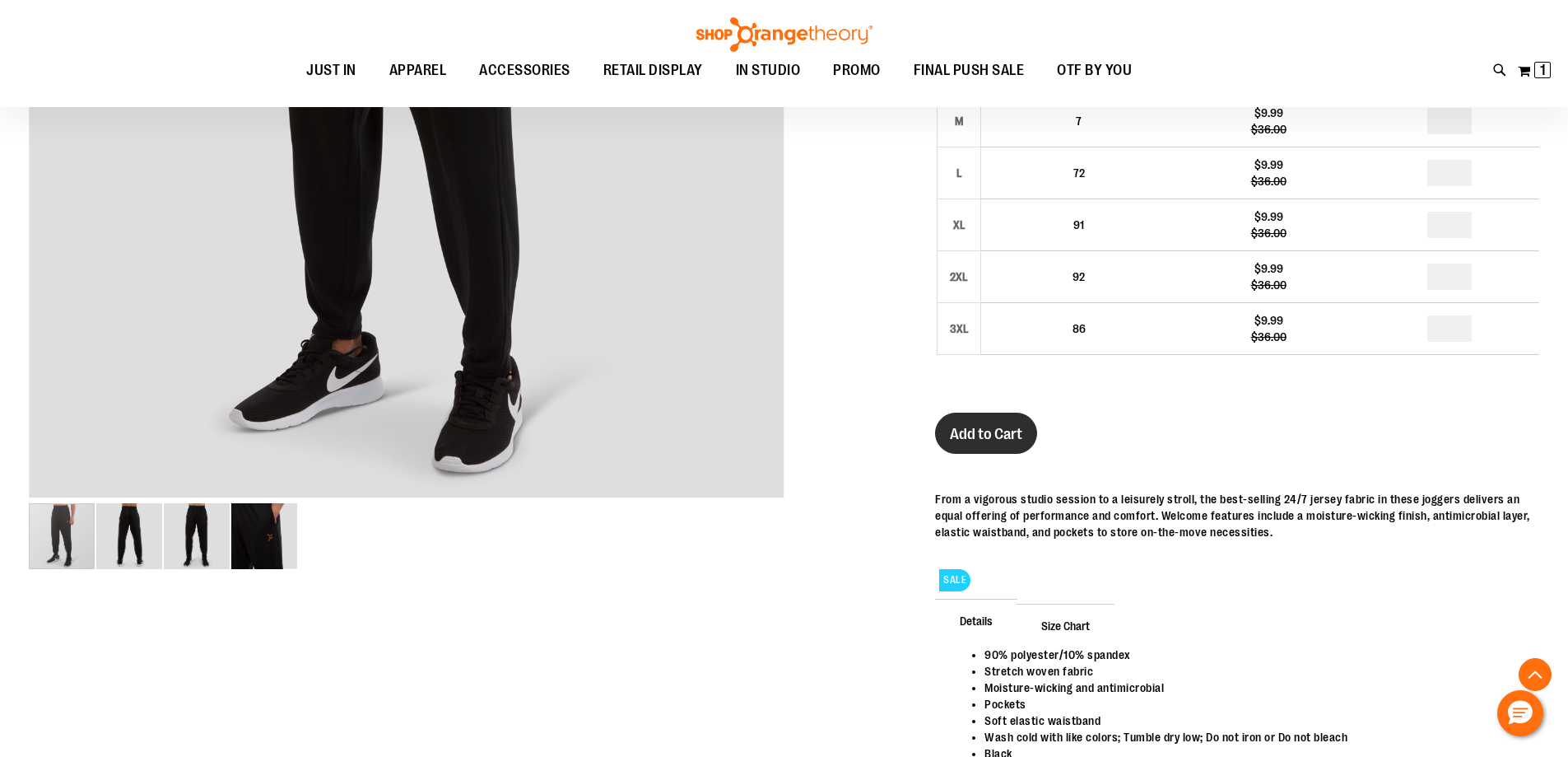
click at [981, 437] on span "Add to Cart" at bounding box center [986, 433] width 73 height 18
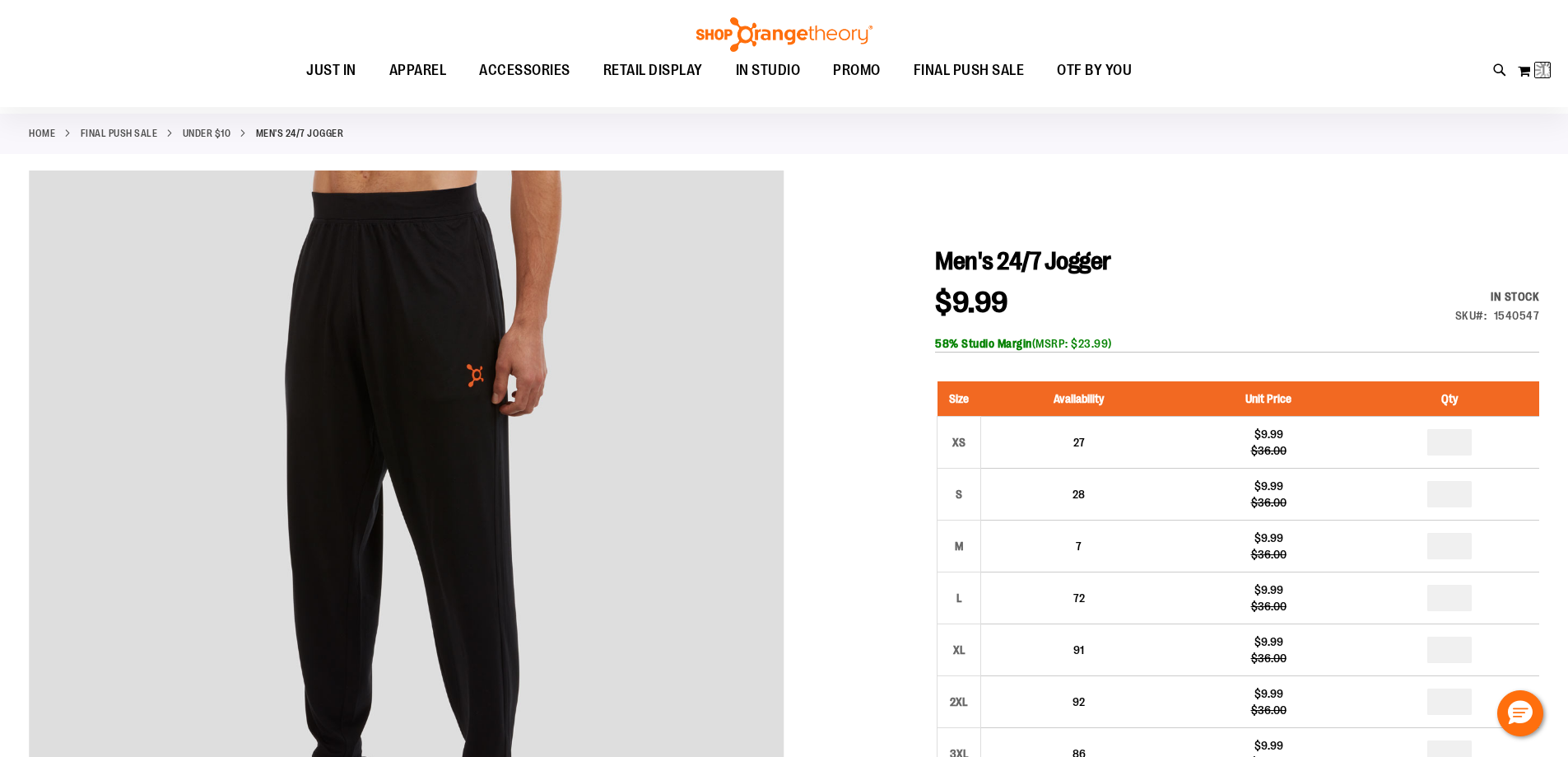
scroll to position [0, 0]
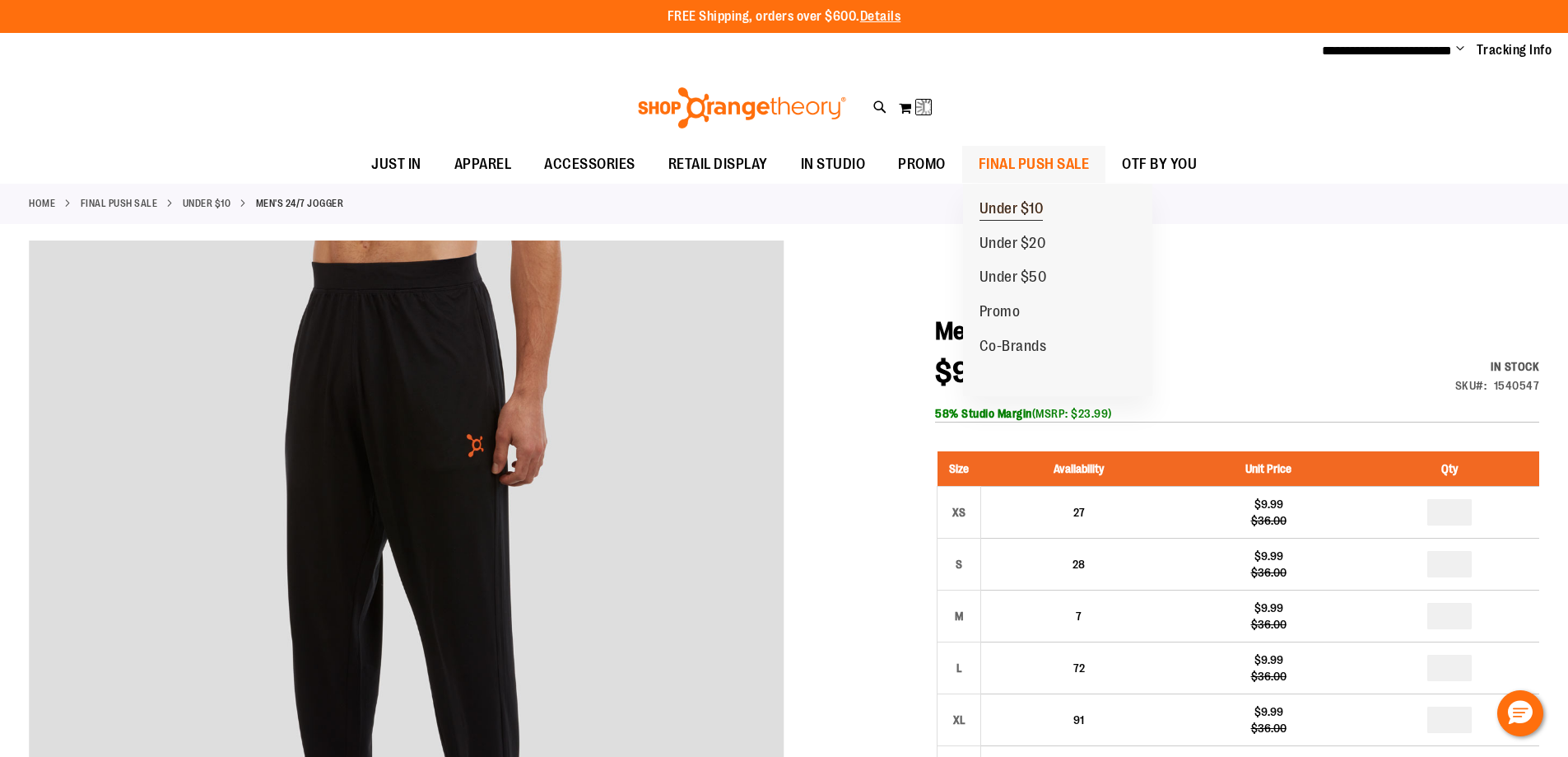
click at [1031, 205] on span "Under $10" at bounding box center [1011, 210] width 64 height 20
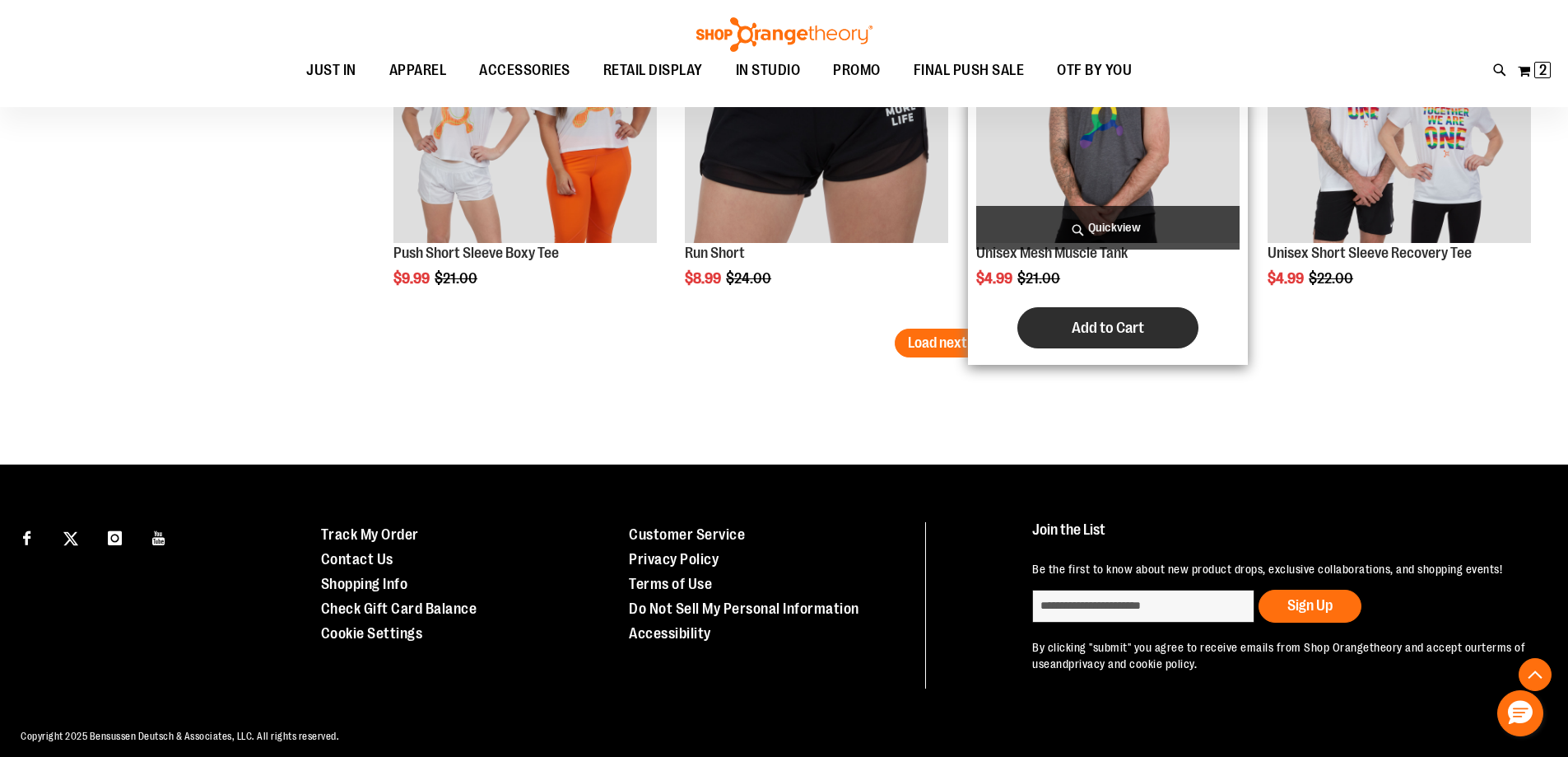
scroll to position [3031, 0]
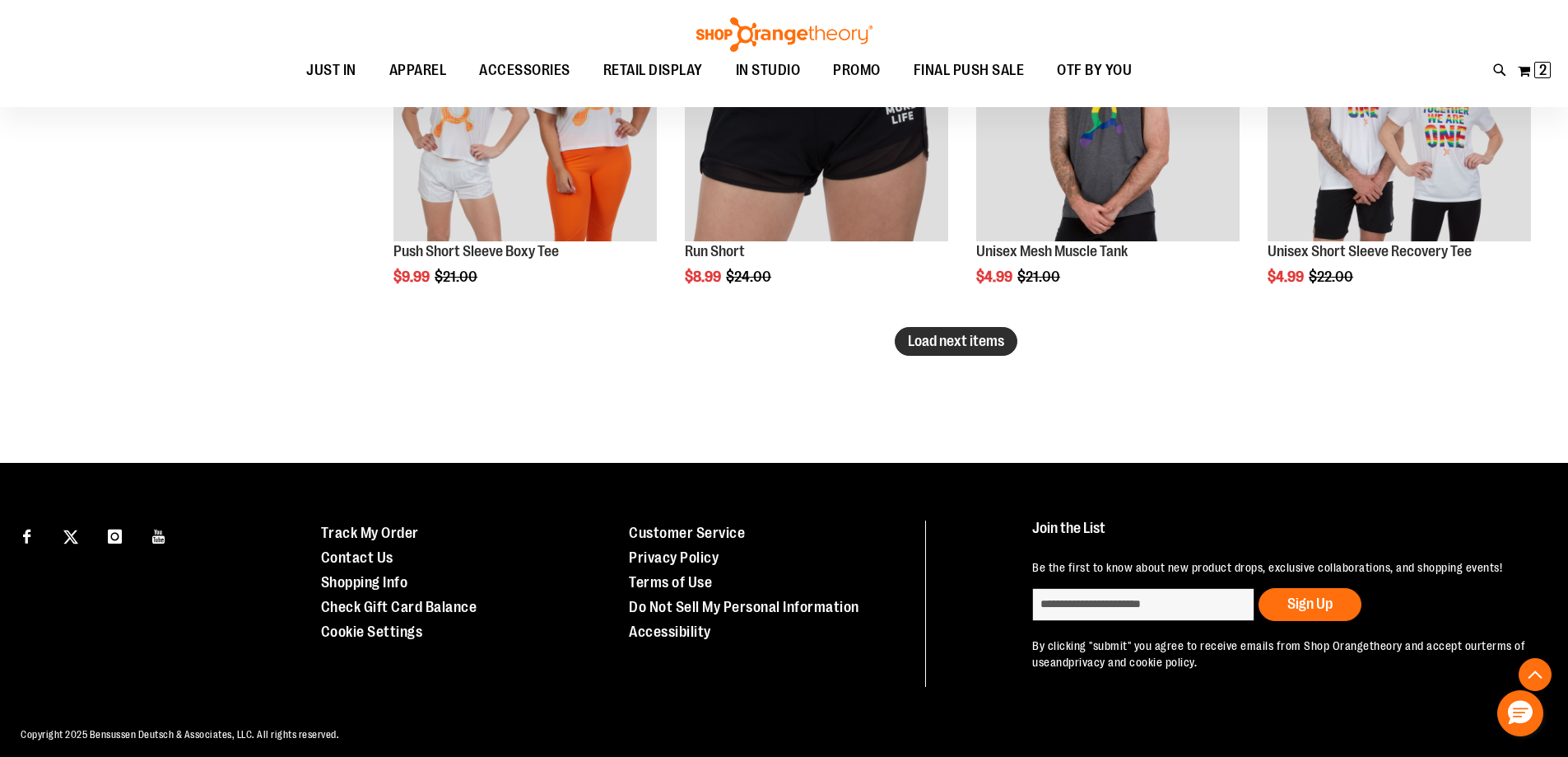
type input "**********"
click at [973, 334] on span "Load next items" at bounding box center [956, 340] width 97 height 16
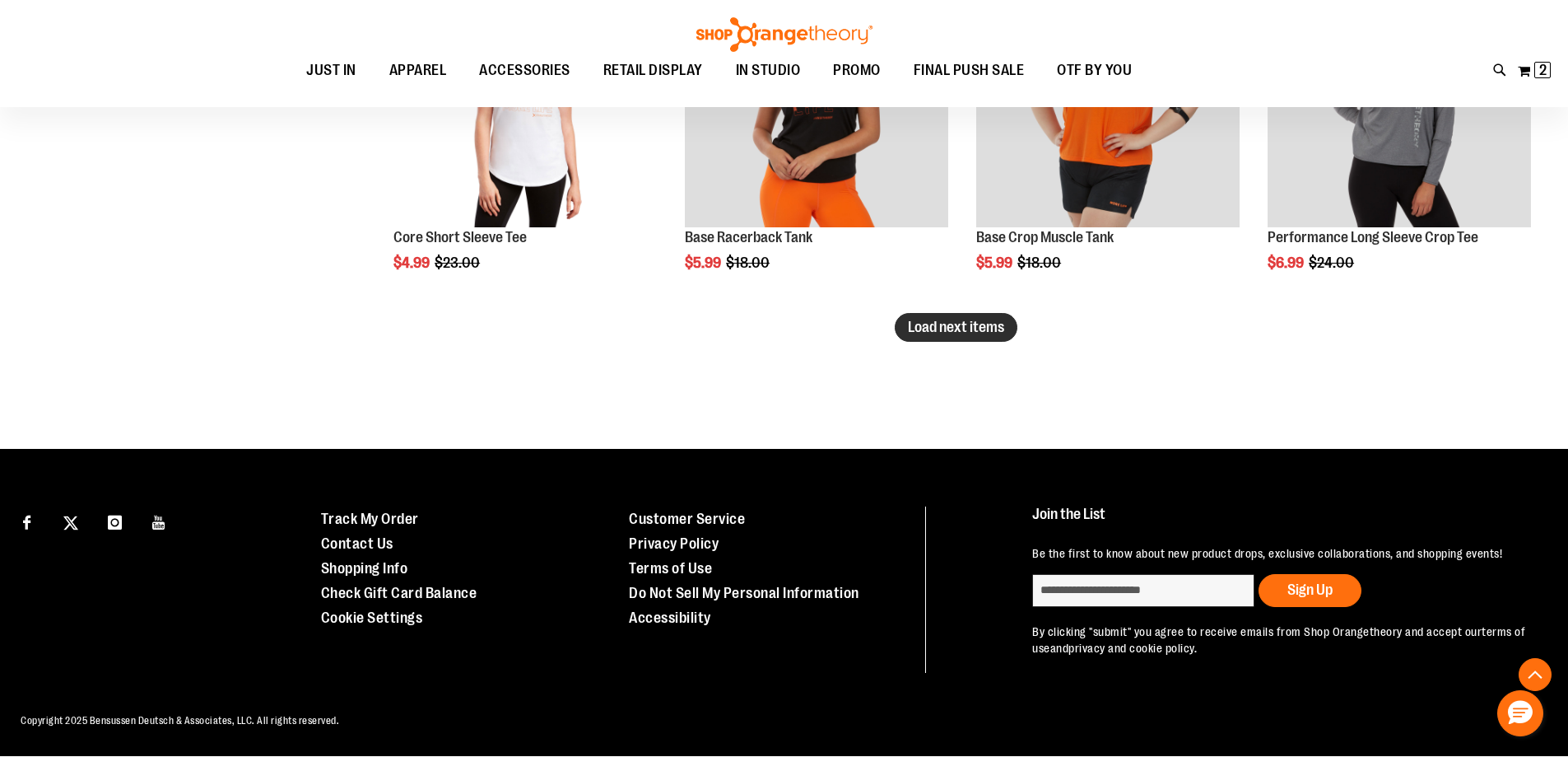
click at [942, 334] on span "Load next items" at bounding box center [956, 327] width 97 height 16
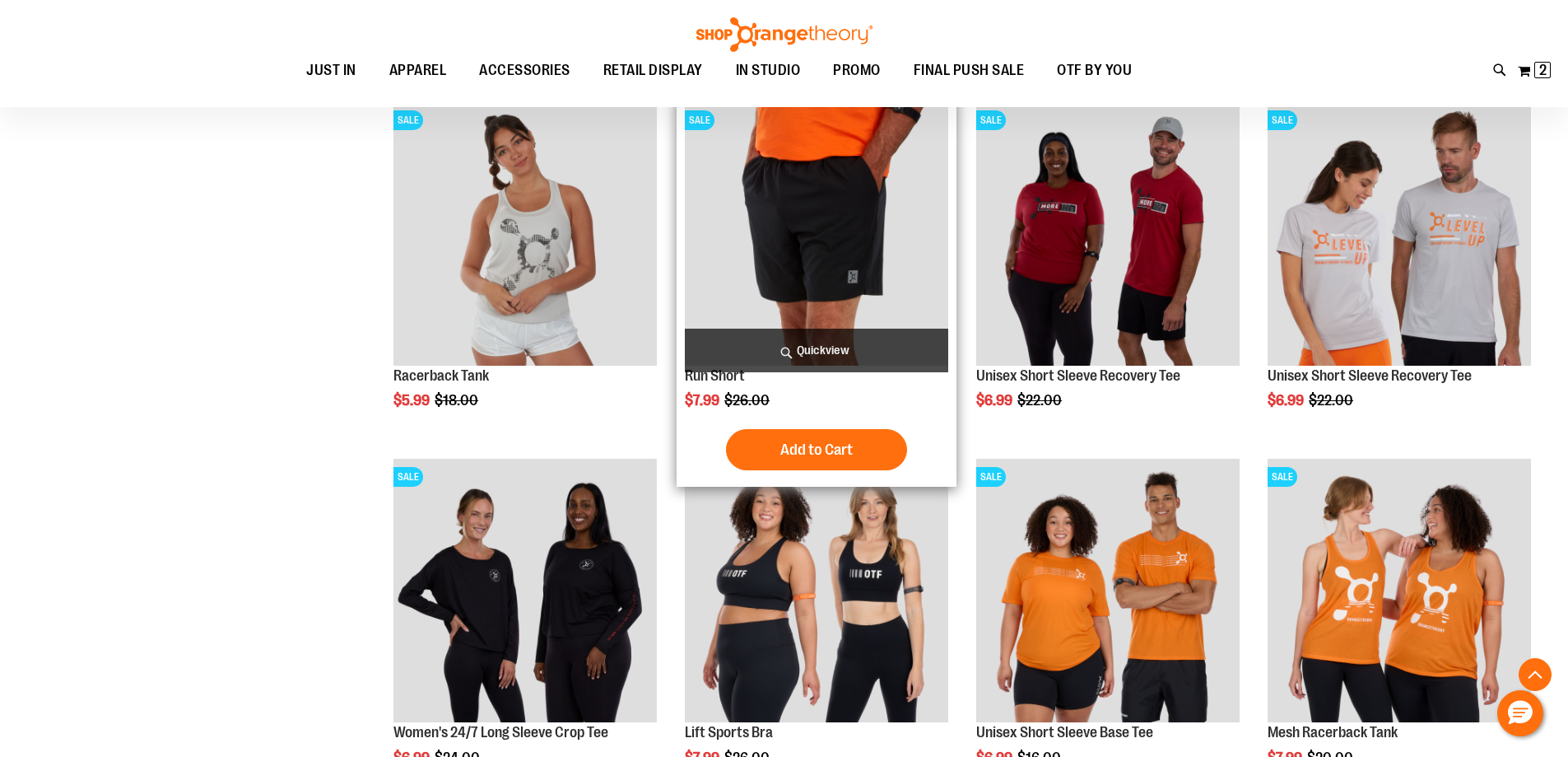
scroll to position [5104, 0]
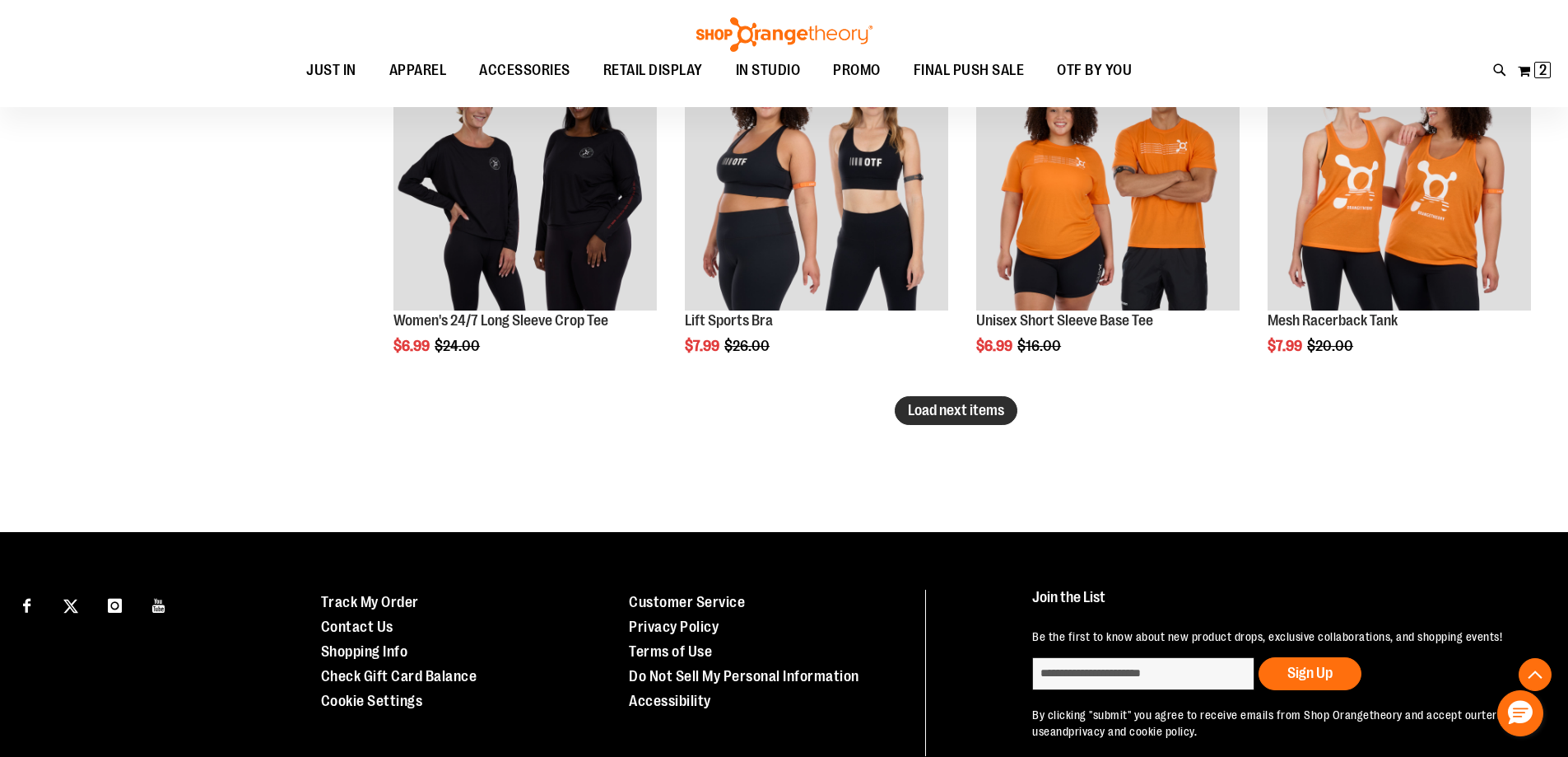
click at [944, 422] on button "Load next items" at bounding box center [956, 411] width 123 height 29
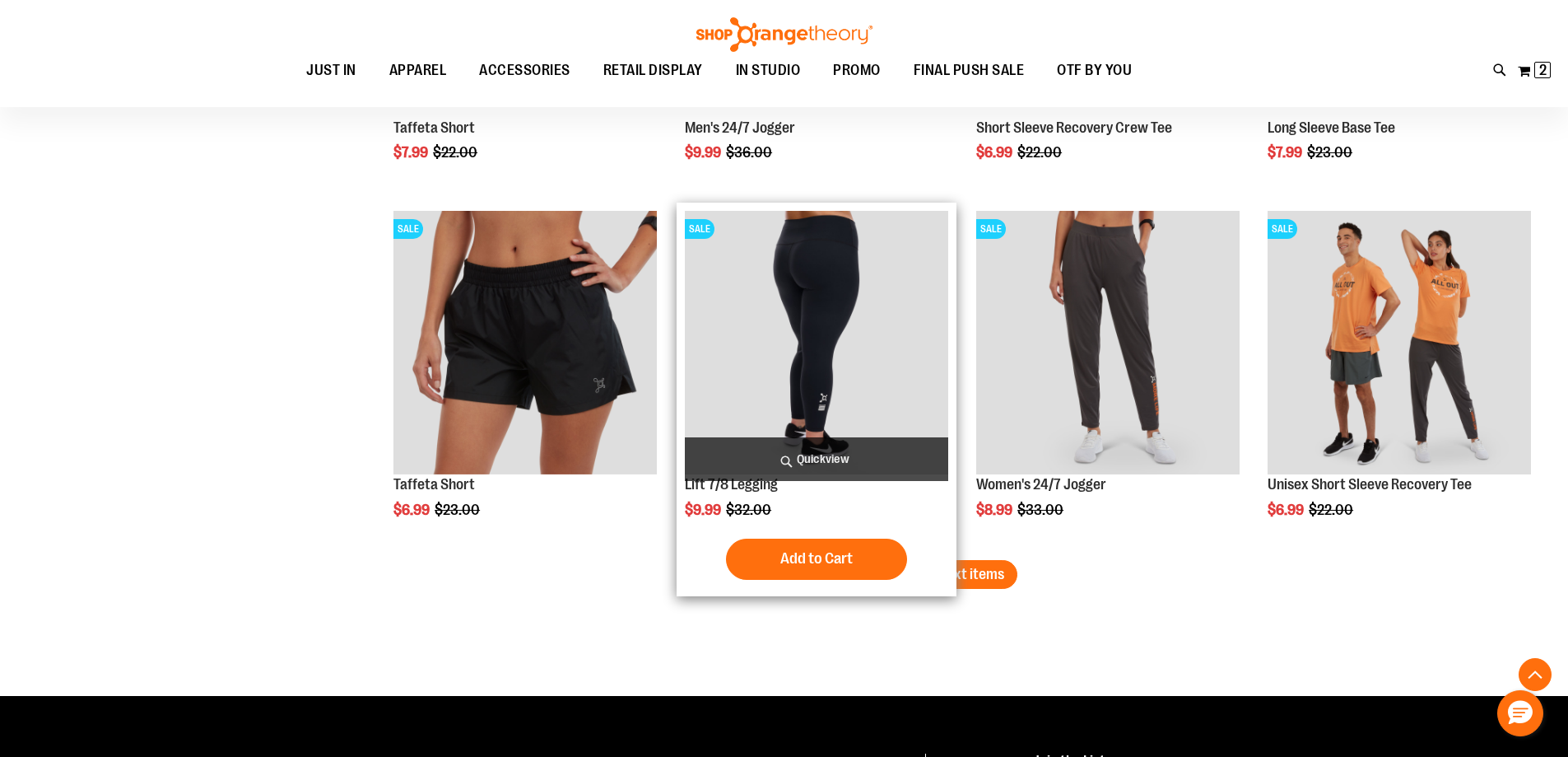
scroll to position [6092, 0]
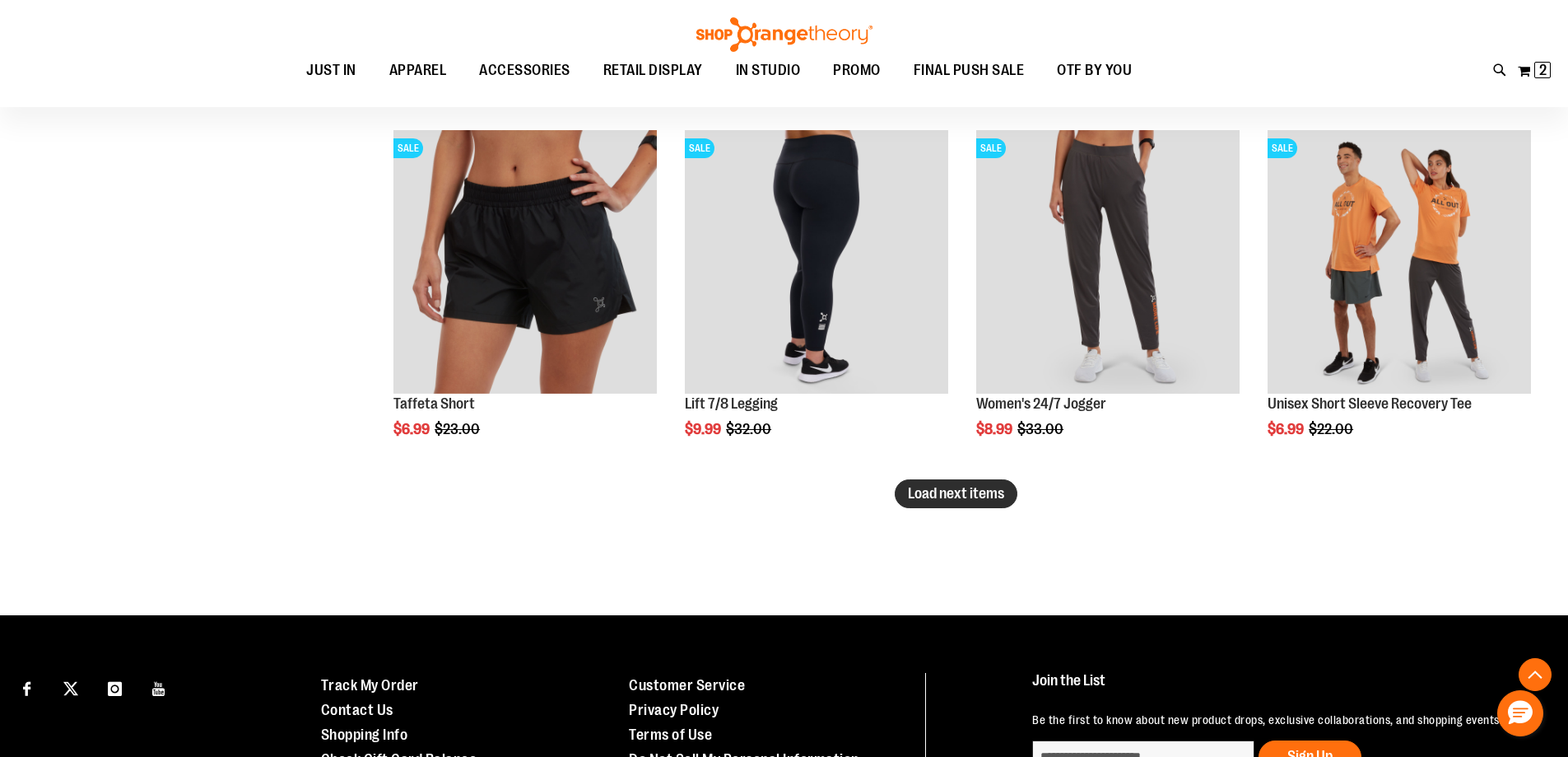
click at [973, 502] on button "Load next items" at bounding box center [956, 494] width 123 height 29
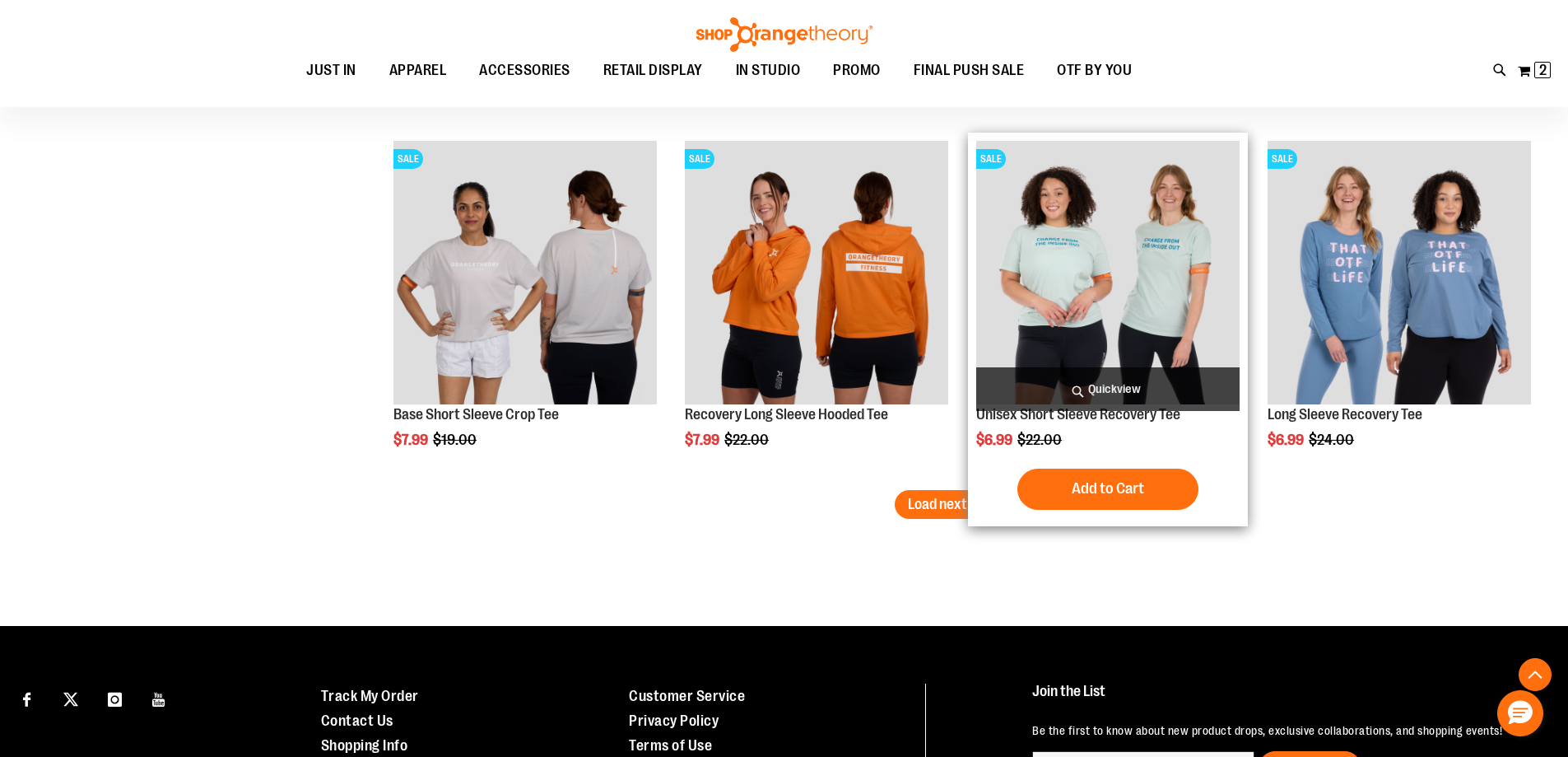
scroll to position [7326, 0]
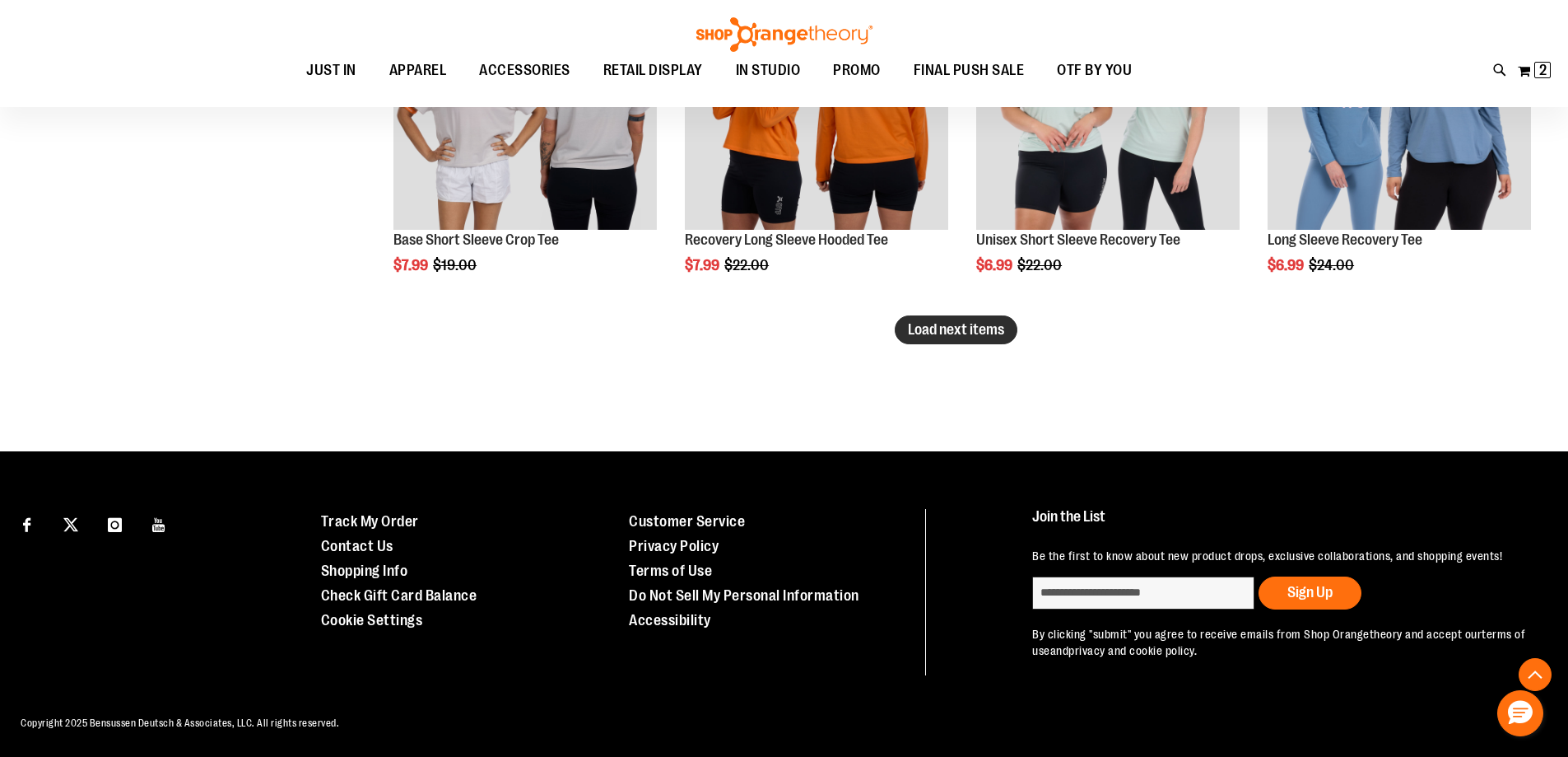
click at [984, 334] on span "Load next items" at bounding box center [956, 329] width 97 height 16
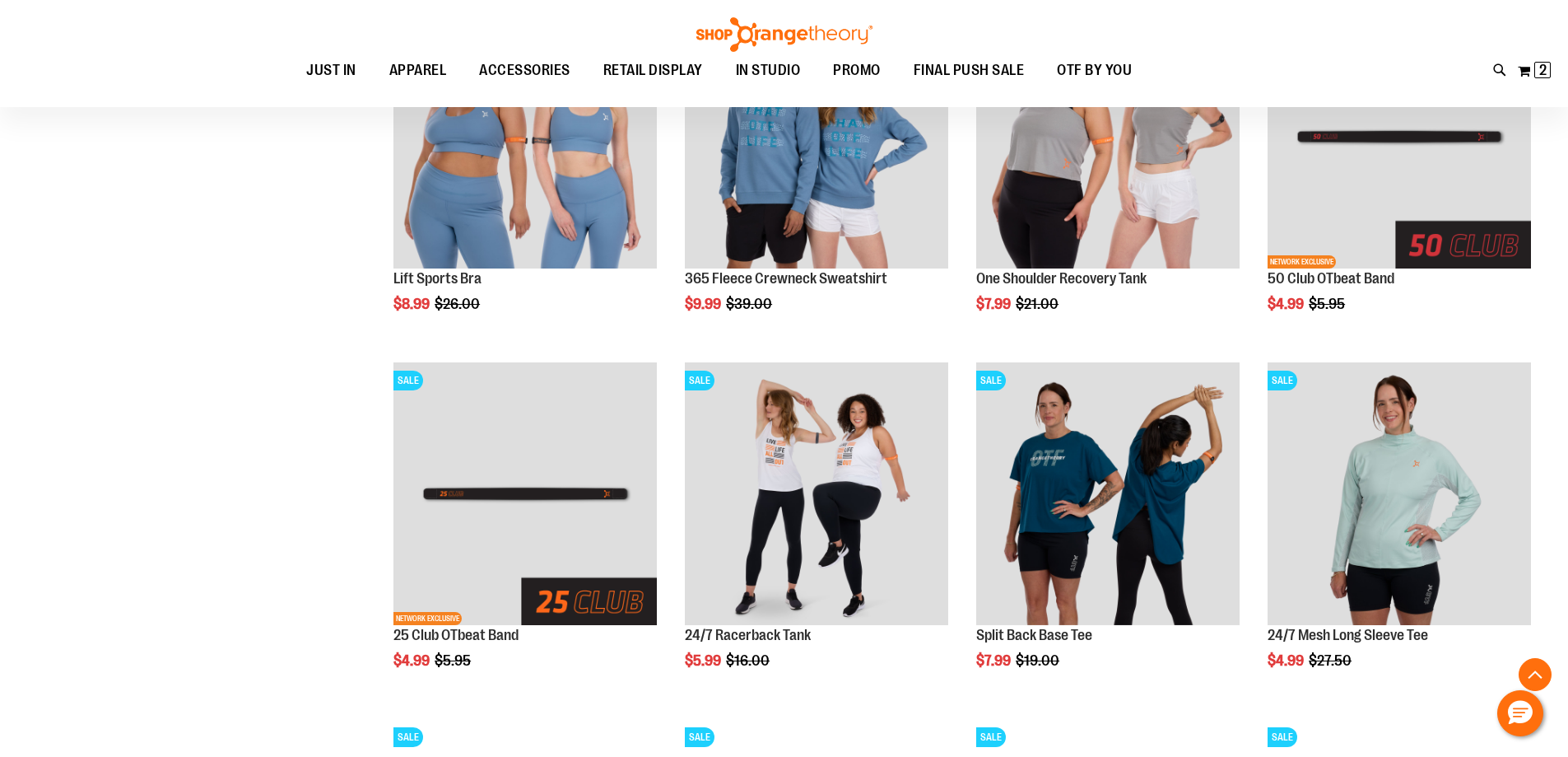
scroll to position [7656, 0]
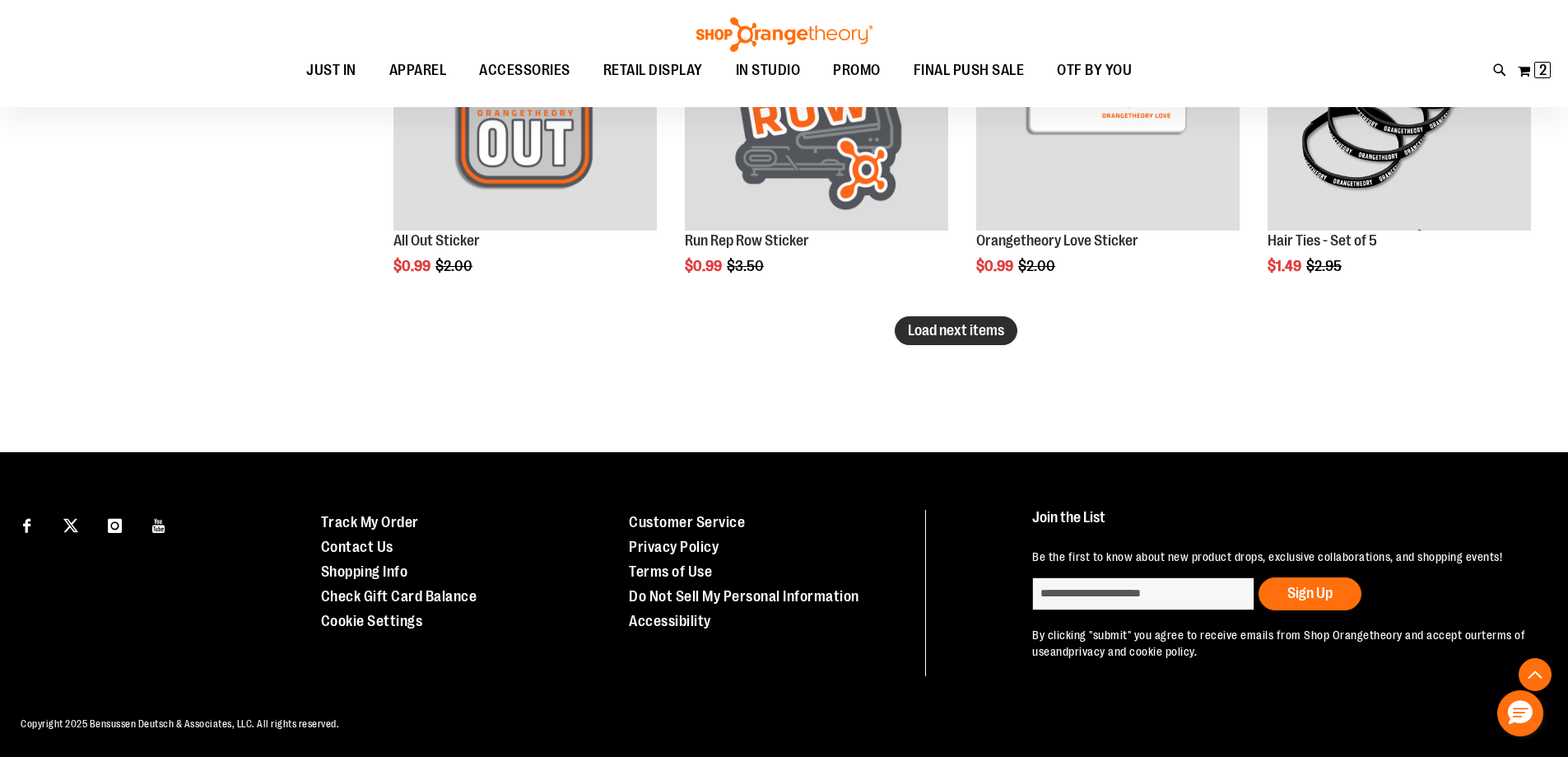
click at [999, 340] on button "Load next items" at bounding box center [956, 331] width 123 height 29
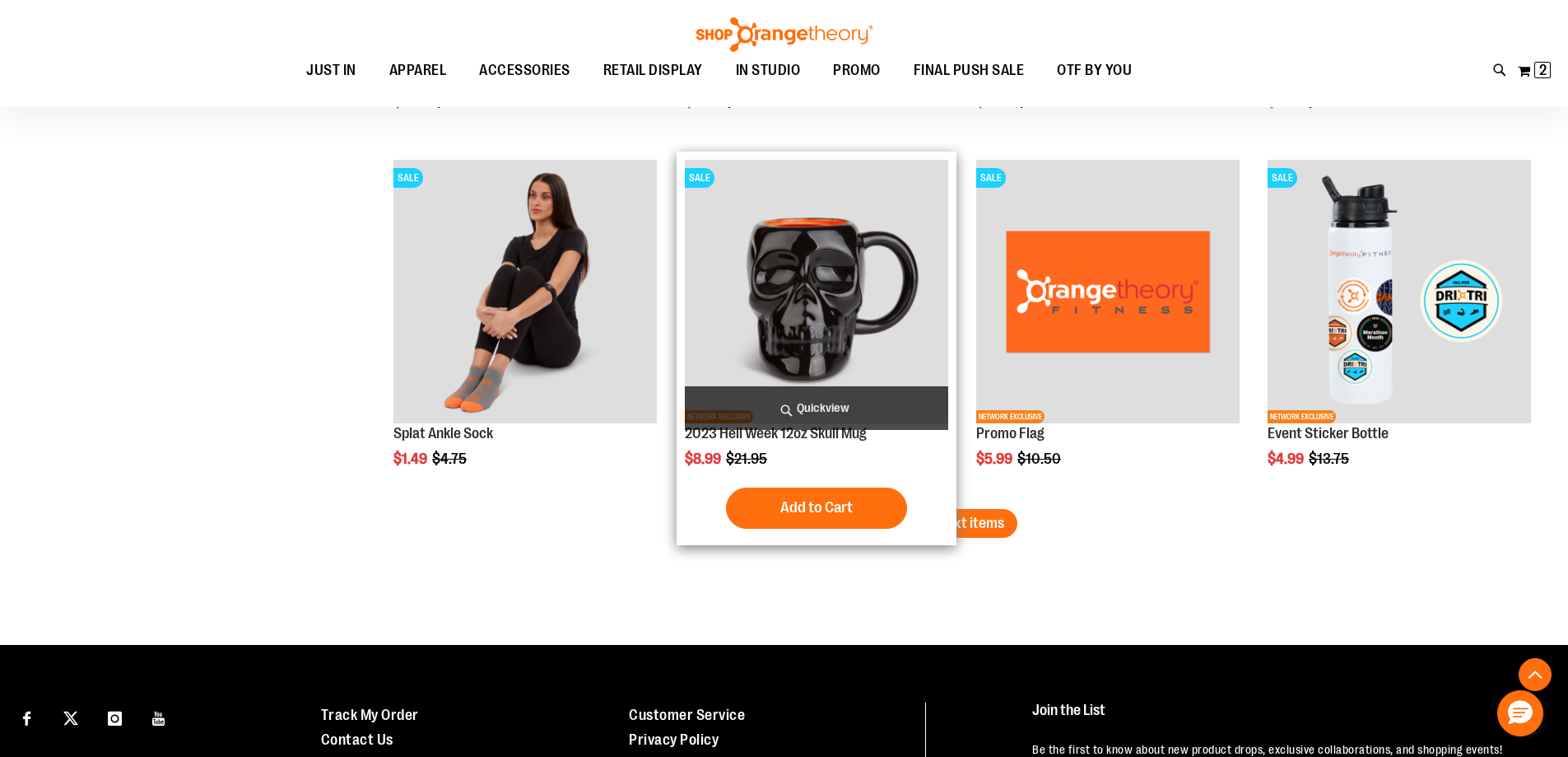
scroll to position [9302, 0]
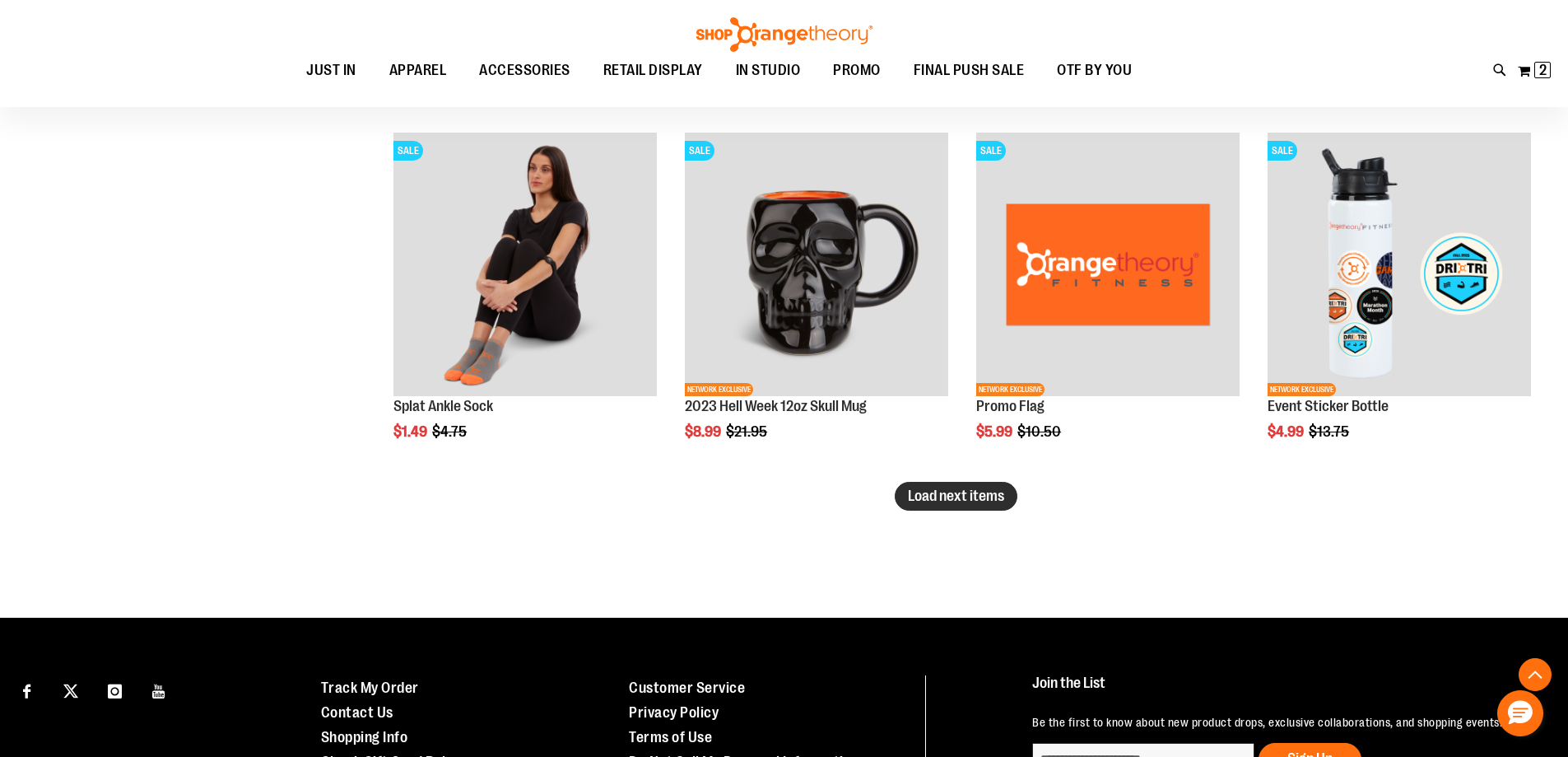
click at [973, 492] on span "Load next items" at bounding box center [956, 495] width 97 height 16
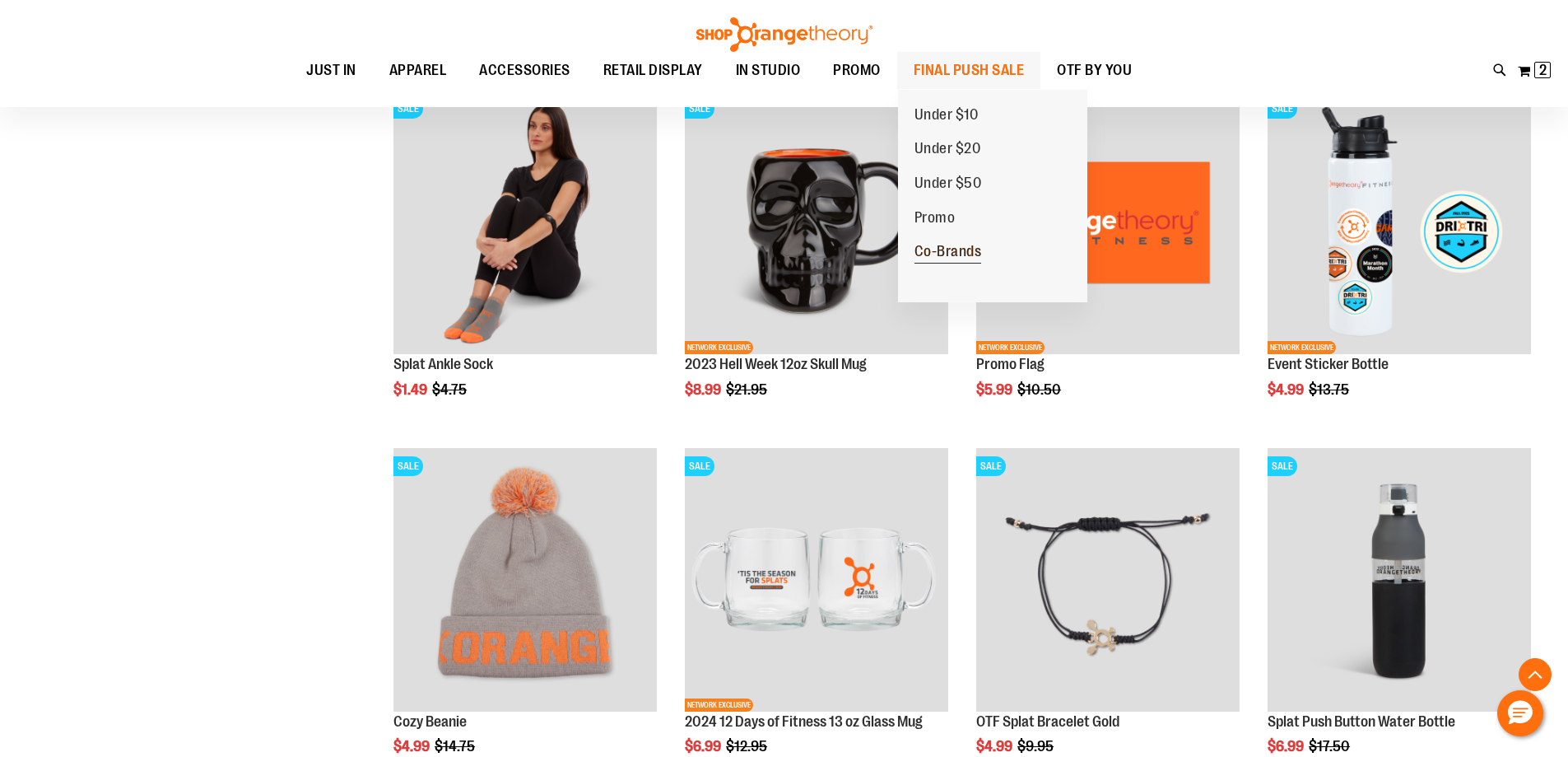
scroll to position [9632, 0]
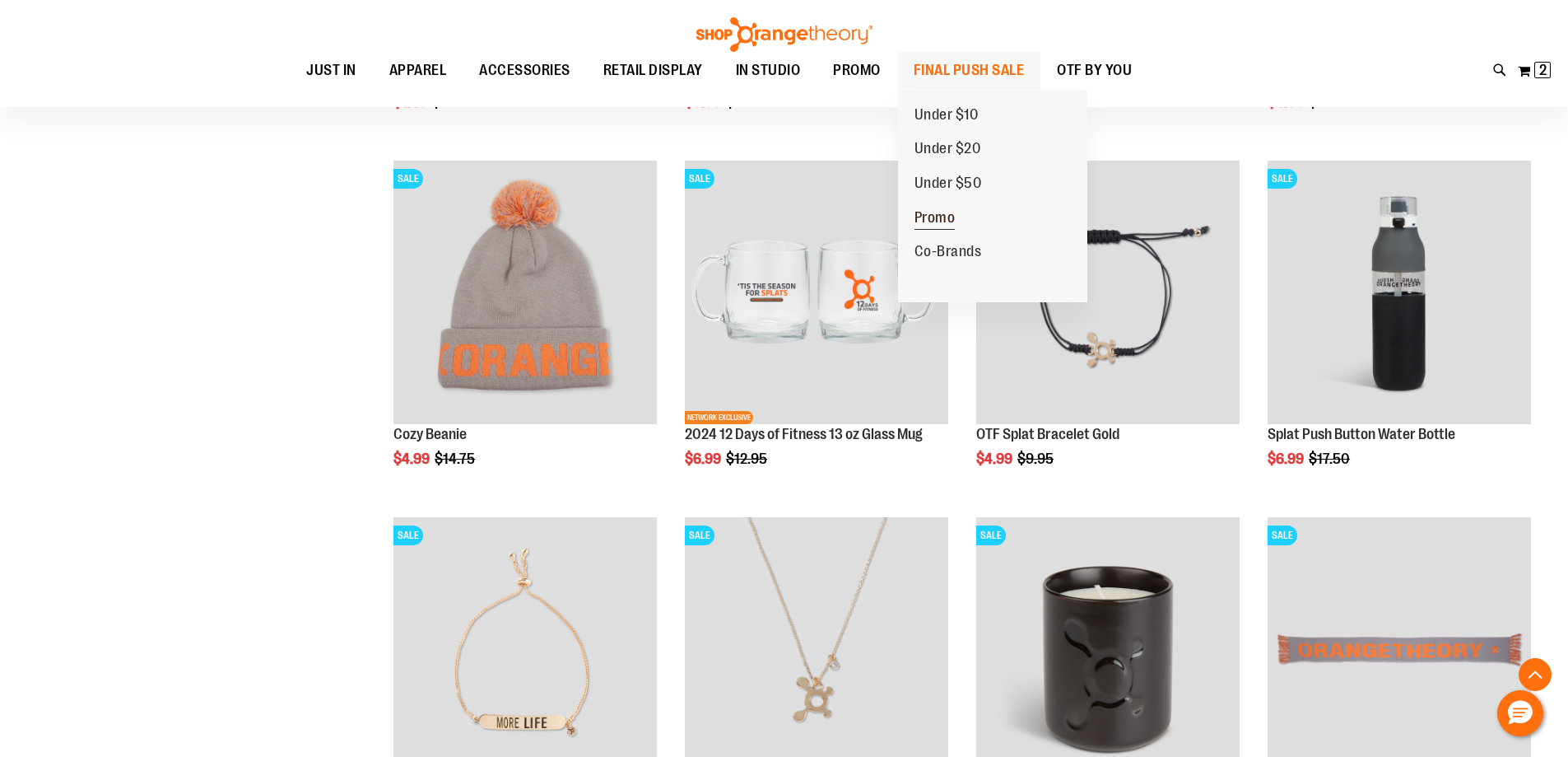
click at [942, 214] on span "Promo" at bounding box center [935, 218] width 42 height 20
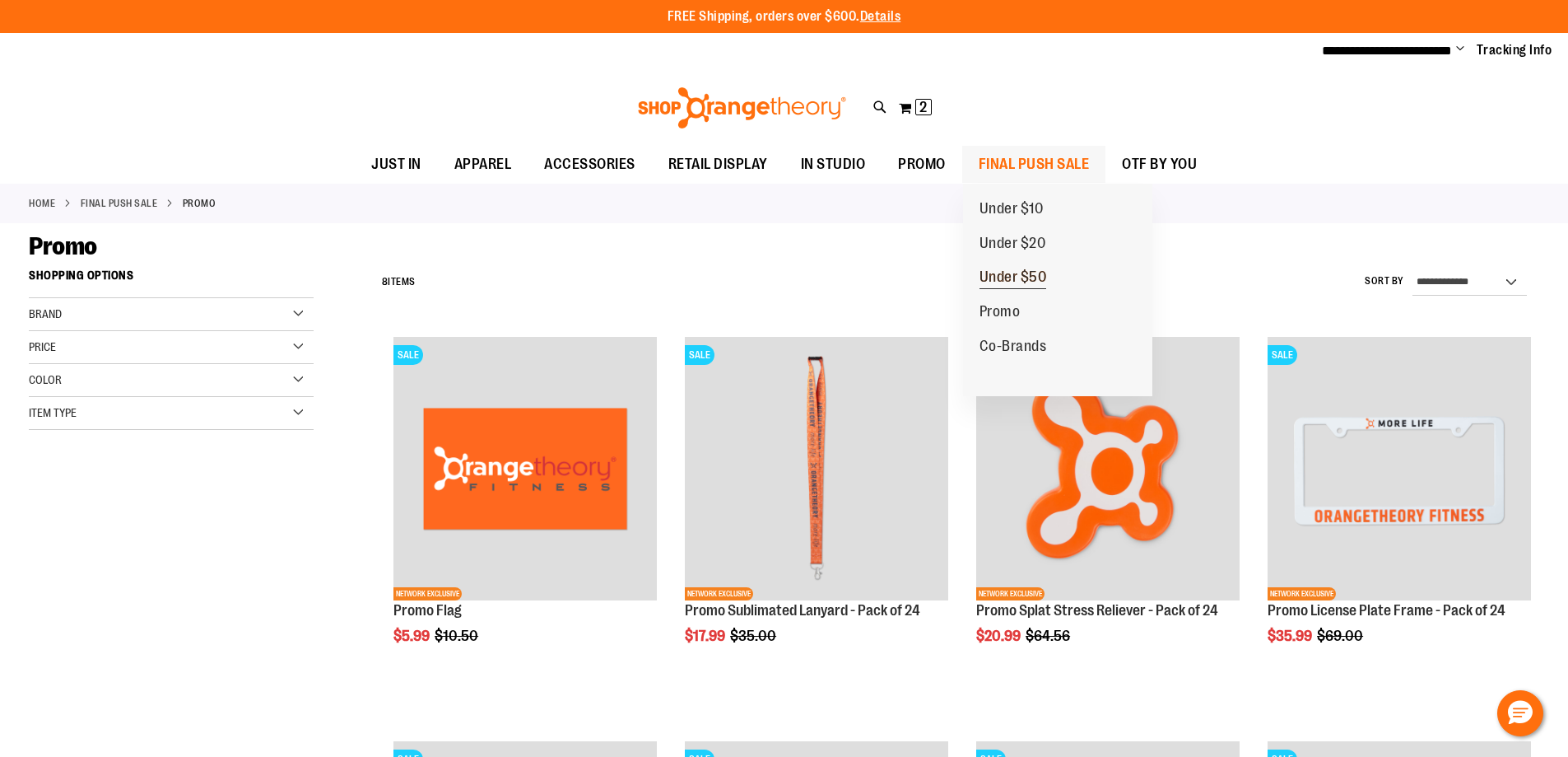
type input "**********"
click at [1011, 275] on span "Under $50" at bounding box center [1013, 278] width 68 height 20
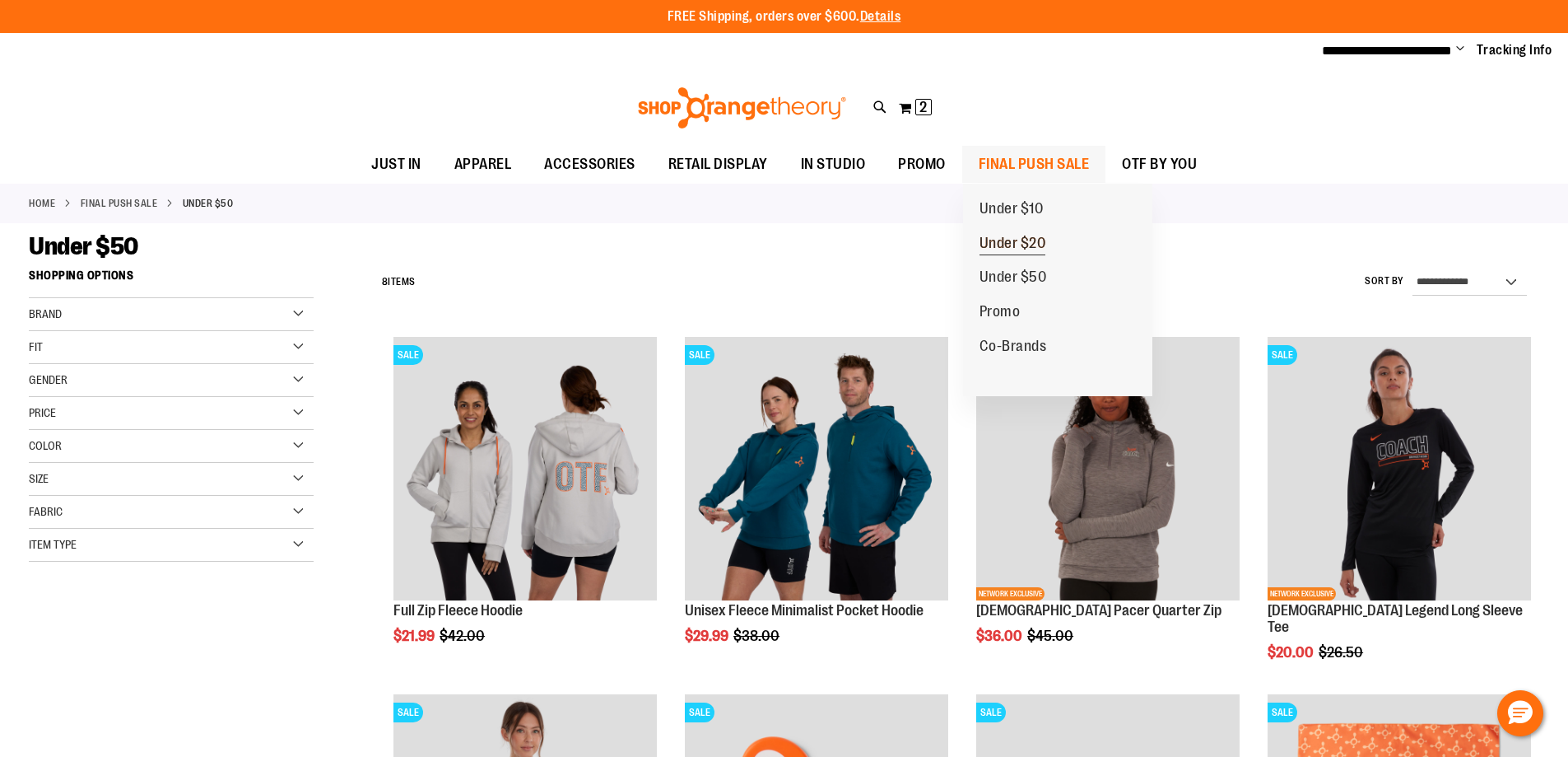
type input "**********"
click at [1019, 248] on span "Under $20" at bounding box center [1012, 245] width 67 height 20
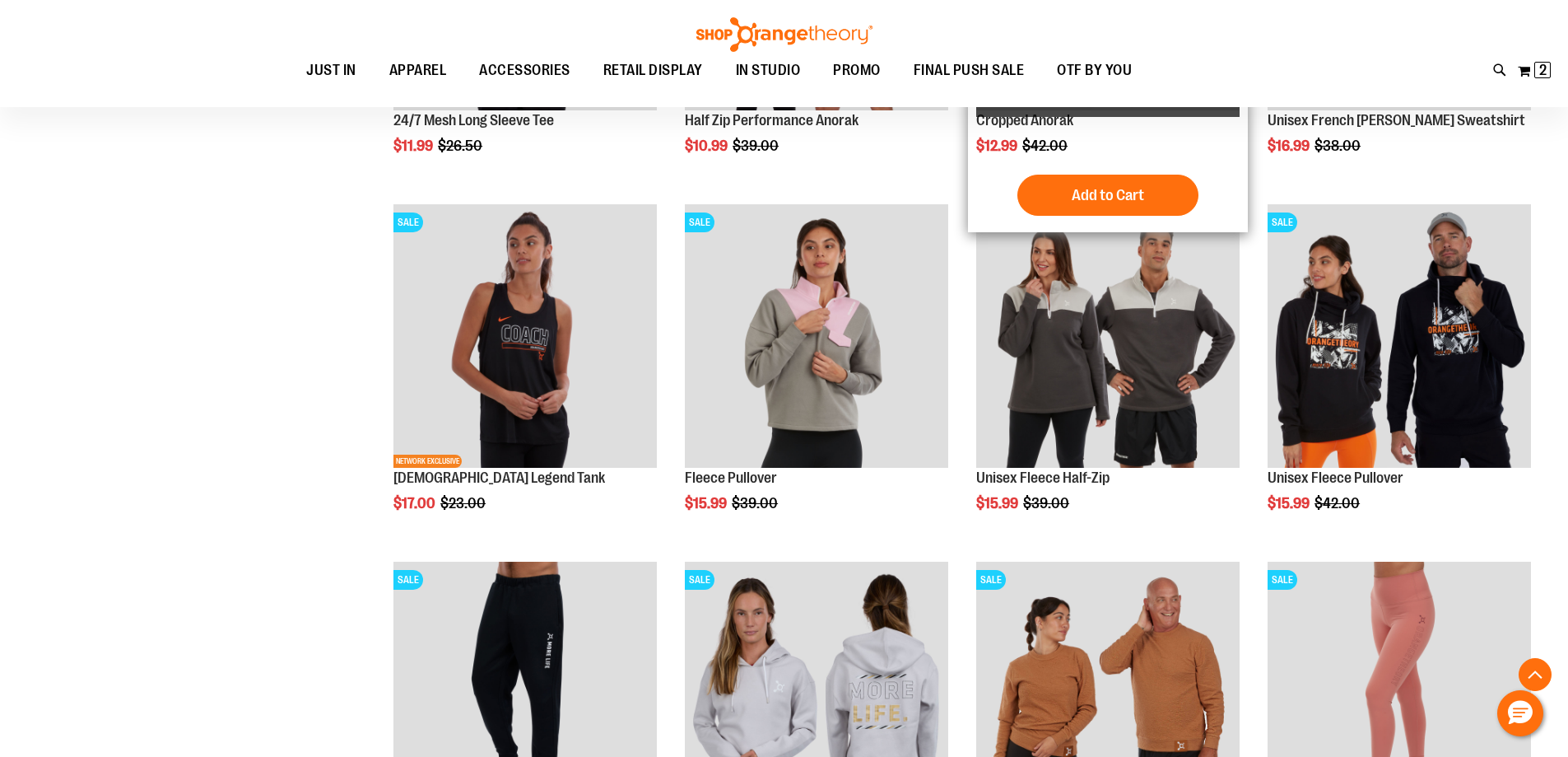
scroll to position [493, 0]
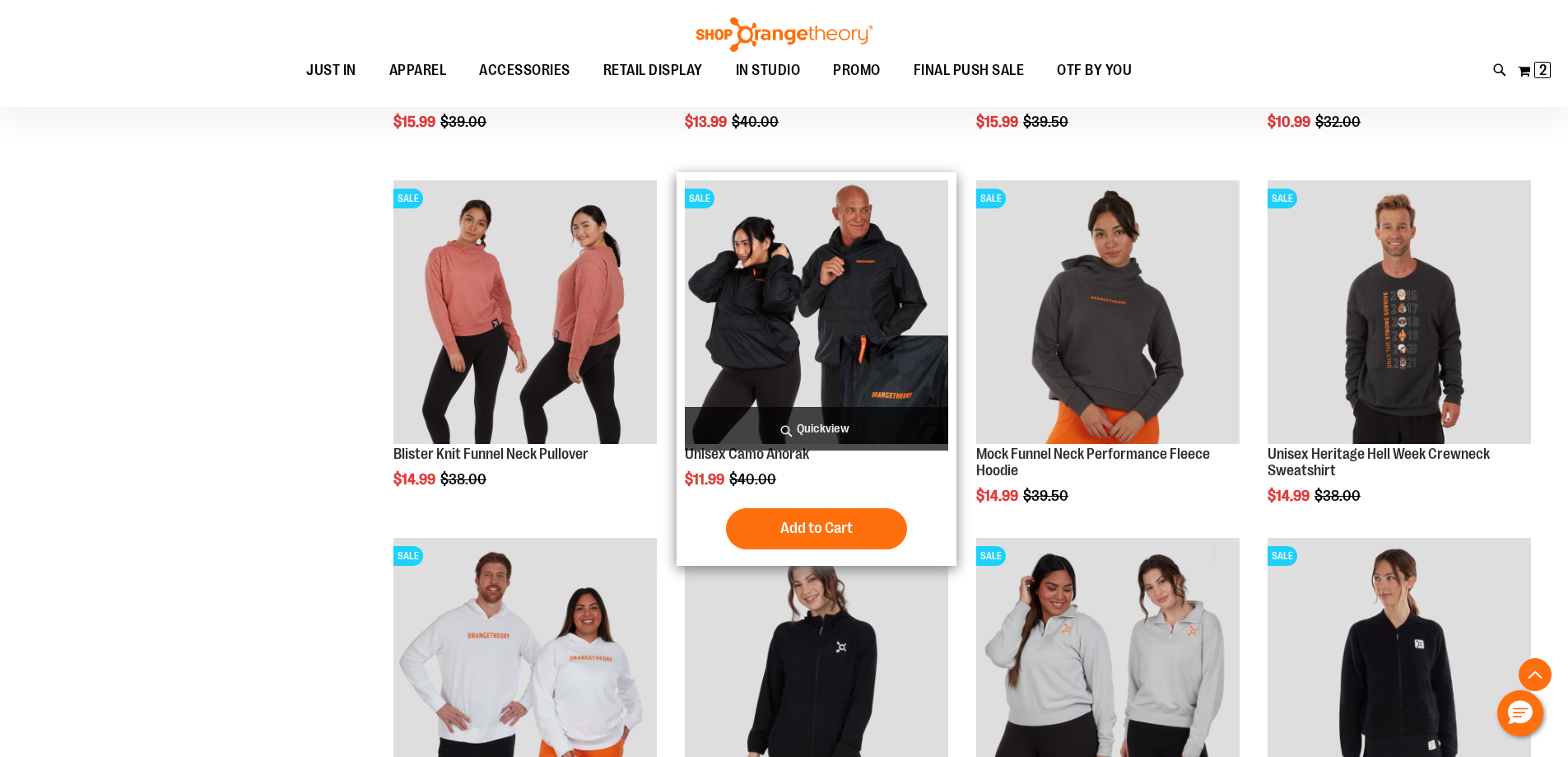
scroll to position [1234, 0]
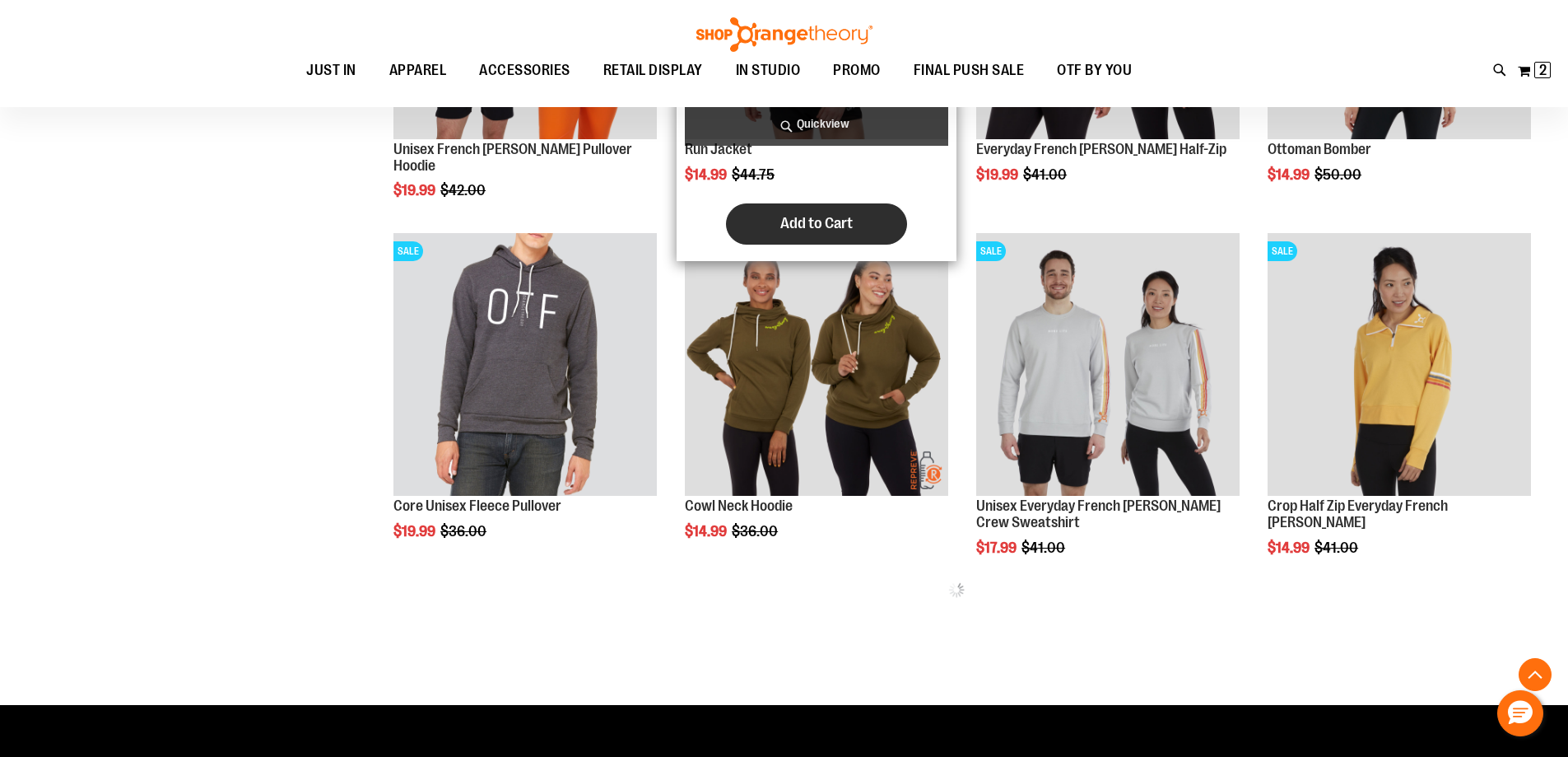
scroll to position [1975, 0]
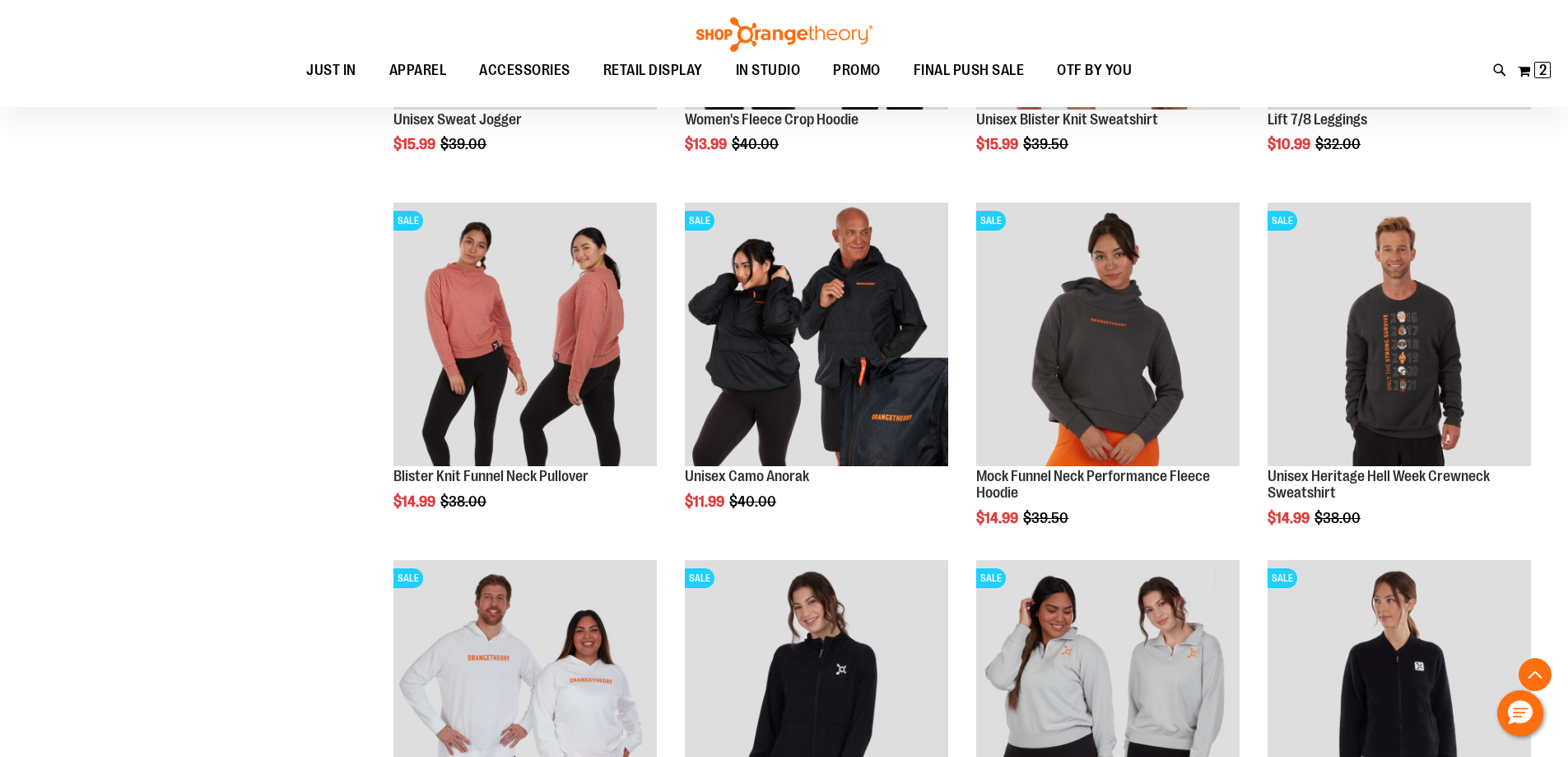
scroll to position [1069, 0]
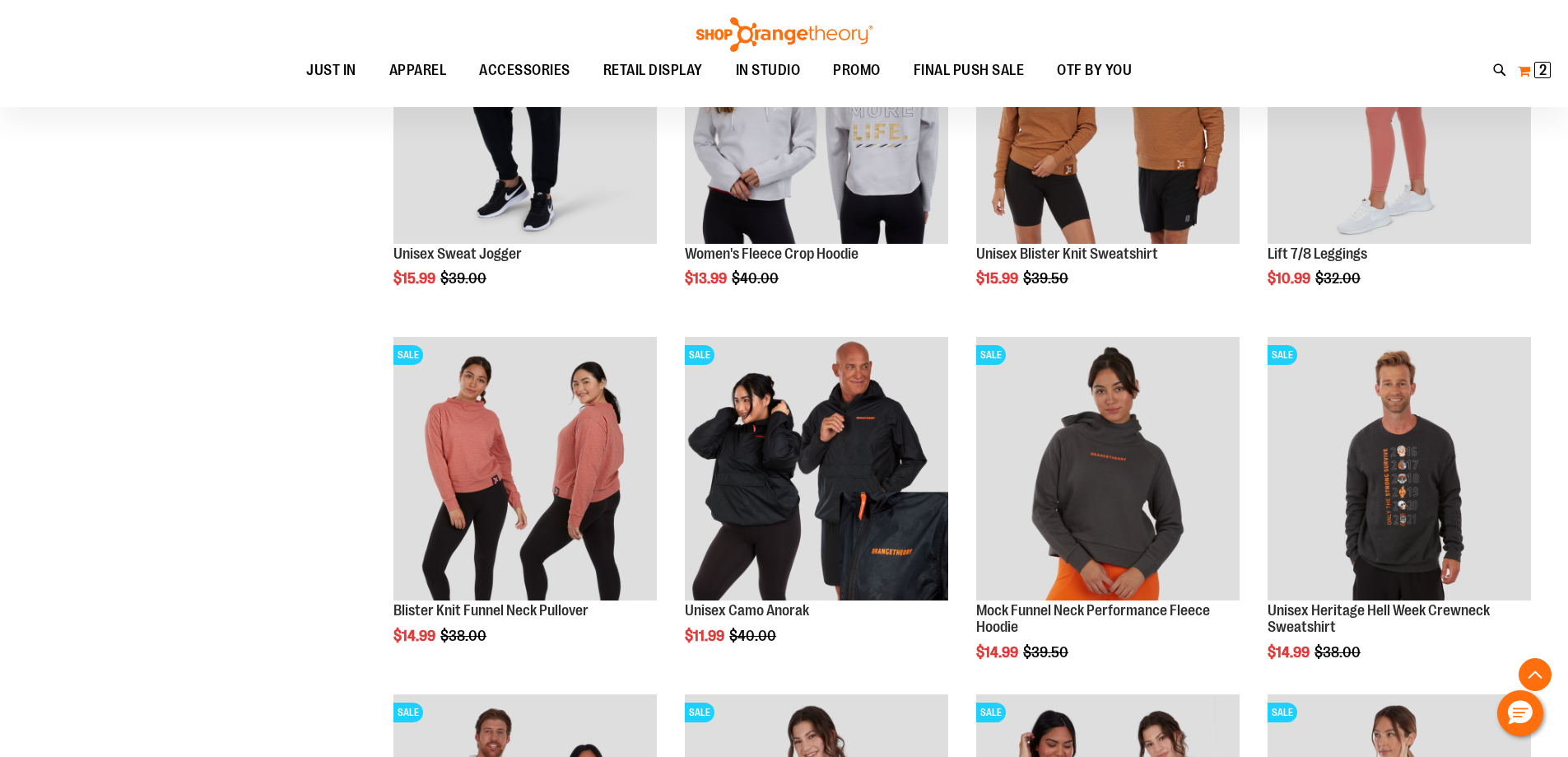
type input "**********"
click at [1543, 71] on span "2" at bounding box center [1543, 70] width 8 height 16
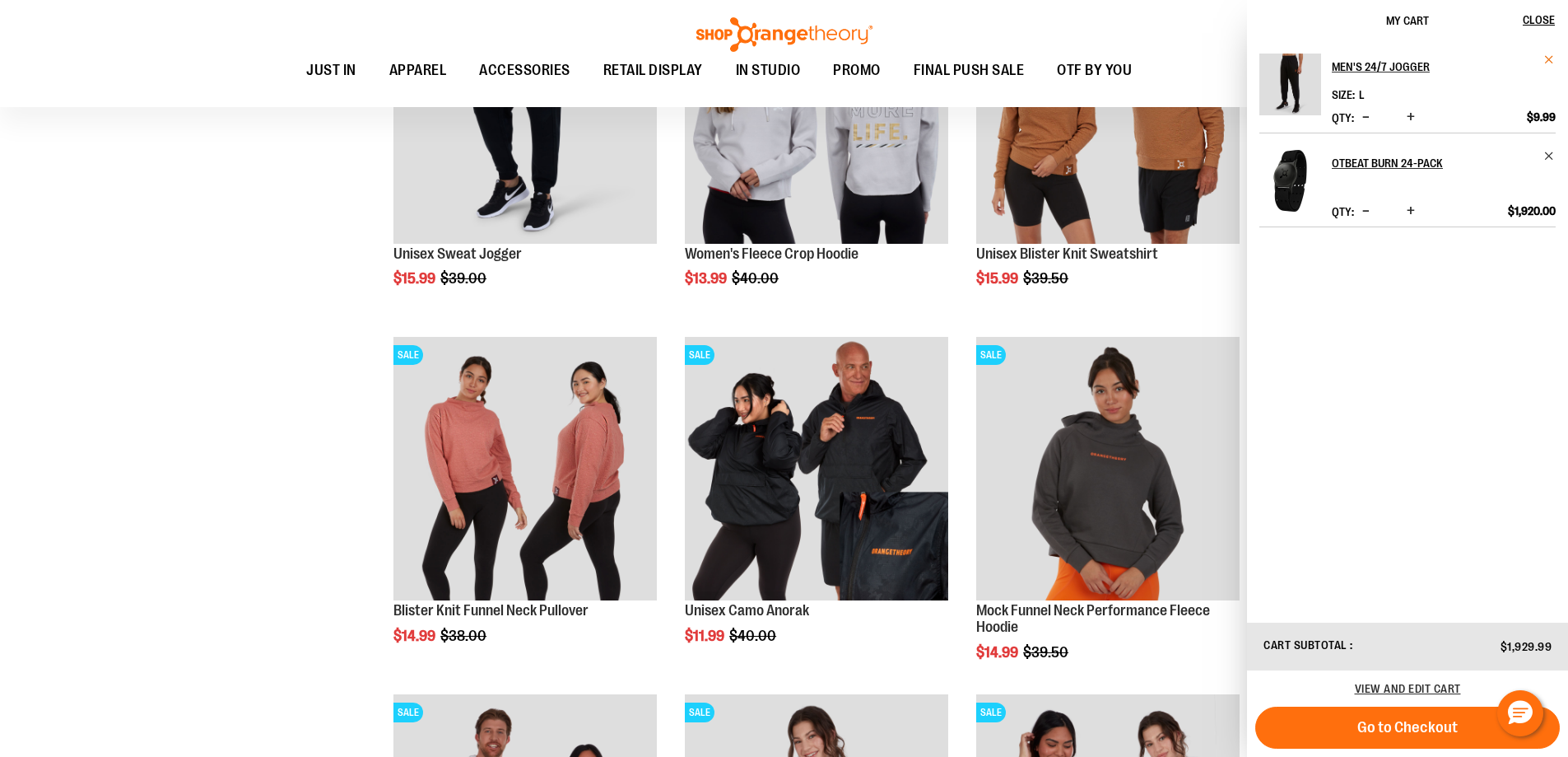
click at [1550, 63] on span "Remove item" at bounding box center [1550, 59] width 13 height 13
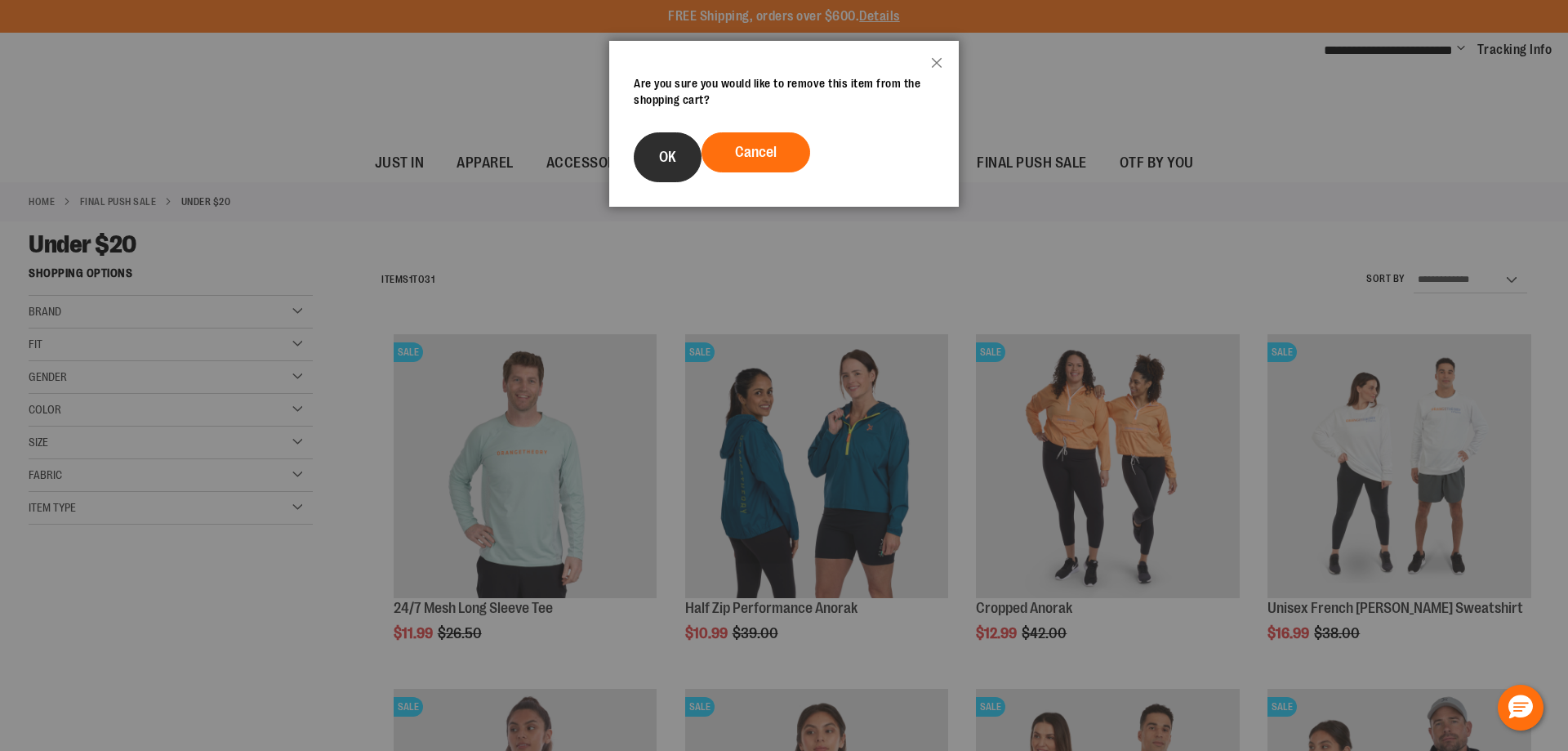
click at [679, 167] on button "OK" at bounding box center [667, 157] width 68 height 50
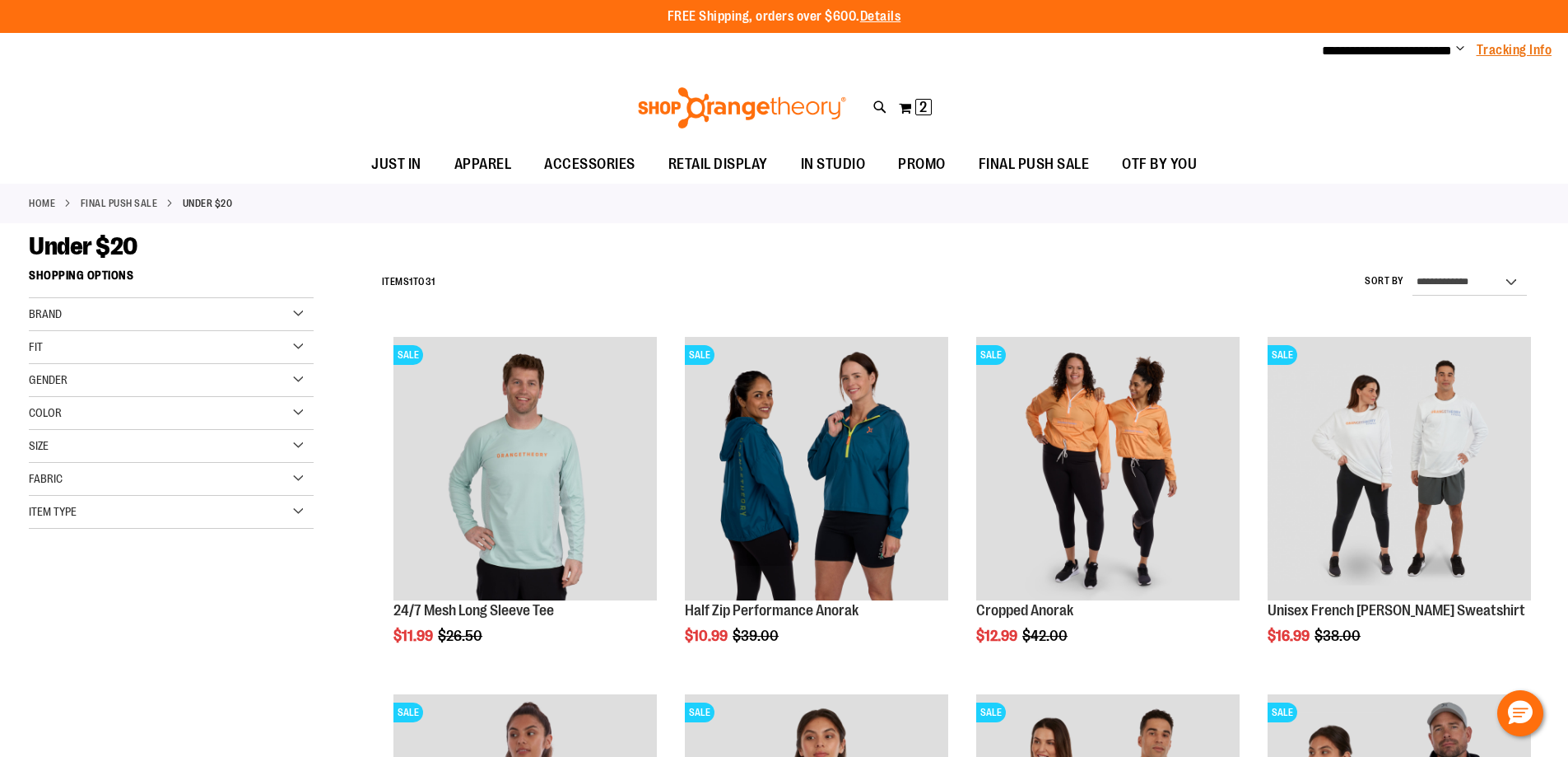
click at [1529, 51] on link "Tracking Info" at bounding box center [1515, 50] width 75 height 18
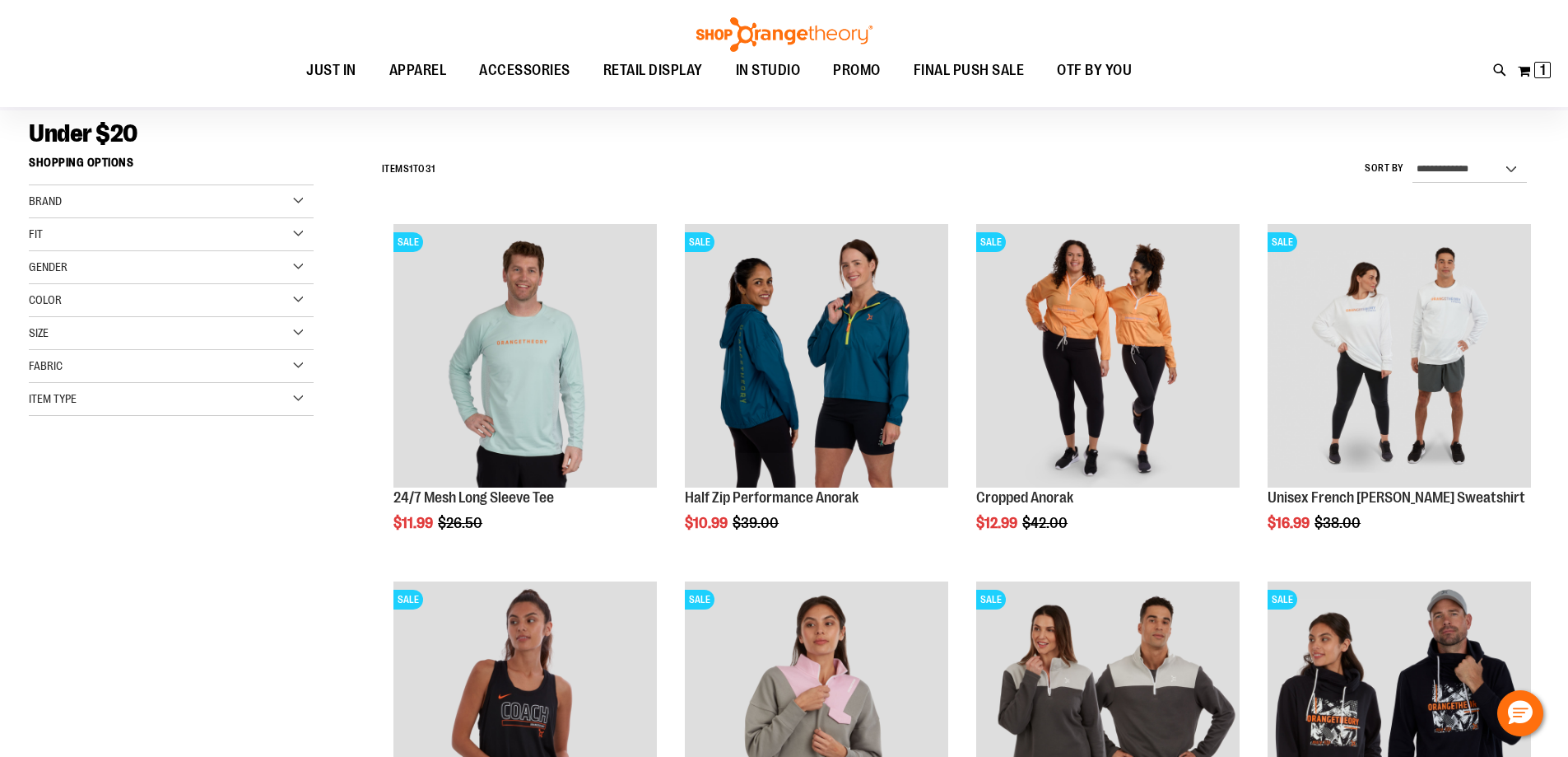
scroll to position [247, 0]
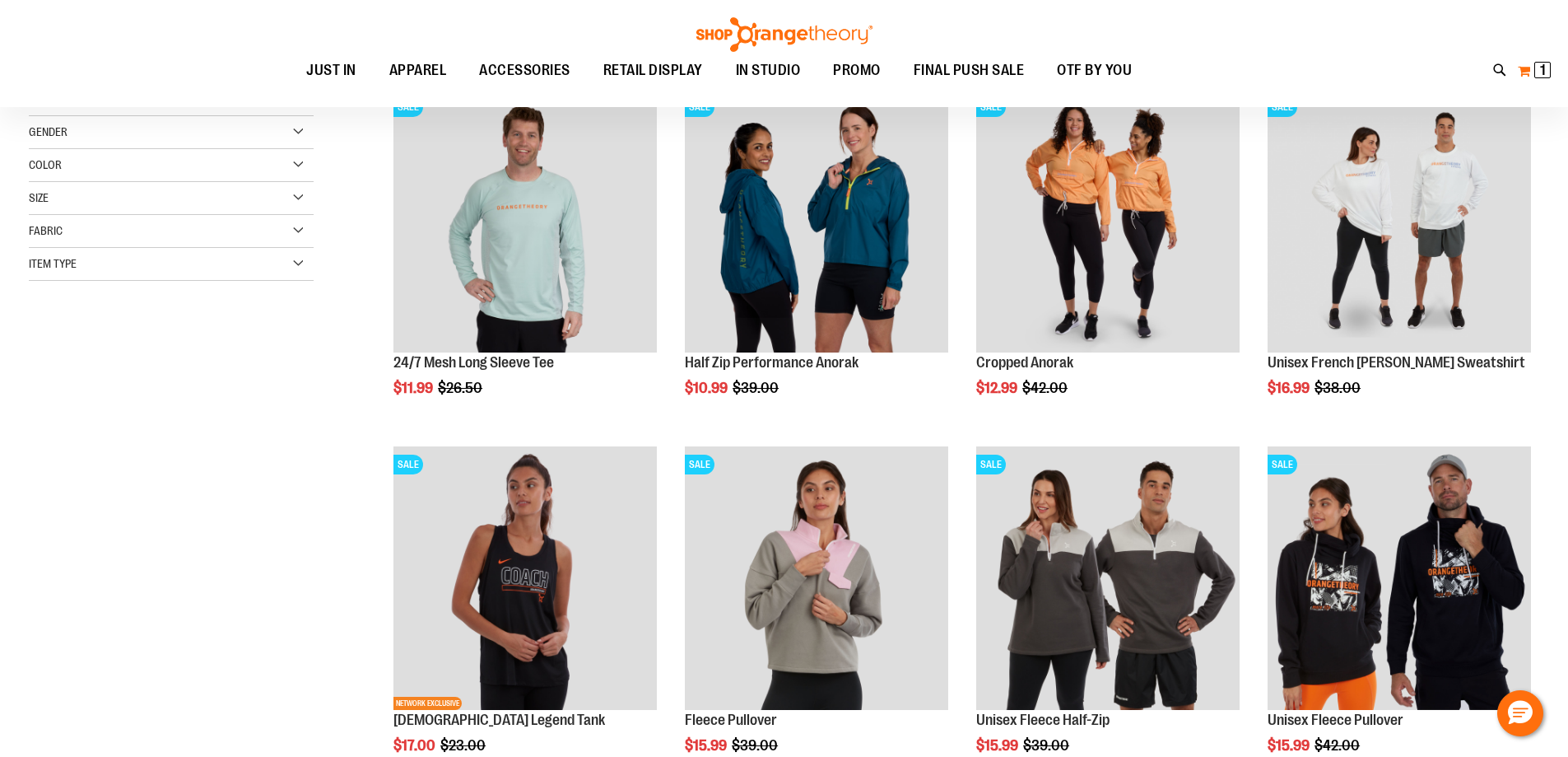
click at [1538, 68] on span "1 1 items" at bounding box center [1542, 70] width 16 height 16
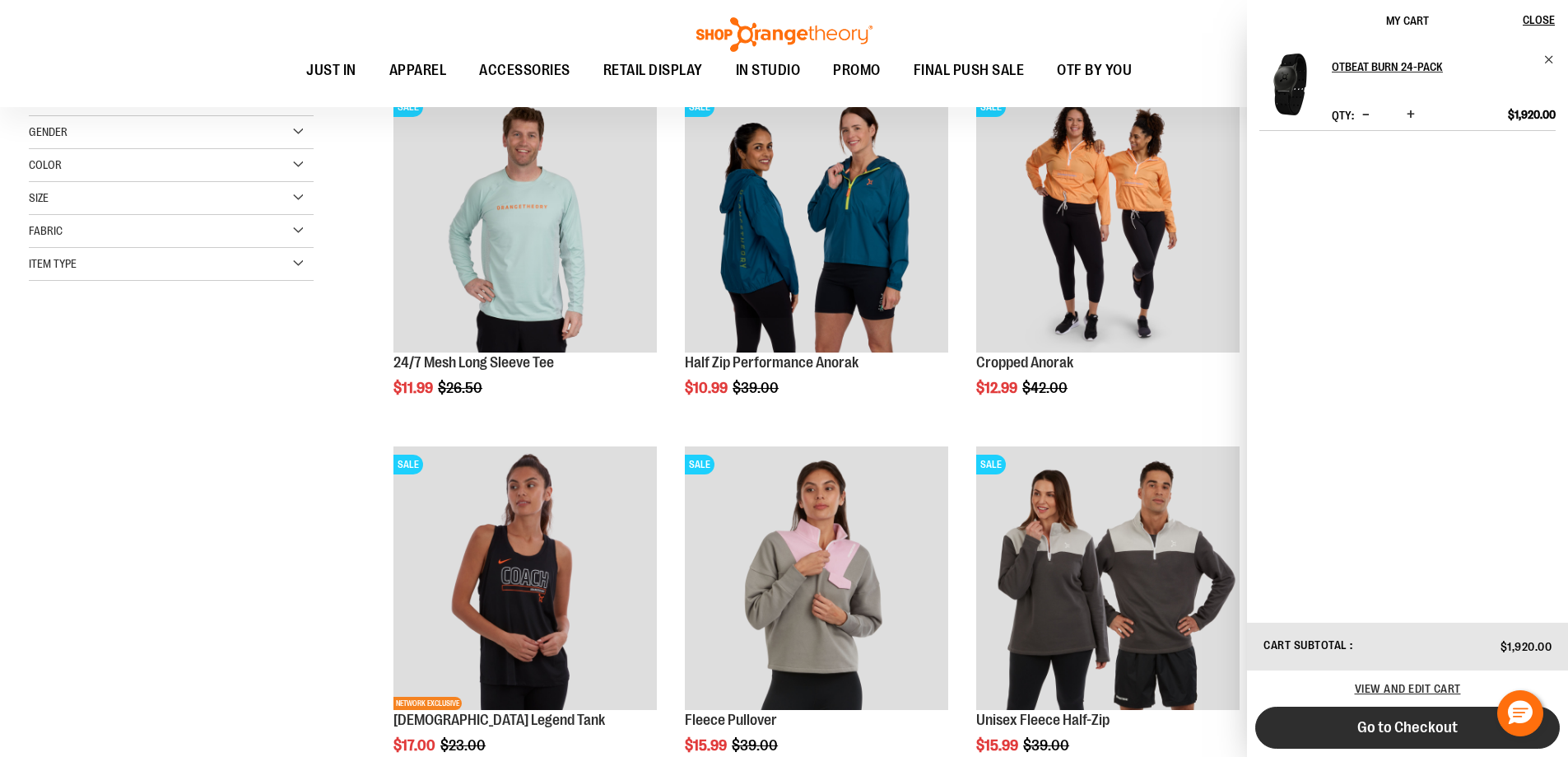
click at [1432, 723] on span "Go to Checkout" at bounding box center [1408, 727] width 101 height 18
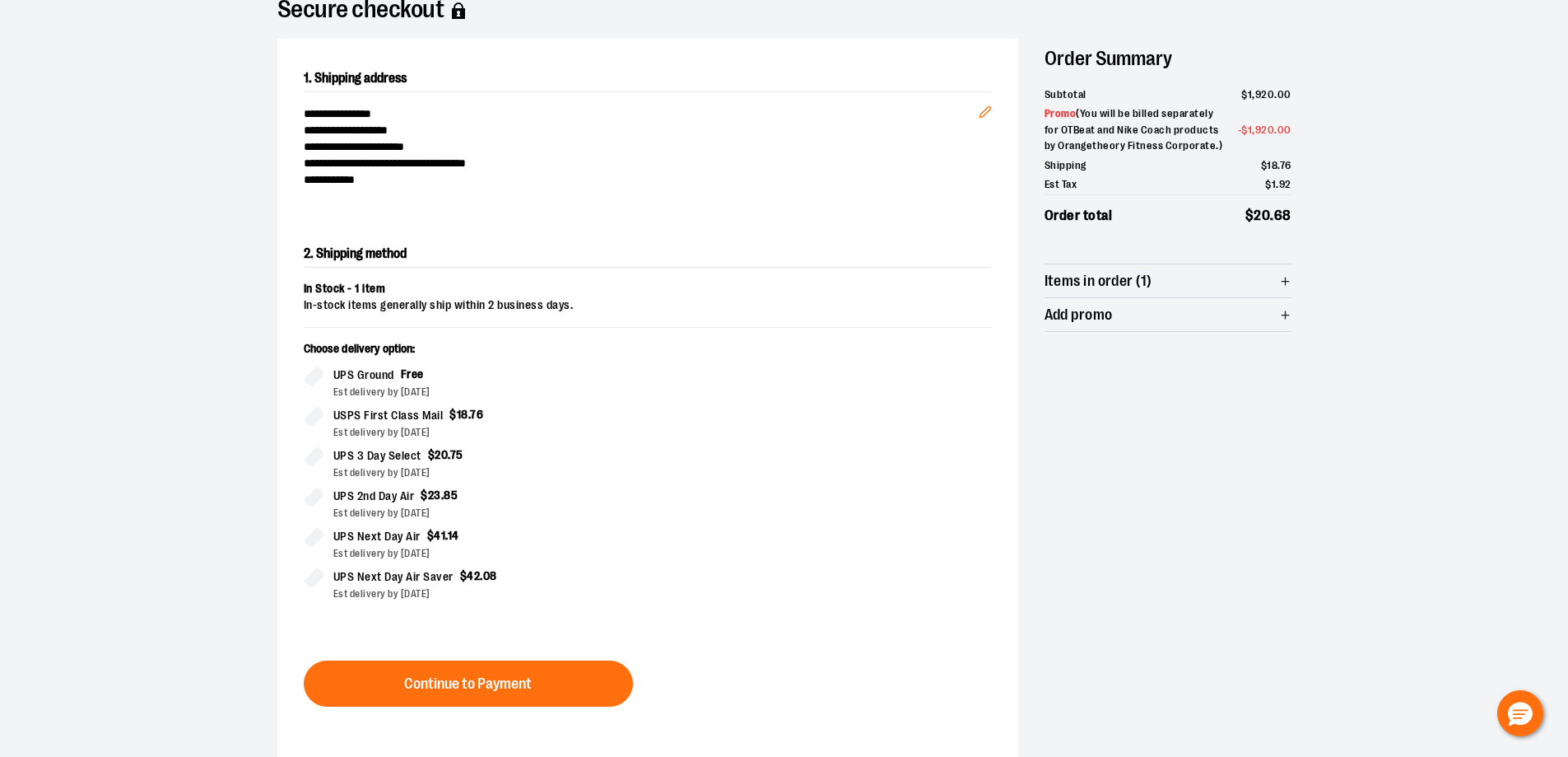
scroll to position [164, 0]
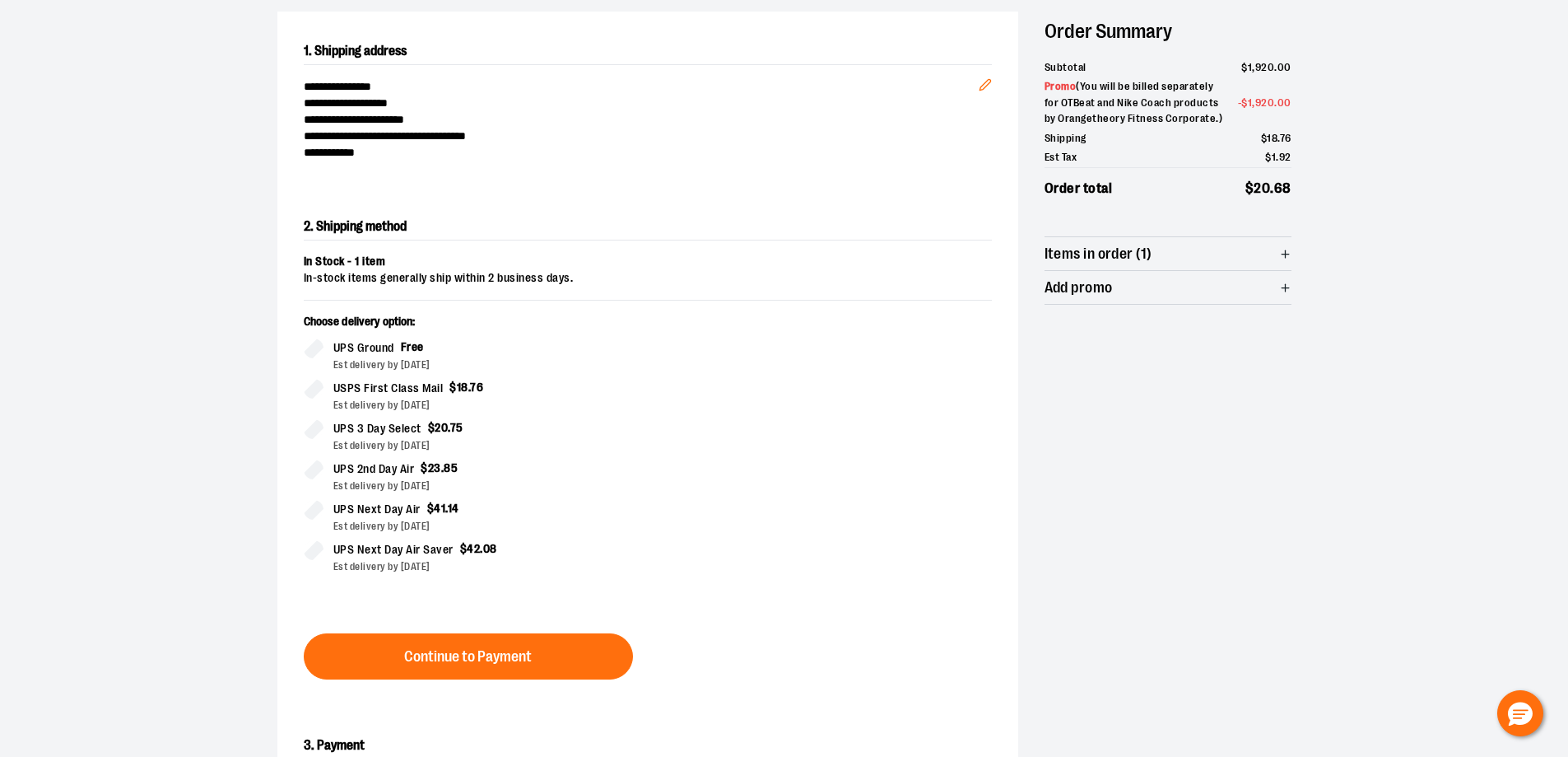
click at [308, 336] on p "Choose delivery option:" at bounding box center [469, 326] width 331 height 25
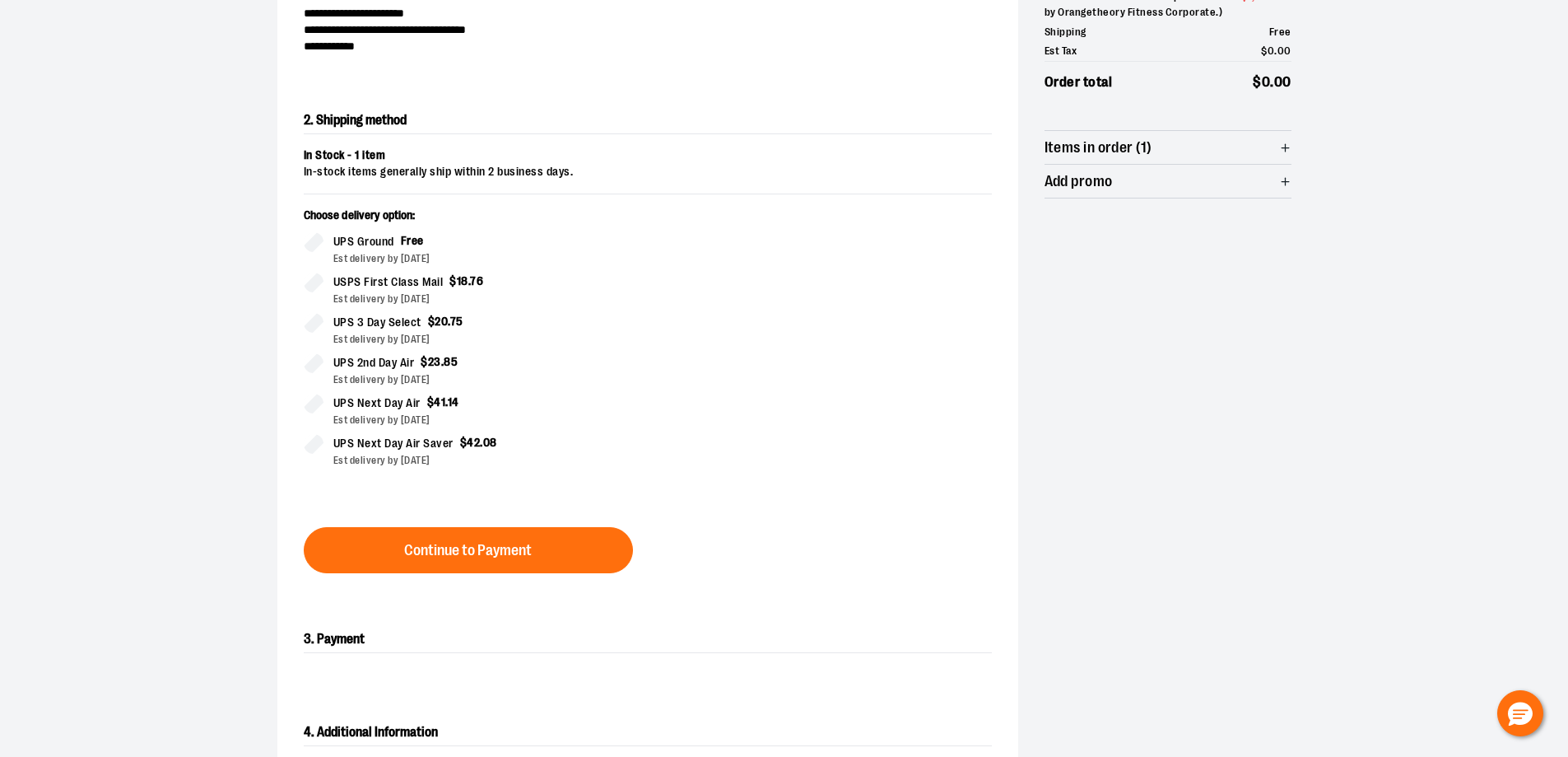
scroll to position [280, 0]
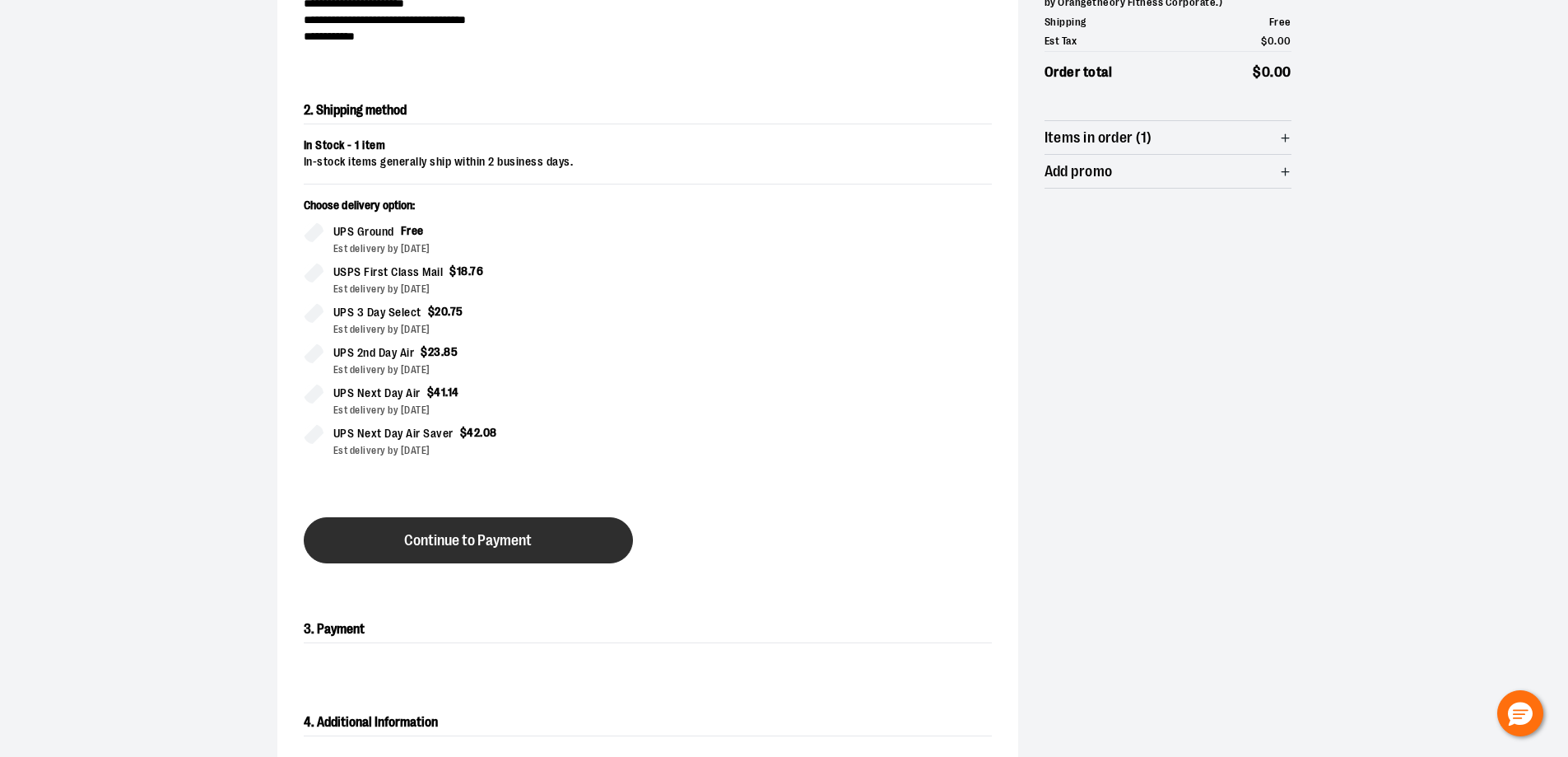
click at [409, 528] on button "Continue to Payment" at bounding box center [468, 540] width 330 height 46
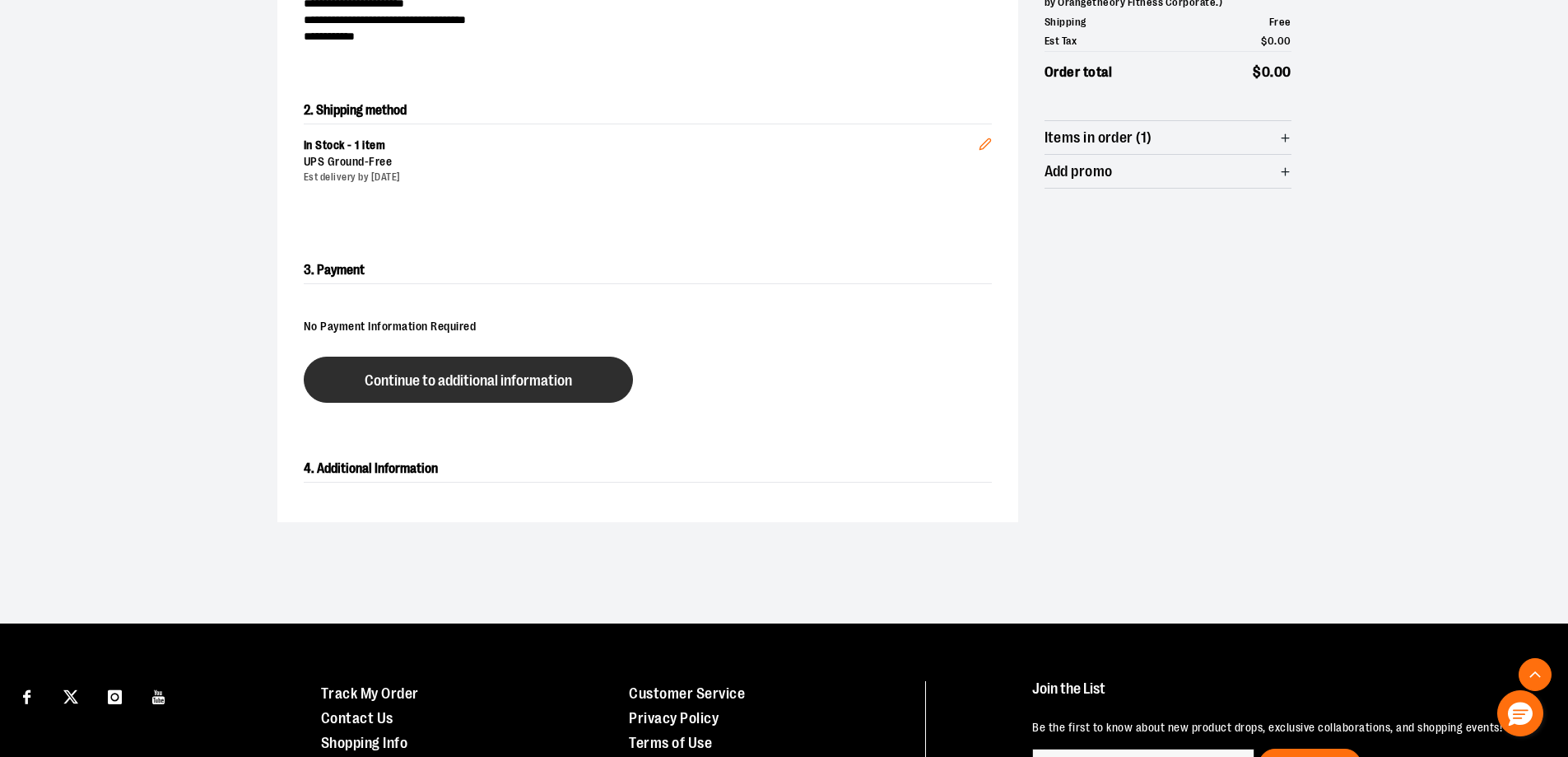
click at [551, 377] on span "Continue to additional information" at bounding box center [468, 381] width 208 height 15
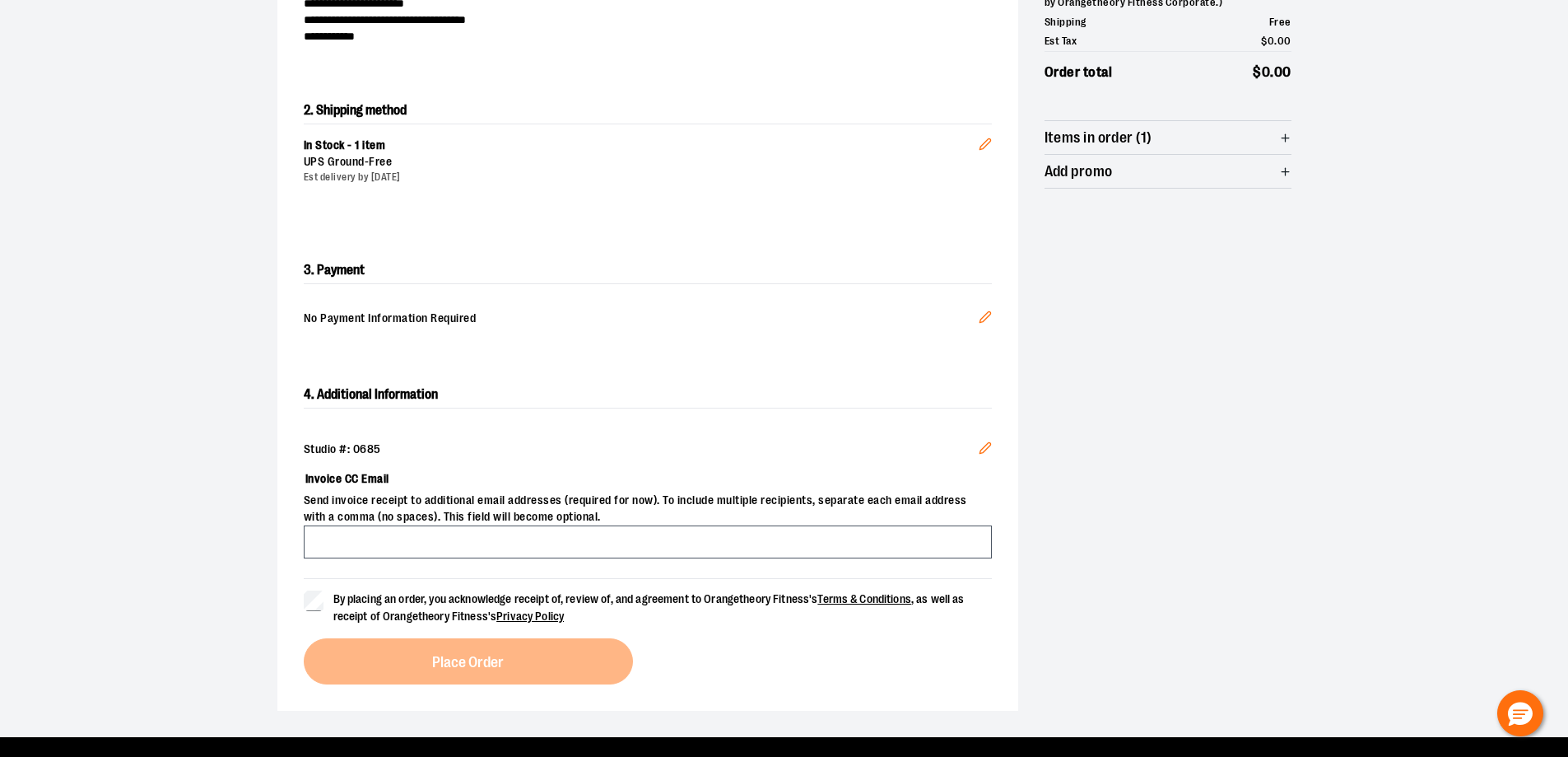
click at [303, 600] on div "4. Additional Information Studio #: 0685 Edit Invoice CC Email Send invoice rec…" at bounding box center [648, 533] width 740 height 356
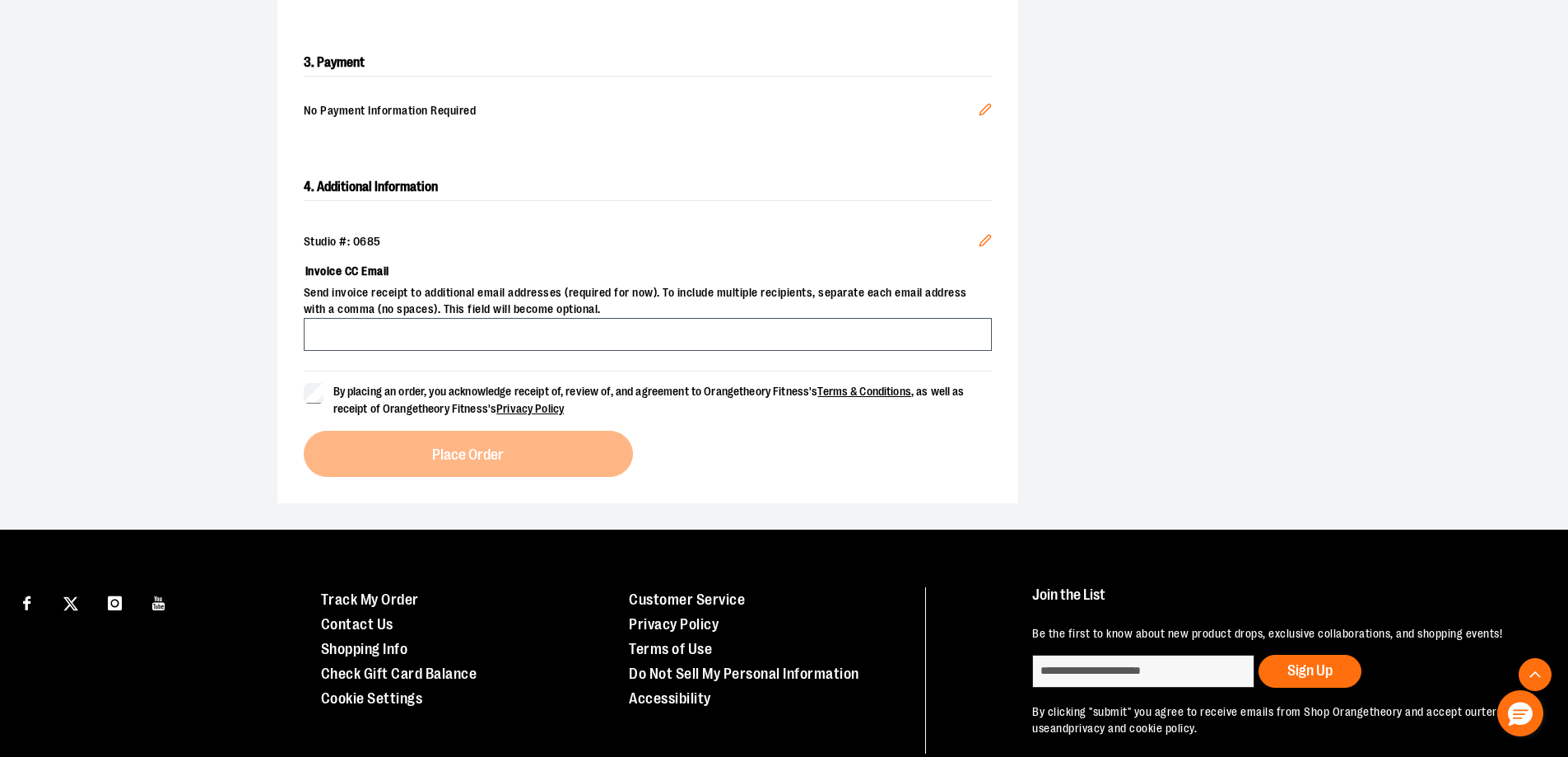
scroll to position [528, 0]
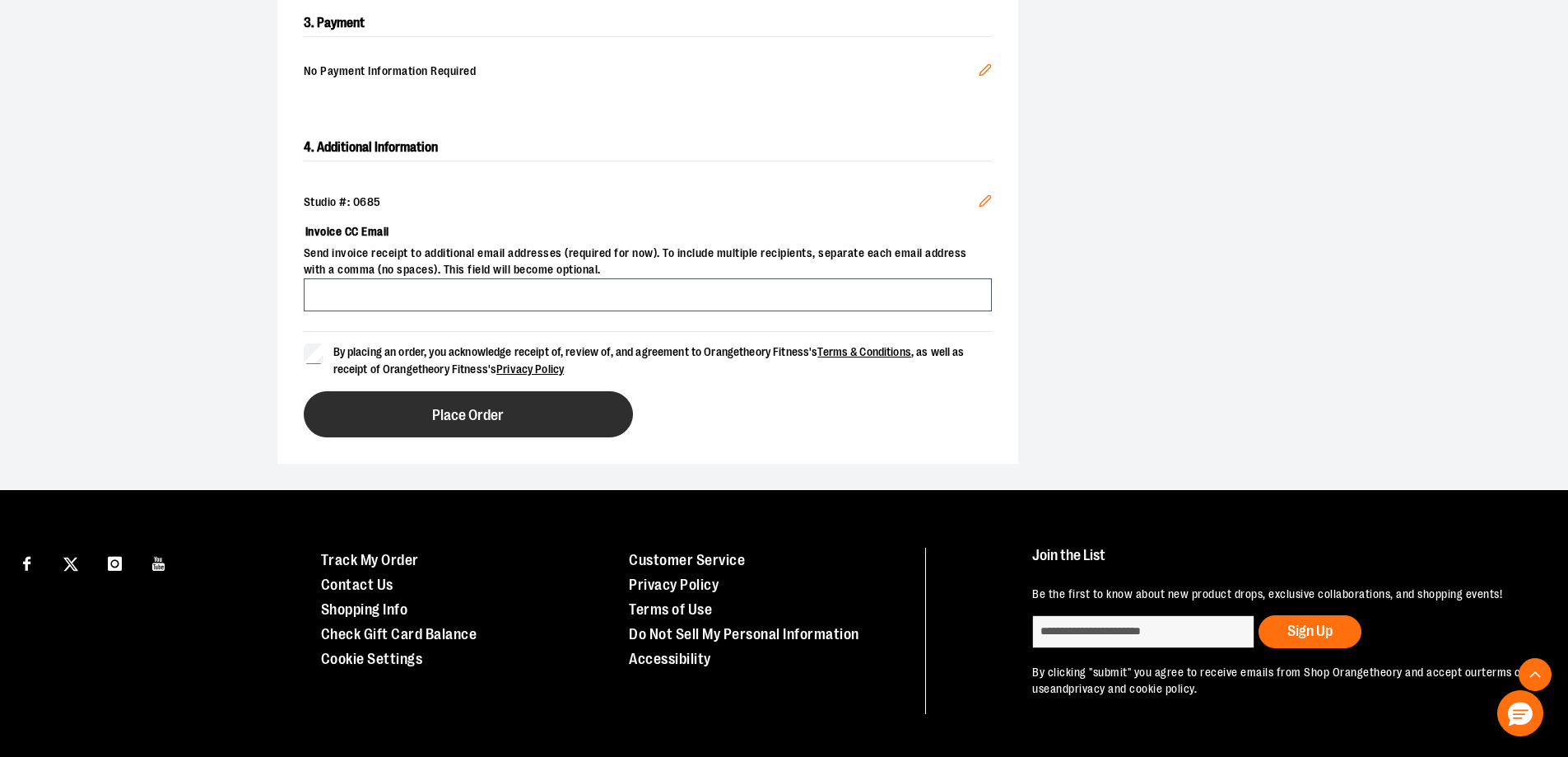
click at [462, 413] on span "Place Order" at bounding box center [468, 415] width 72 height 15
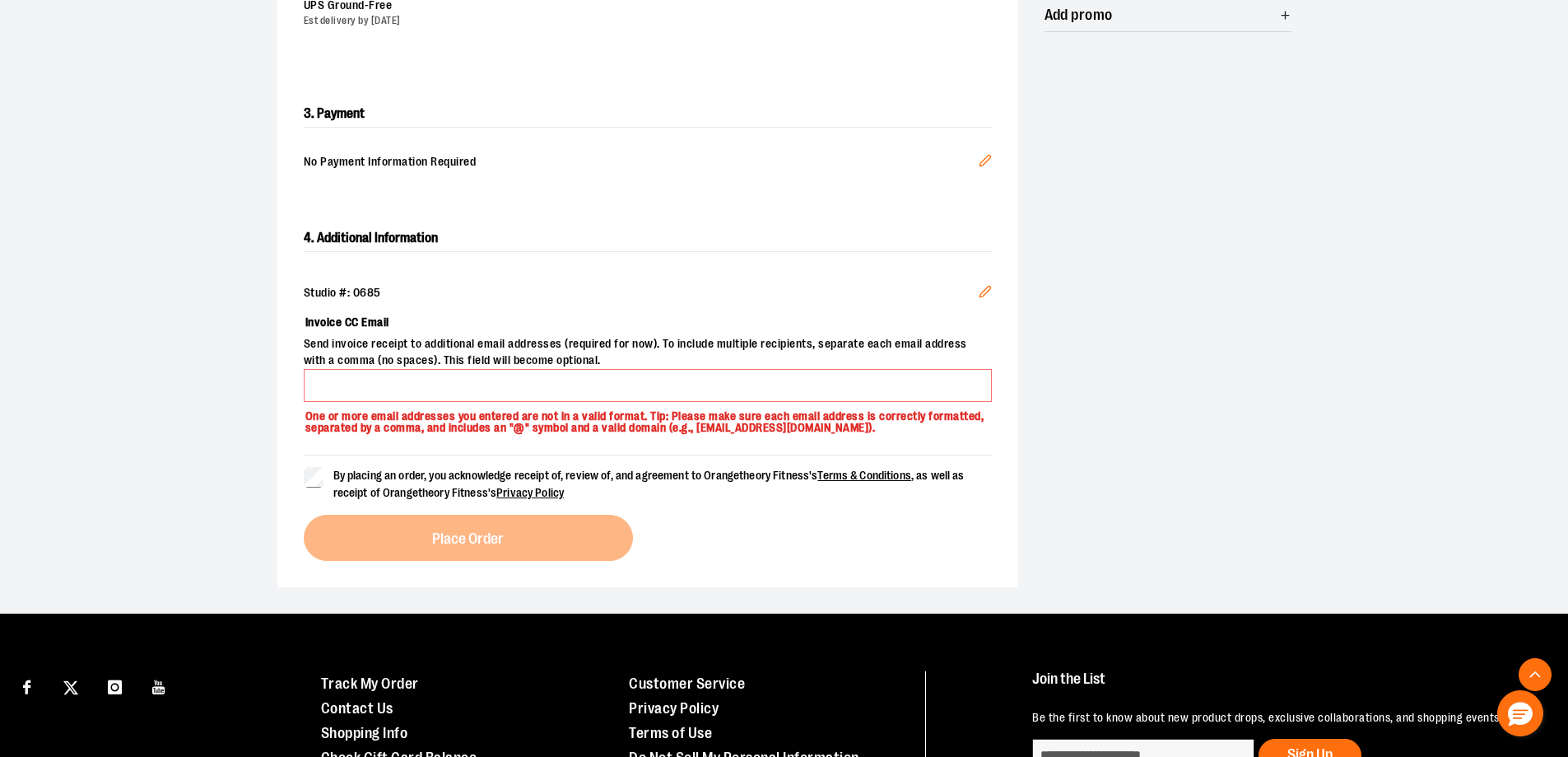
scroll to position [435, 0]
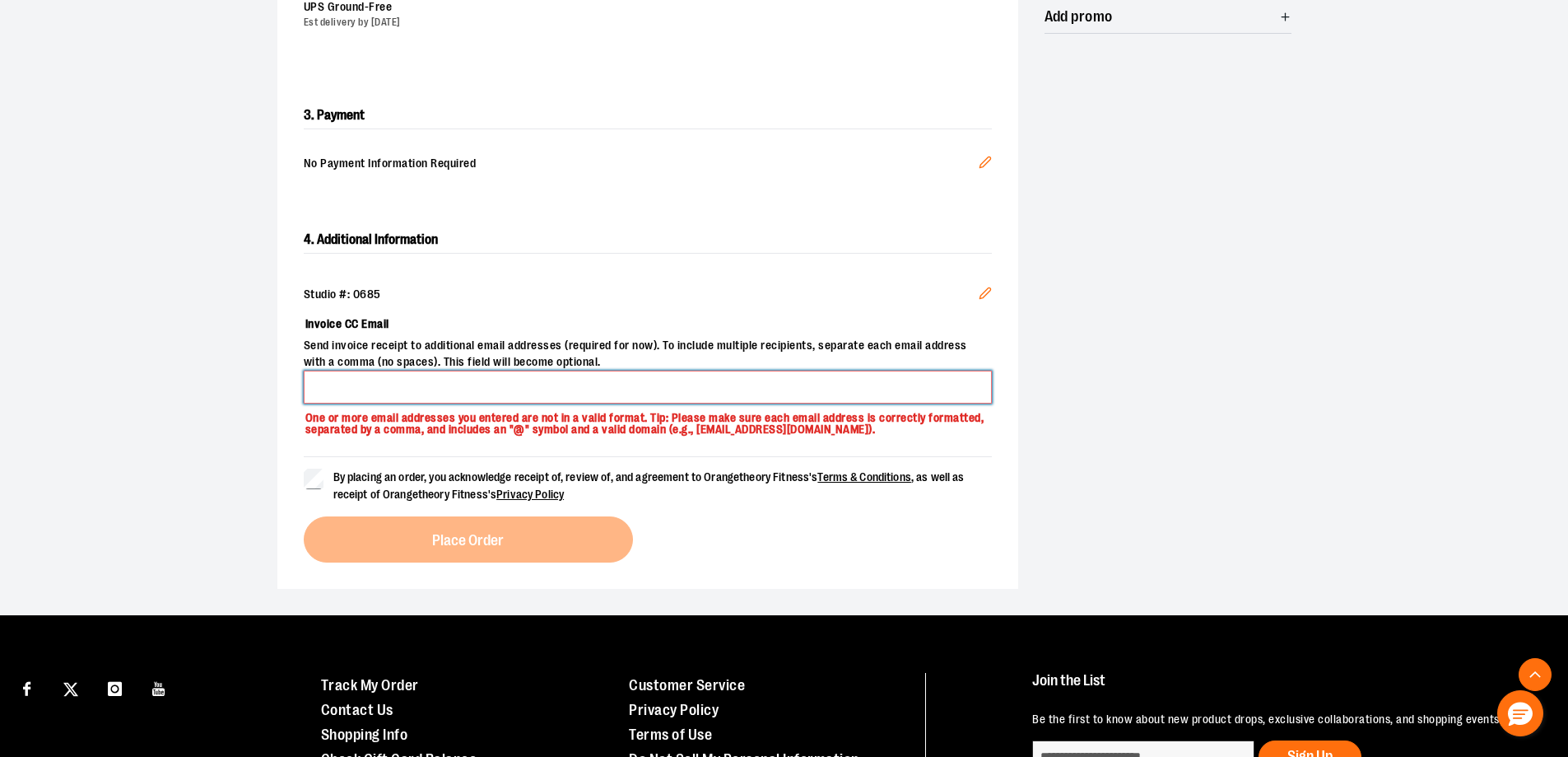
click at [451, 397] on input "Invoice CC Email" at bounding box center [648, 387] width 688 height 33
type input "**********"
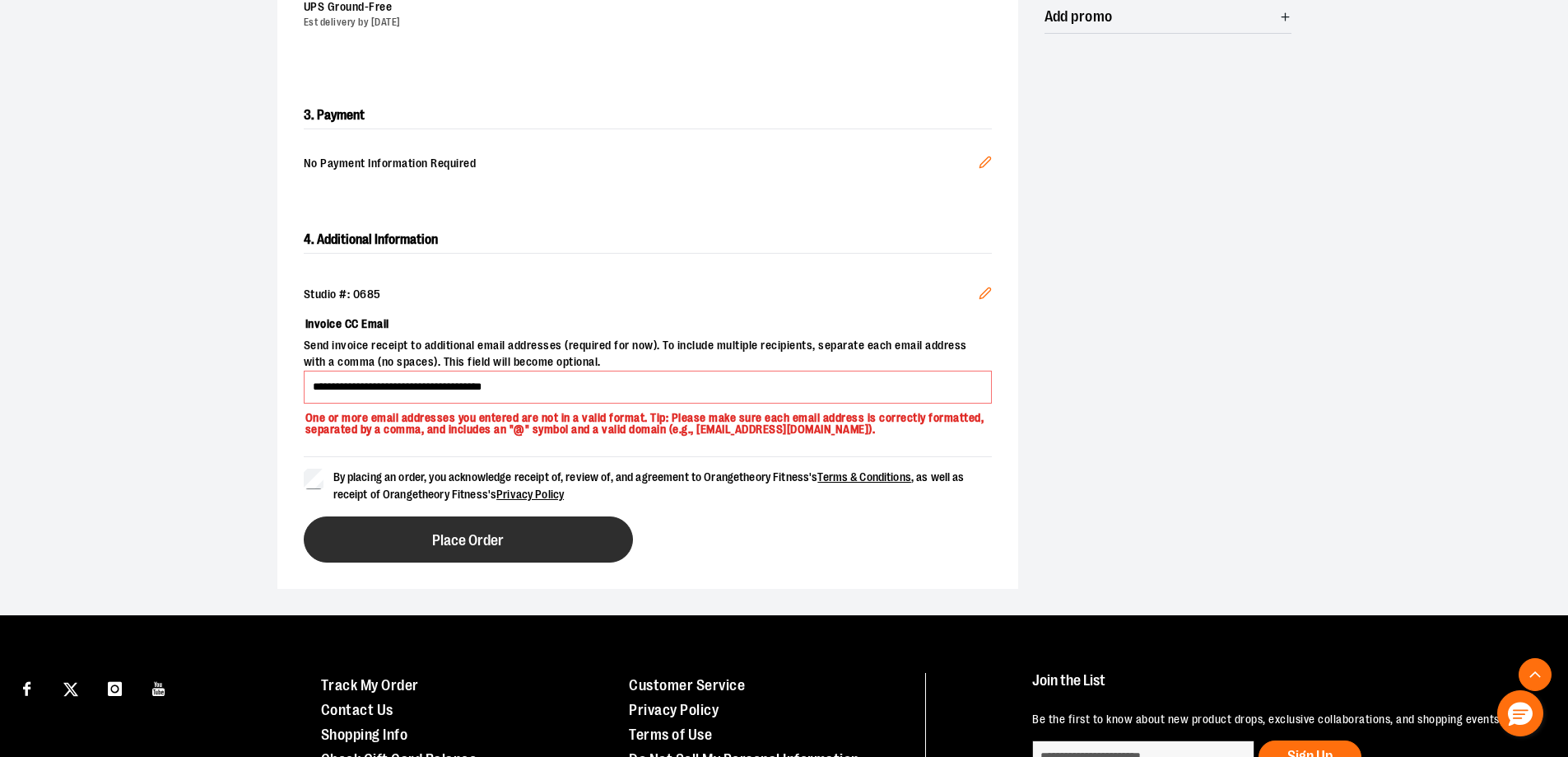
click at [361, 524] on button "Place Order" at bounding box center [468, 539] width 330 height 46
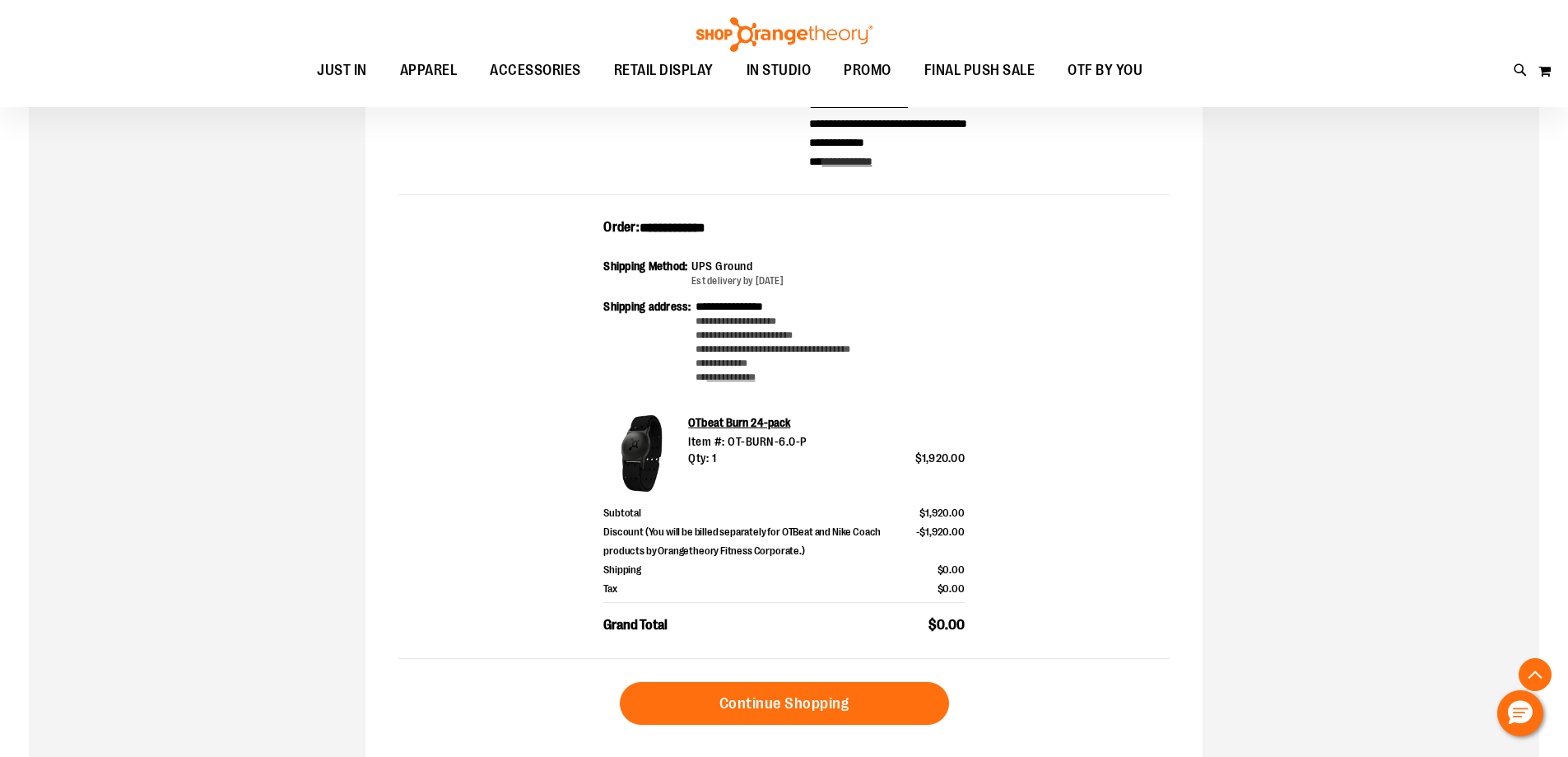
scroll to position [411, 0]
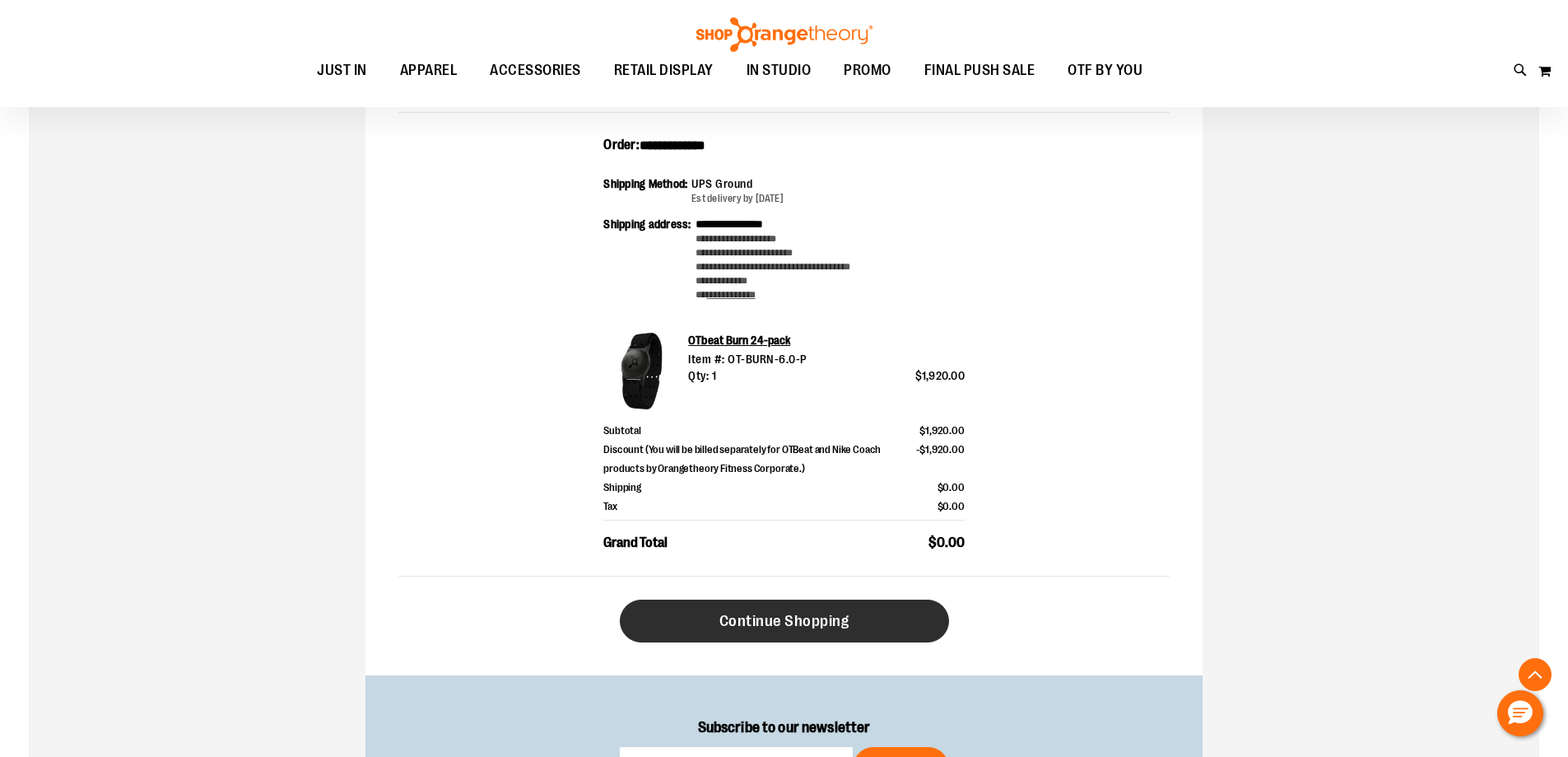
type input "**********"
click at [780, 627] on span "Continue Shopping" at bounding box center [784, 621] width 131 height 18
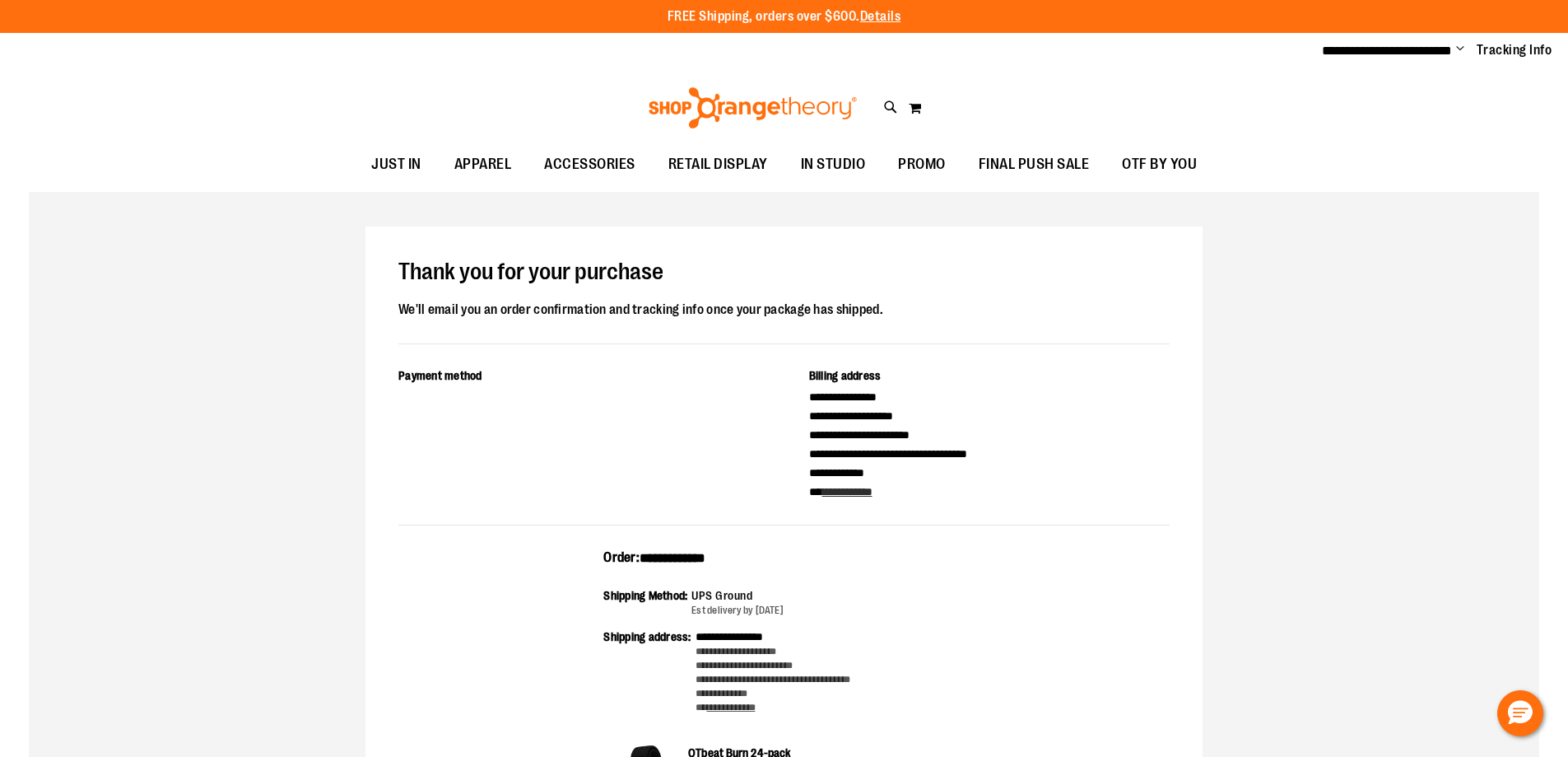
type input "**********"
